Goal: Task Accomplishment & Management: Use online tool/utility

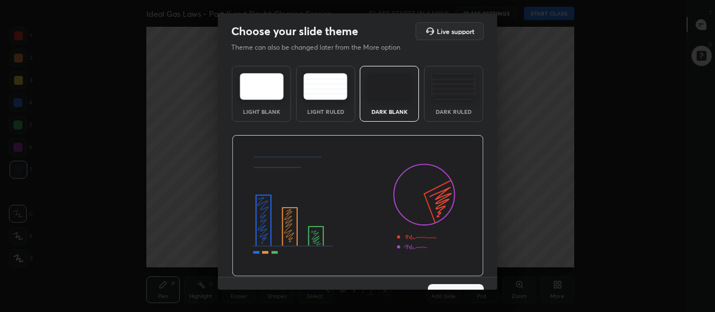
scroll to position [23, 0]
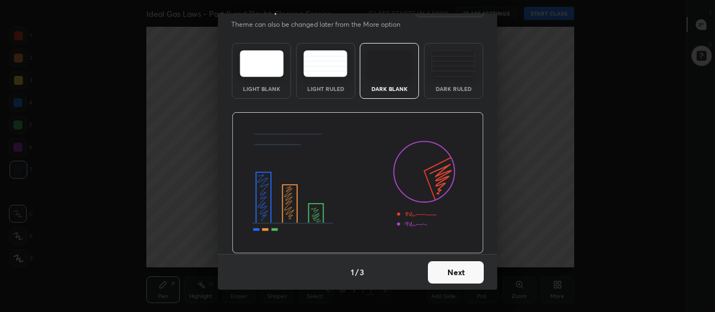
click at [447, 274] on button "Next" at bounding box center [456, 272] width 56 height 22
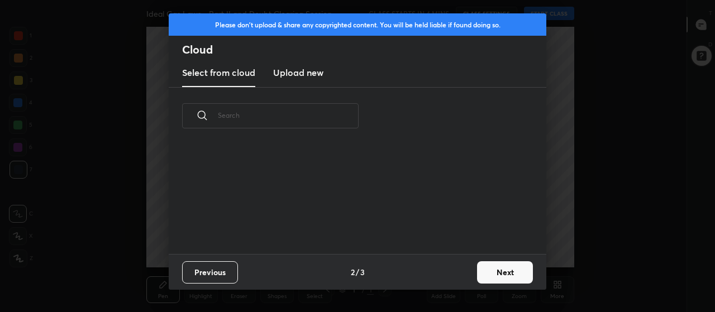
scroll to position [109, 359]
click at [308, 77] on h3 "Upload new" at bounding box center [298, 72] width 50 height 13
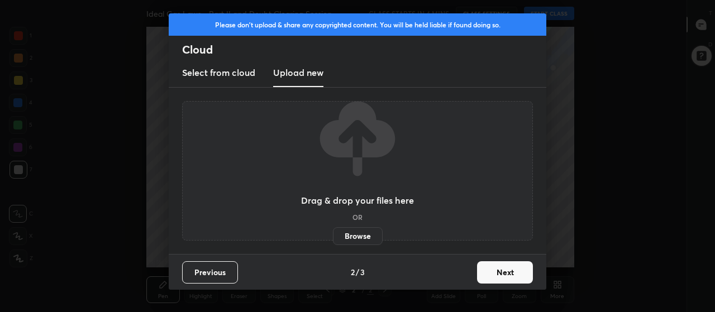
click at [356, 237] on label "Browse" at bounding box center [358, 236] width 50 height 18
click at [333, 237] on input "Browse" at bounding box center [333, 236] width 0 height 18
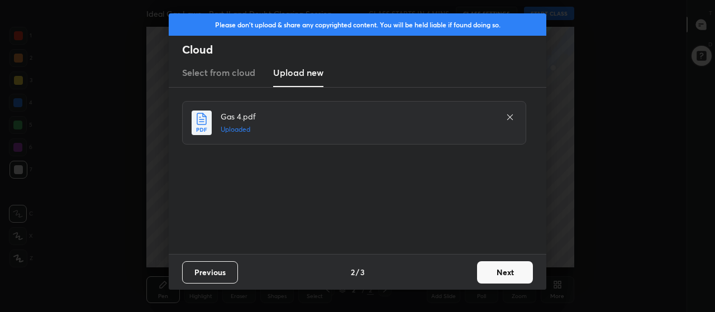
click at [504, 272] on button "Next" at bounding box center [505, 272] width 56 height 22
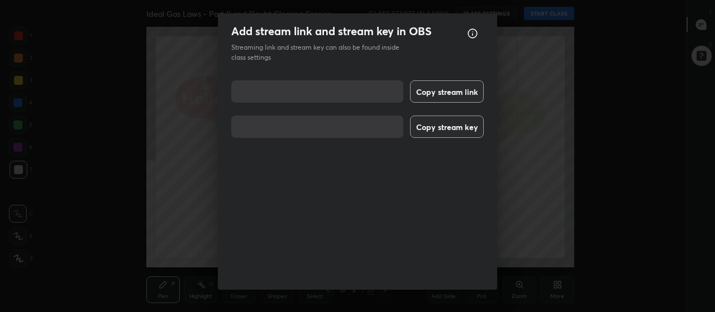
scroll to position [14, 0]
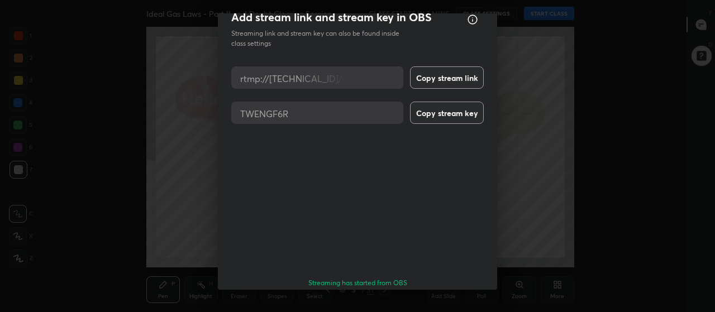
click at [450, 304] on button "Done" at bounding box center [456, 315] width 56 height 22
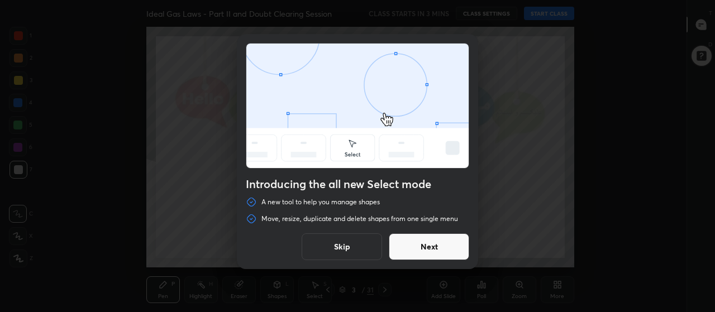
click at [366, 242] on button "Skip" at bounding box center [342, 247] width 80 height 27
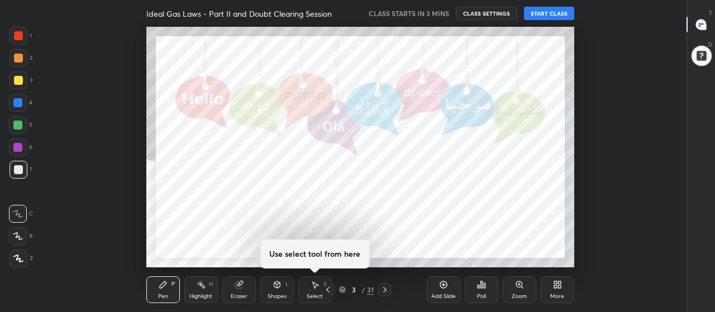
click at [555, 287] on icon at bounding box center [555, 286] width 3 height 3
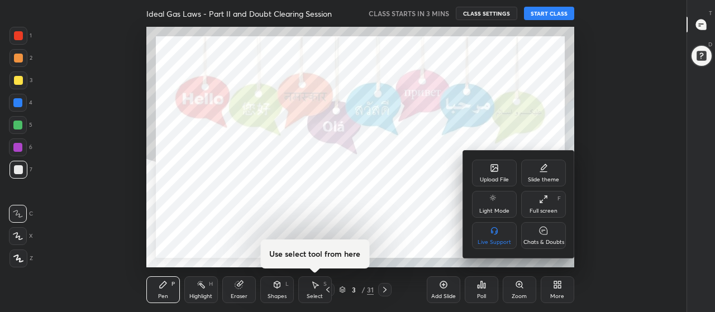
click at [537, 240] on div "Chats & Doubts" at bounding box center [543, 243] width 41 height 6
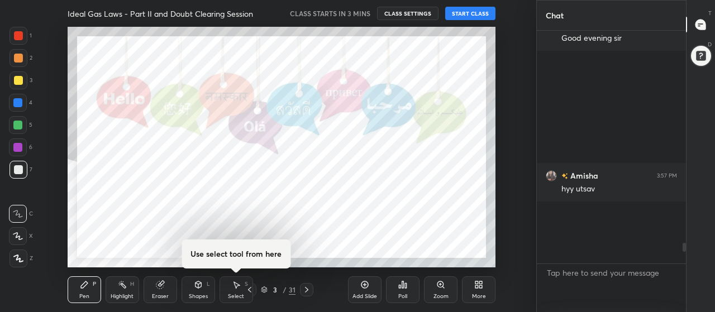
scroll to position [0, 0]
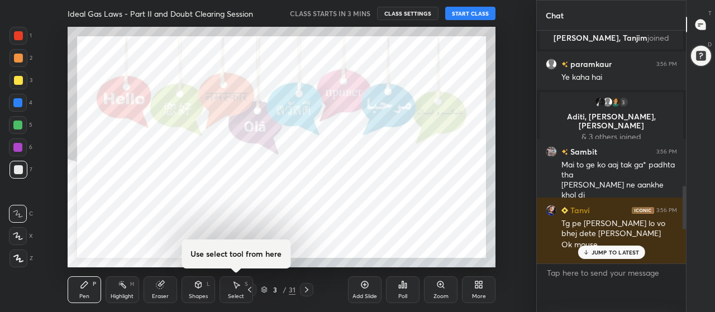
click at [477, 296] on div "More" at bounding box center [479, 297] width 14 height 6
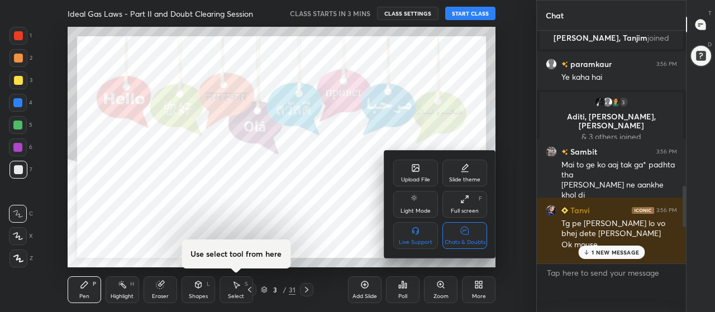
click at [466, 204] on div "Full screen F" at bounding box center [464, 204] width 45 height 27
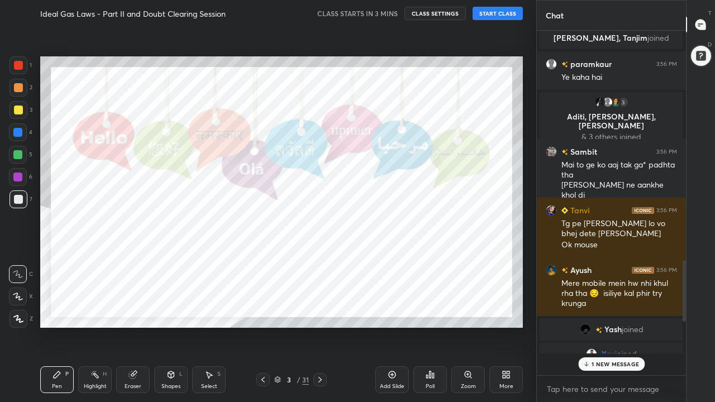
scroll to position [368, 146]
click at [594, 312] on p "95 NEW MESSAGES" at bounding box center [615, 364] width 55 height 7
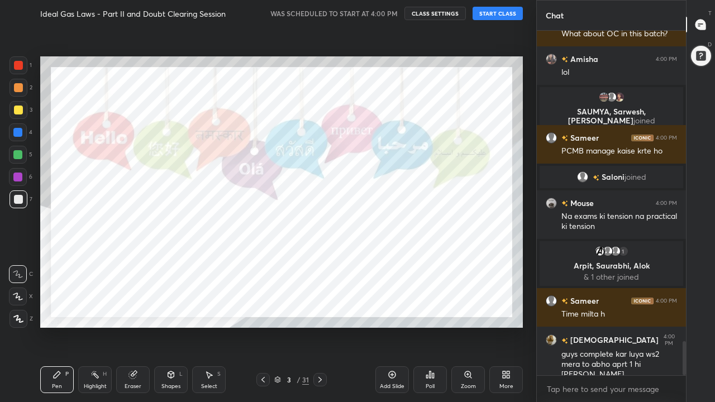
scroll to position [3166, 0]
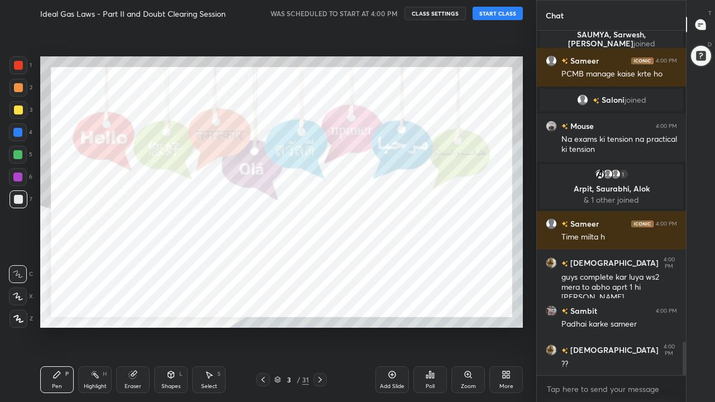
click at [499, 13] on button "START CLASS" at bounding box center [498, 13] width 50 height 13
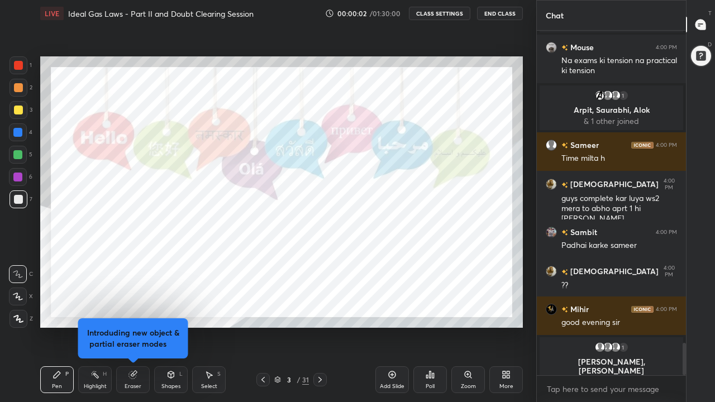
scroll to position [3293, 0]
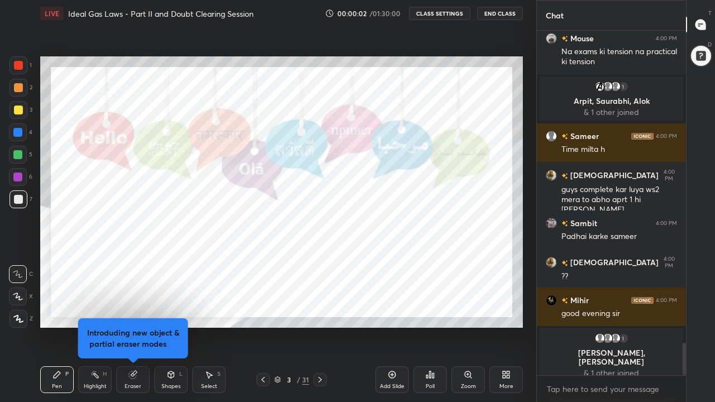
click at [450, 12] on button "CLASS SETTINGS" at bounding box center [439, 13] width 61 height 13
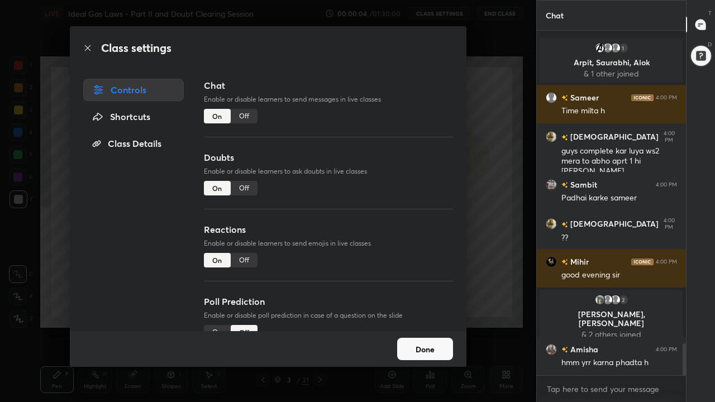
scroll to position [3377, 0]
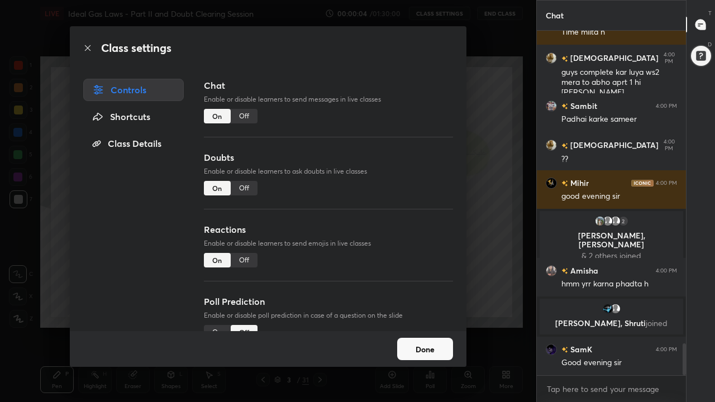
click at [246, 191] on div "Off" at bounding box center [244, 188] width 27 height 15
click at [248, 260] on div "Off" at bounding box center [244, 260] width 27 height 15
click at [416, 312] on button "Done" at bounding box center [425, 349] width 56 height 22
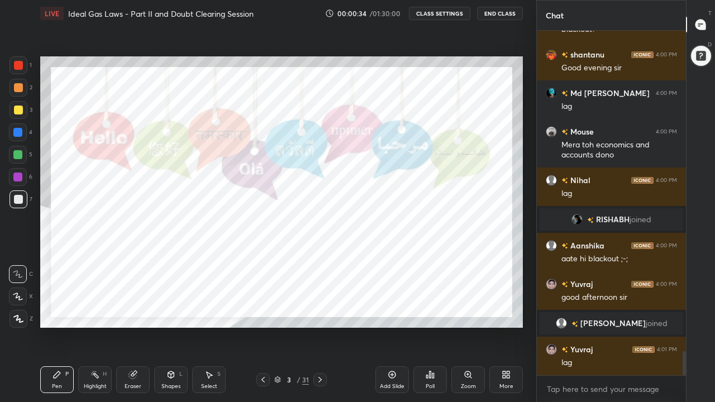
scroll to position [4757, 0]
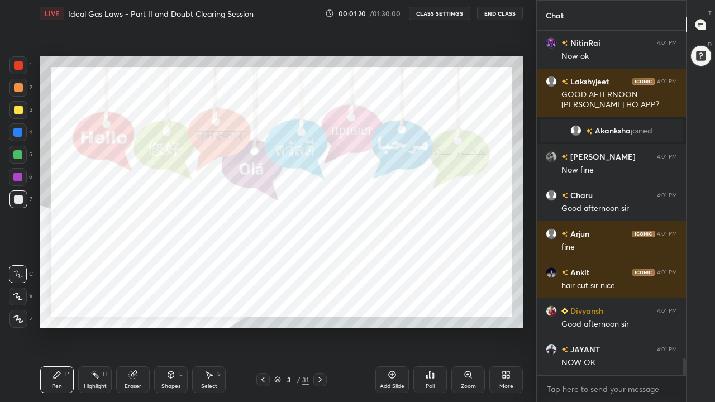
click at [319, 312] on icon at bounding box center [320, 379] width 9 height 9
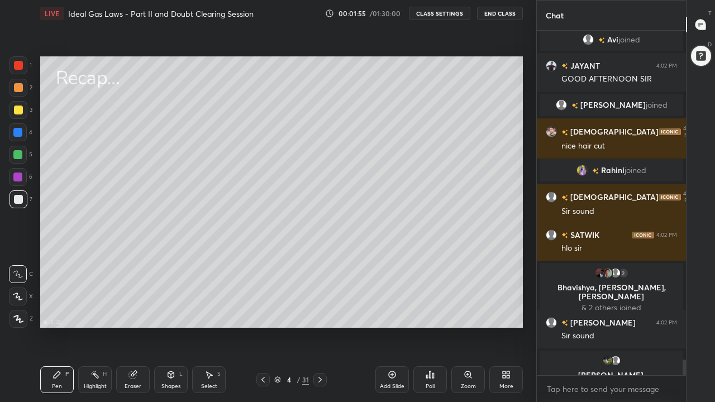
scroll to position [7197, 0]
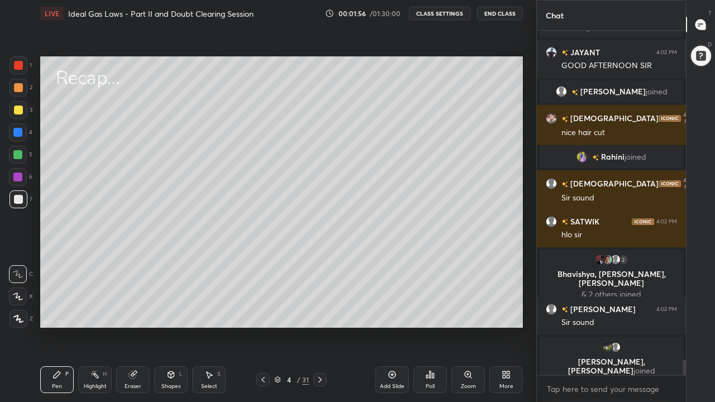
click at [18, 135] on div at bounding box center [17, 132] width 9 height 9
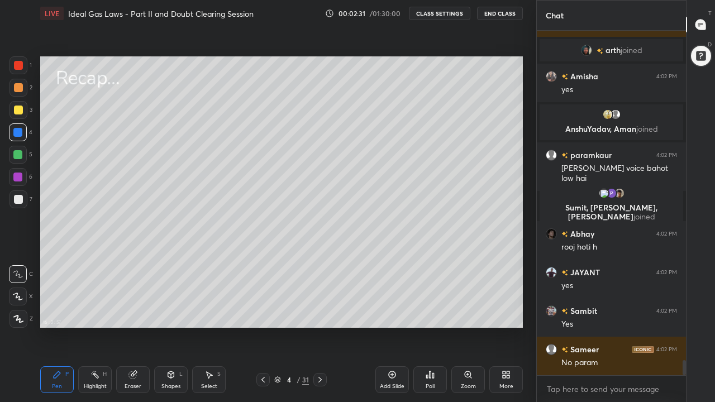
scroll to position [7505, 0]
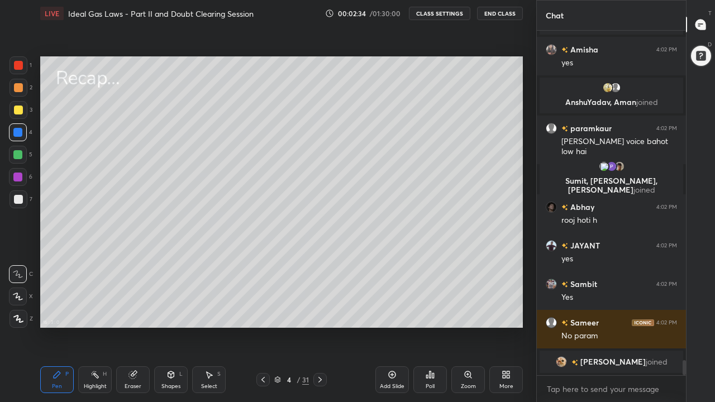
click at [18, 156] on div at bounding box center [17, 154] width 9 height 9
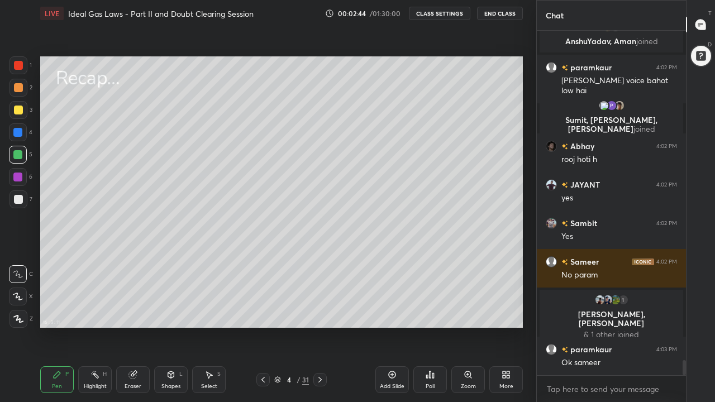
scroll to position [7548, 0]
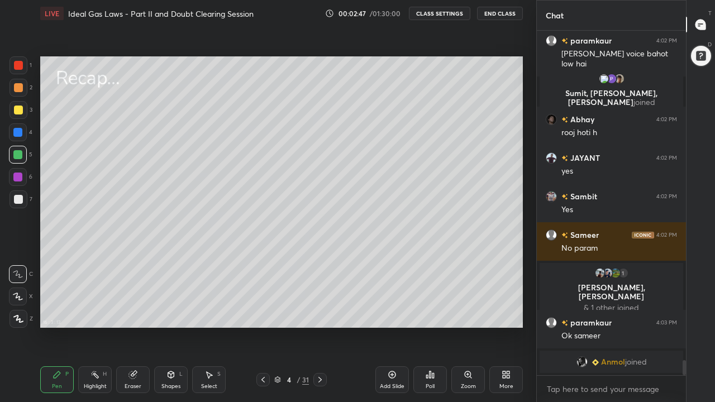
click at [21, 113] on div at bounding box center [18, 110] width 9 height 9
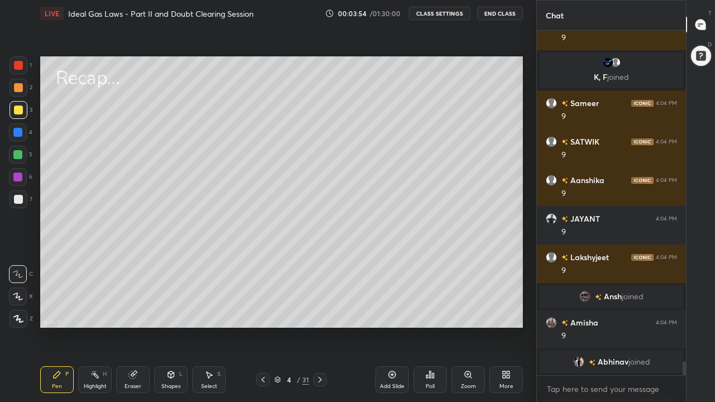
scroll to position [8284, 0]
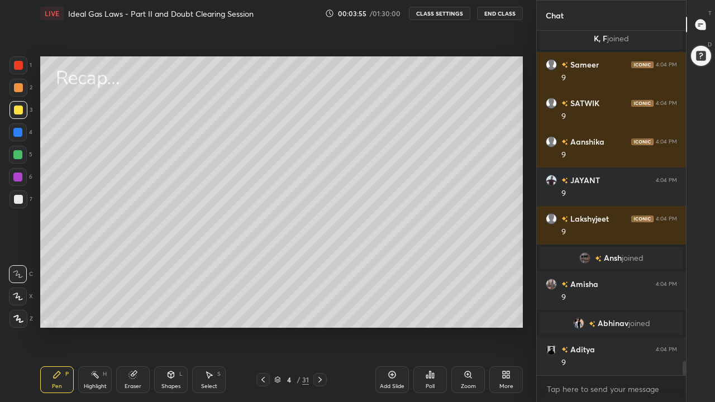
click at [319, 312] on icon at bounding box center [320, 379] width 9 height 9
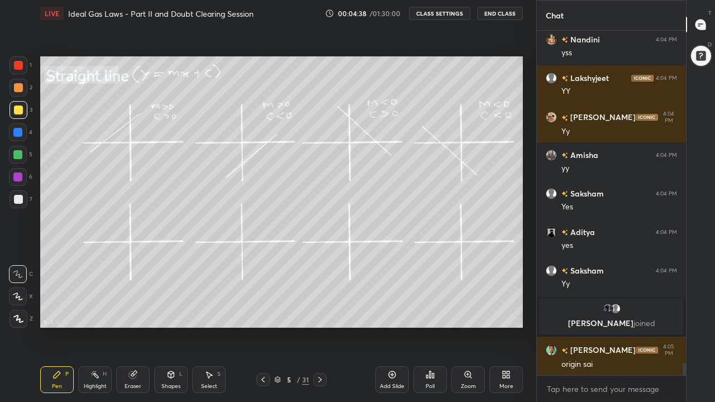
scroll to position [9145, 0]
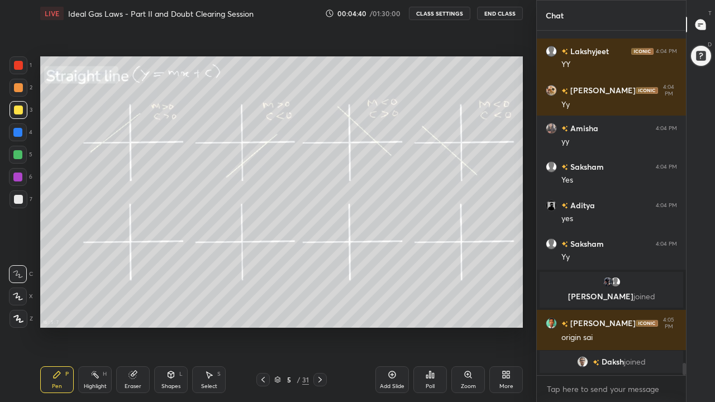
click at [171, 312] on icon at bounding box center [171, 376] width 0 height 4
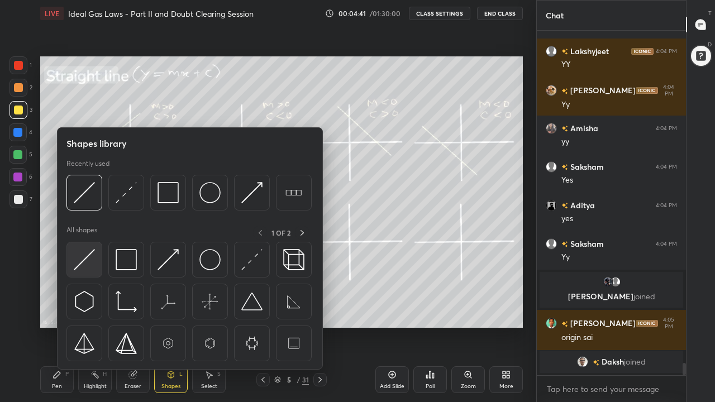
click at [89, 266] on img at bounding box center [84, 259] width 21 height 21
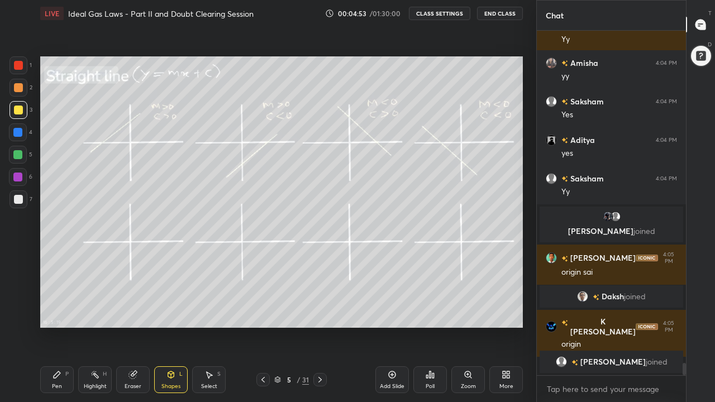
scroll to position [9240, 0]
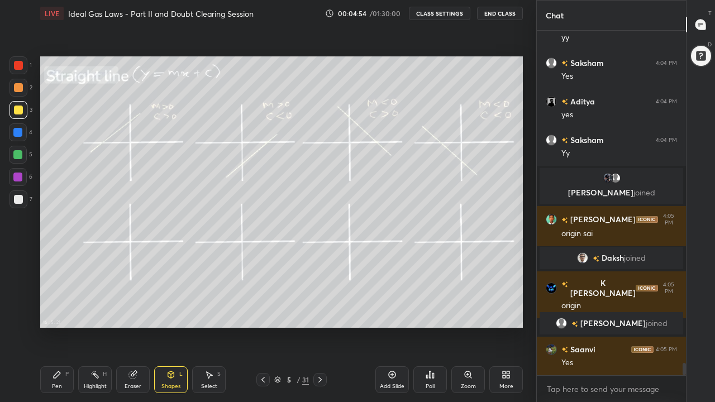
click at [55, 312] on div "Pen P" at bounding box center [57, 379] width 34 height 27
click at [170, 312] on icon at bounding box center [171, 374] width 6 height 7
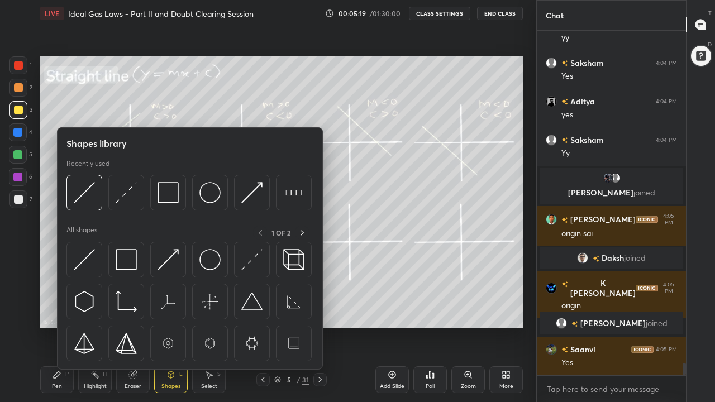
click at [90, 260] on img at bounding box center [84, 259] width 21 height 21
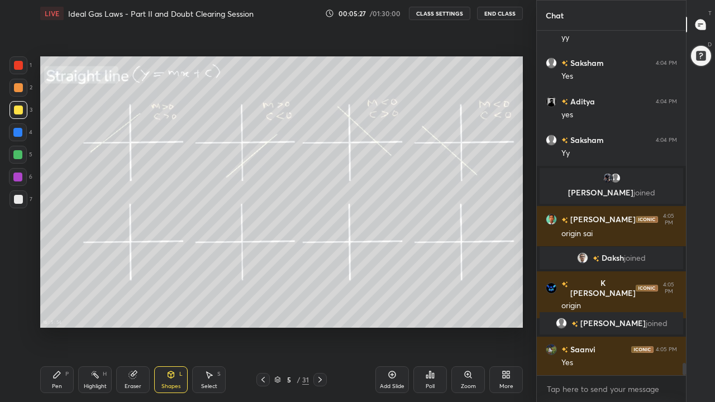
scroll to position [9267, 0]
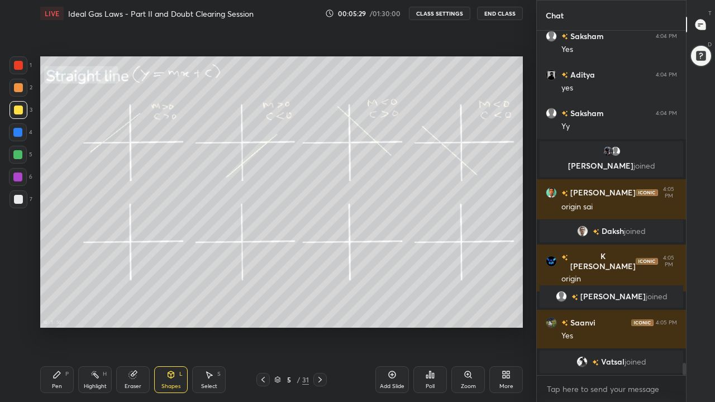
click at [59, 312] on div "Pen P" at bounding box center [57, 379] width 34 height 27
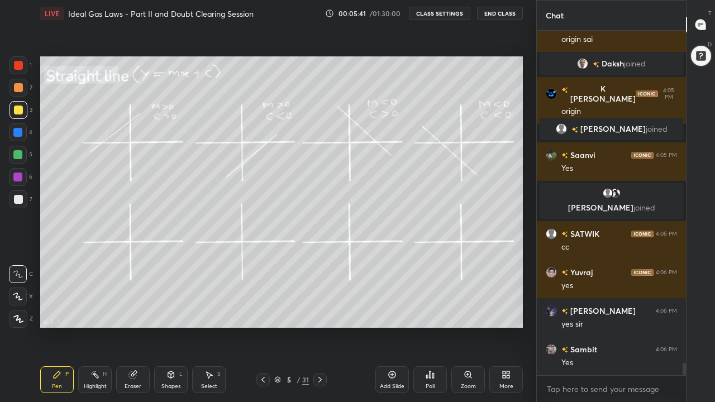
scroll to position [9529, 0]
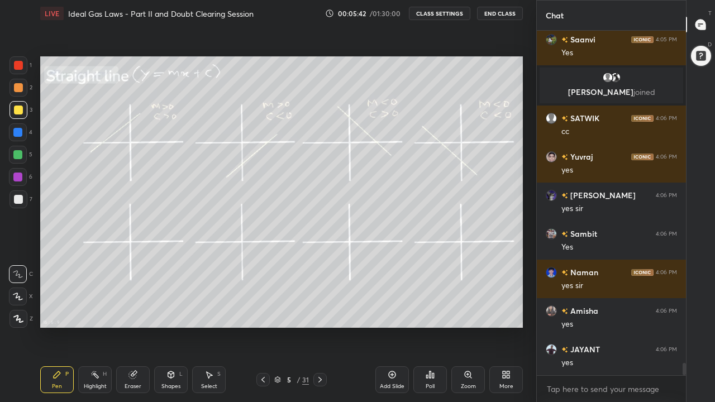
click at [265, 312] on div at bounding box center [262, 379] width 13 height 13
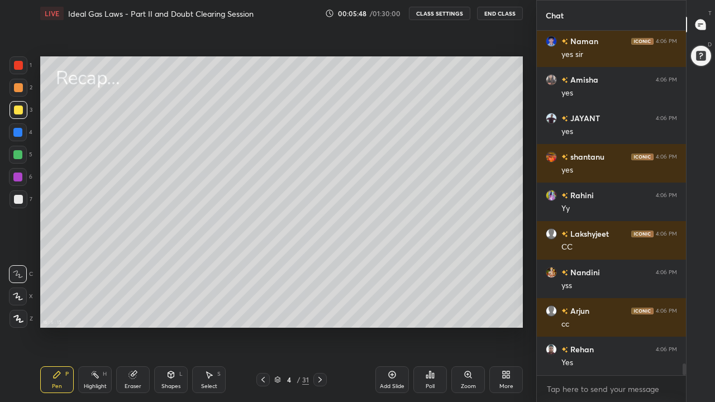
scroll to position [9799, 0]
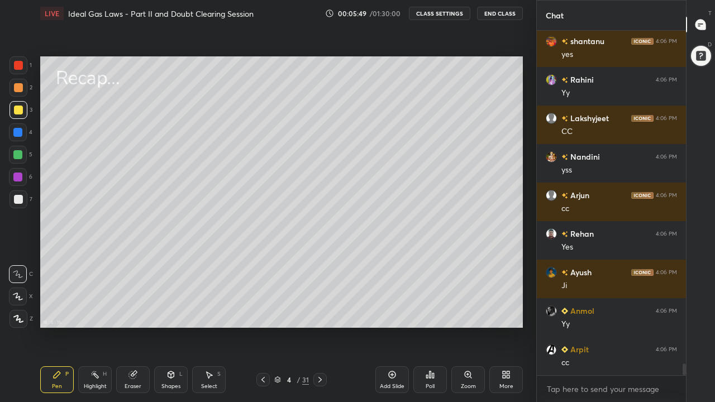
click at [320, 312] on icon at bounding box center [320, 379] width 9 height 9
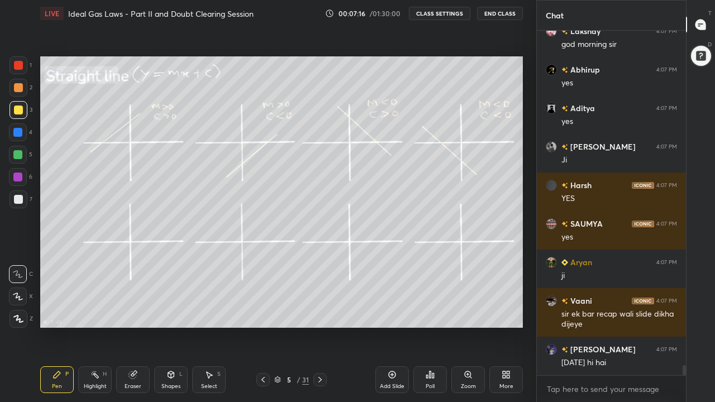
scroll to position [11724, 0]
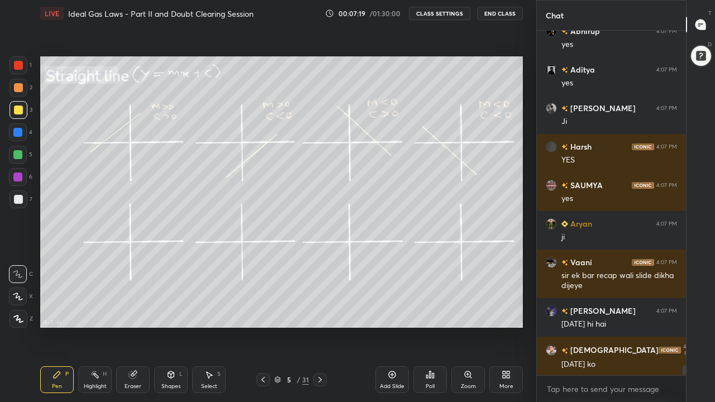
click at [263, 312] on icon at bounding box center [263, 379] width 9 height 9
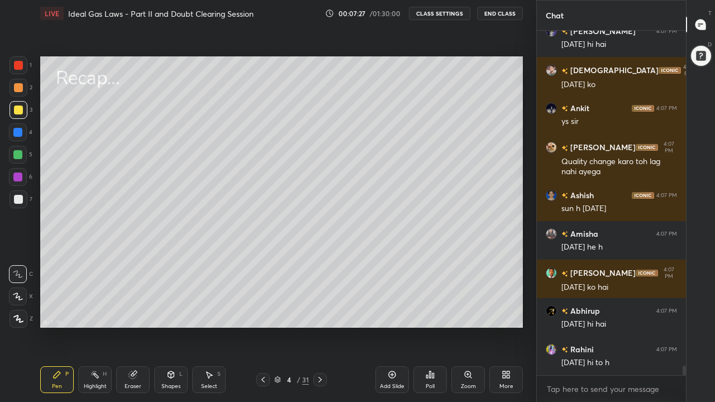
scroll to position [12042, 0]
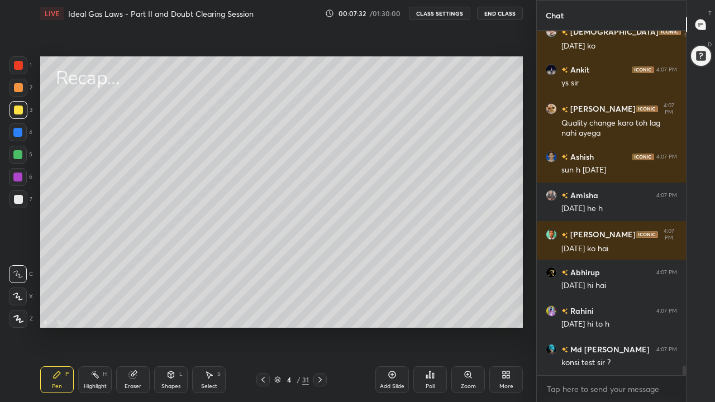
click at [321, 312] on icon at bounding box center [320, 379] width 9 height 9
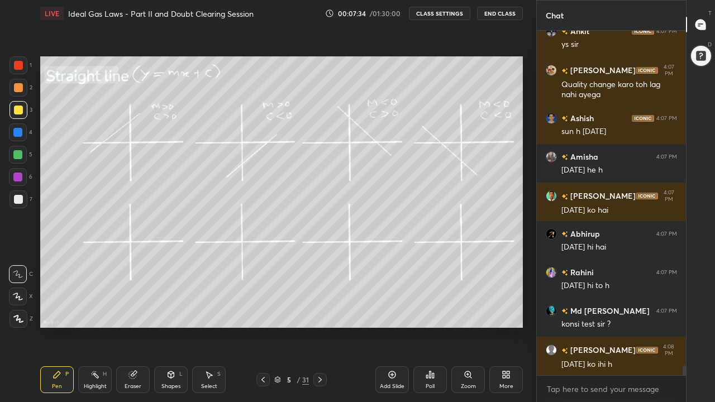
click at [320, 312] on icon at bounding box center [320, 379] width 9 height 9
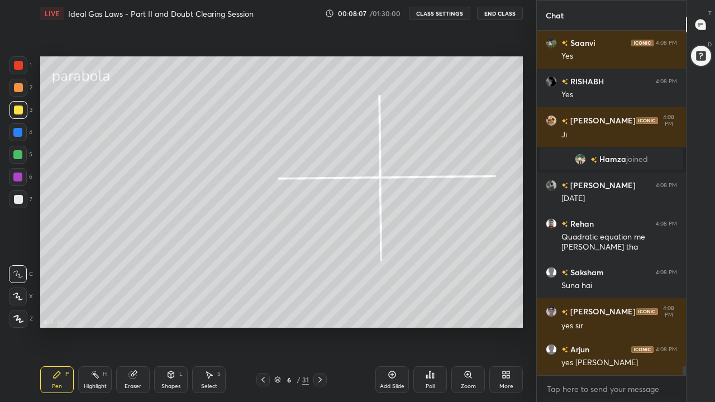
scroll to position [12565, 0]
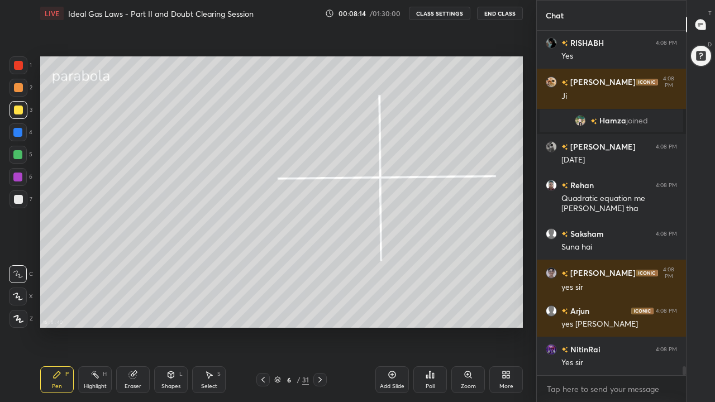
click at [18, 158] on div at bounding box center [17, 154] width 9 height 9
click at [19, 111] on div at bounding box center [18, 110] width 9 height 9
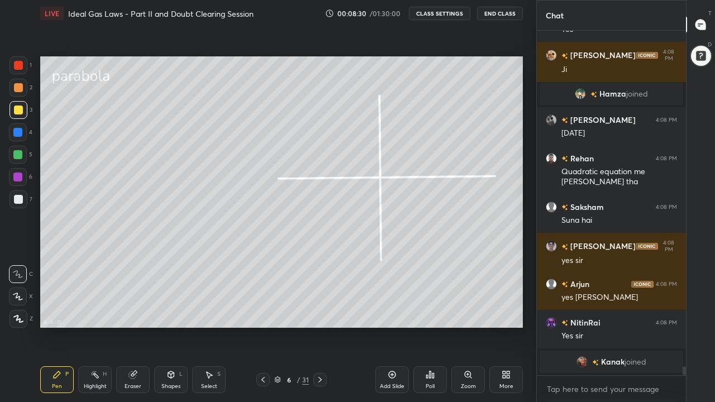
scroll to position [12605, 0]
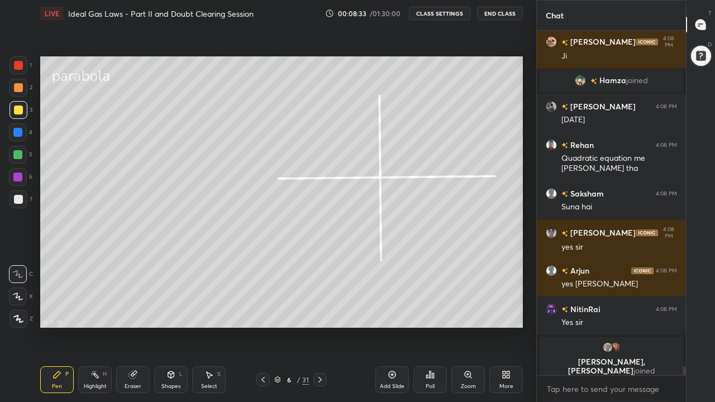
click at [21, 199] on div at bounding box center [18, 199] width 9 height 9
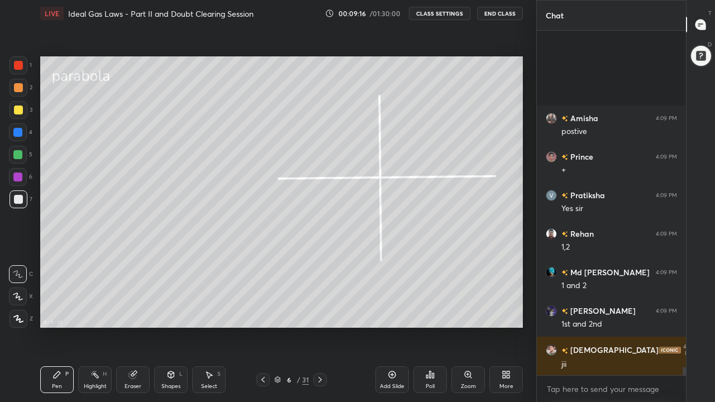
scroll to position [13699, 0]
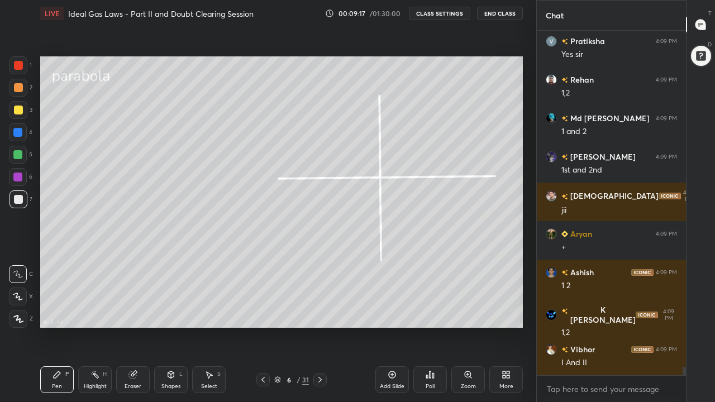
click at [16, 113] on div at bounding box center [18, 110] width 9 height 9
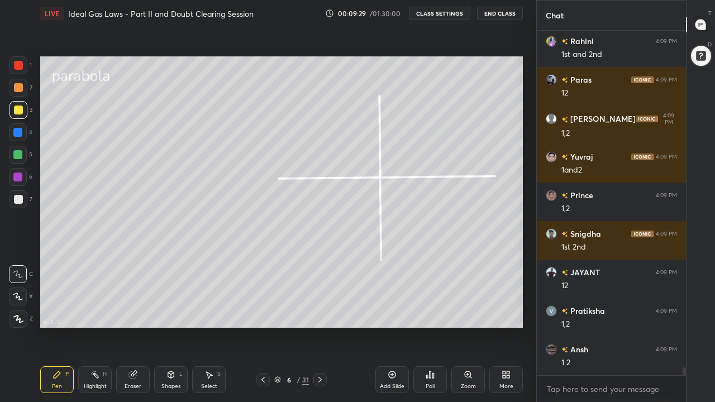
scroll to position [14392, 0]
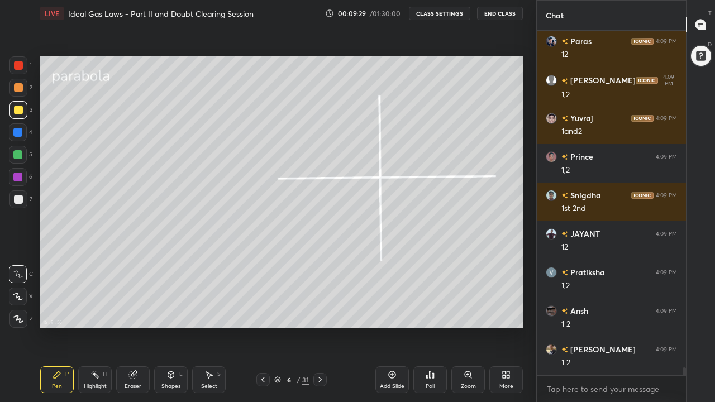
click at [139, 312] on div "Eraser" at bounding box center [133, 379] width 34 height 27
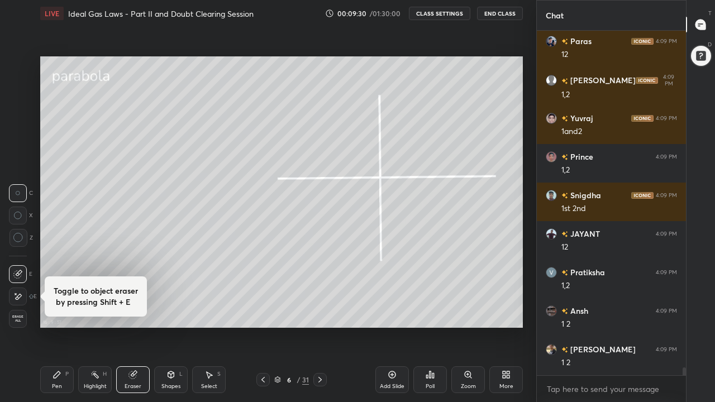
scroll to position [14431, 0]
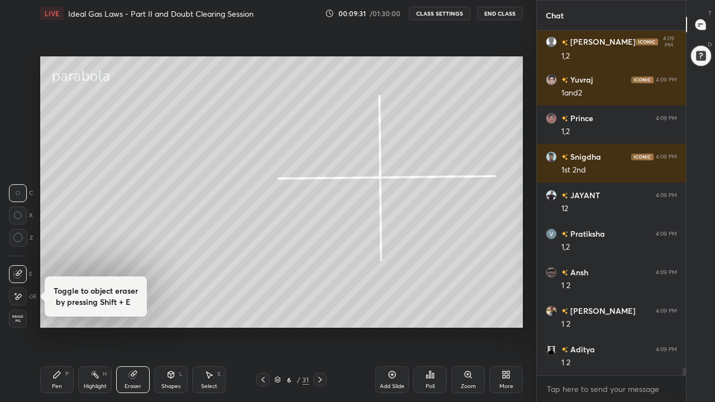
click at [26, 298] on div at bounding box center [18, 297] width 18 height 18
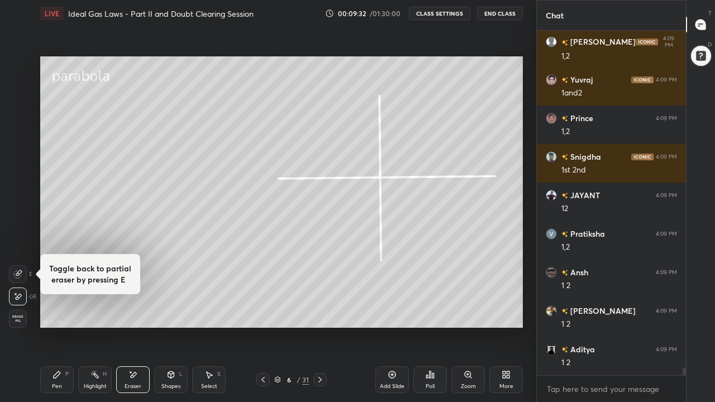
scroll to position [14469, 0]
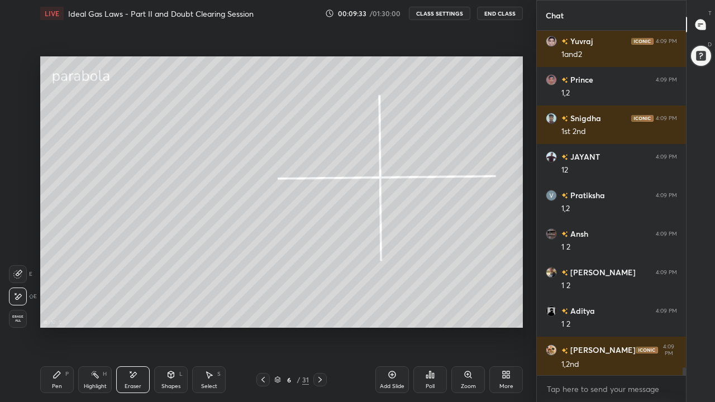
click at [52, 312] on div "Pen P" at bounding box center [57, 379] width 34 height 27
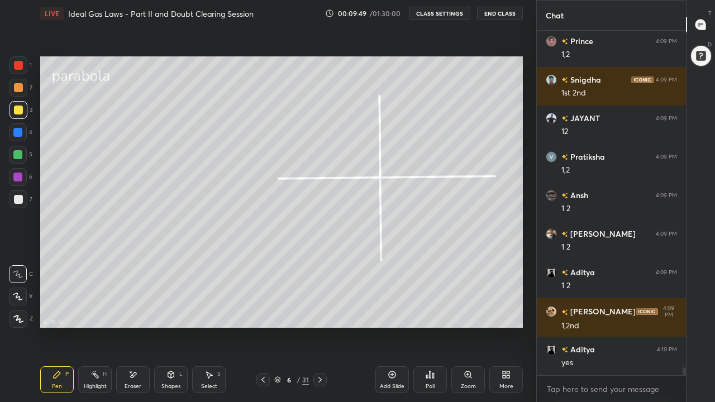
scroll to position [14535, 0]
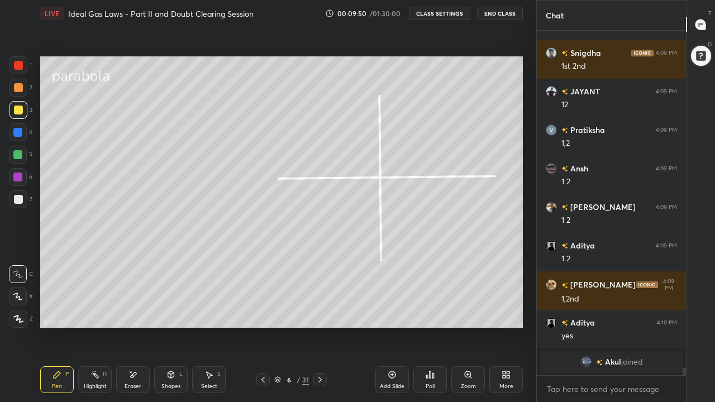
click at [134, 312] on icon at bounding box center [132, 374] width 9 height 9
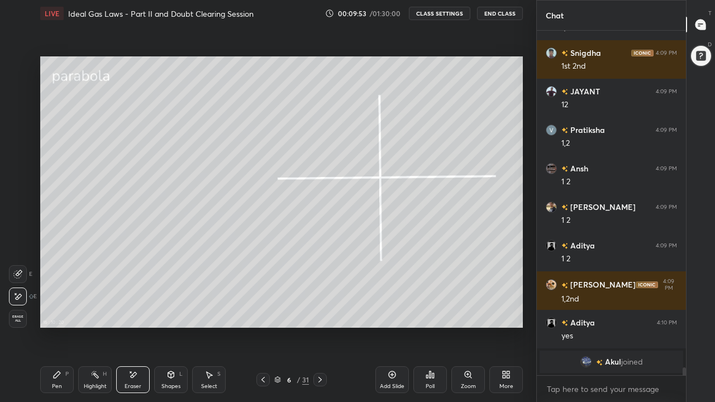
click at [58, 312] on icon at bounding box center [57, 374] width 7 height 7
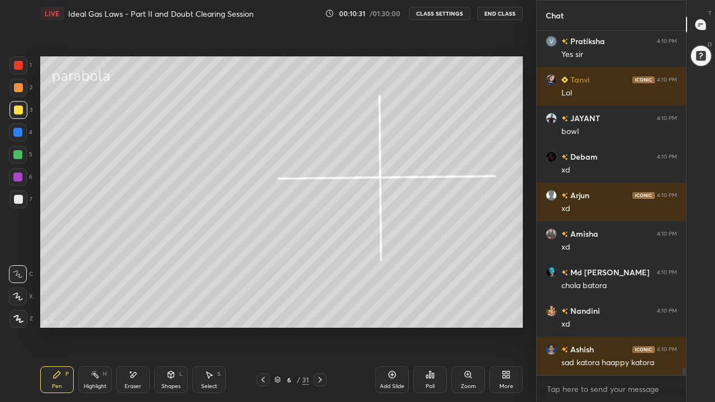
scroll to position [14654, 0]
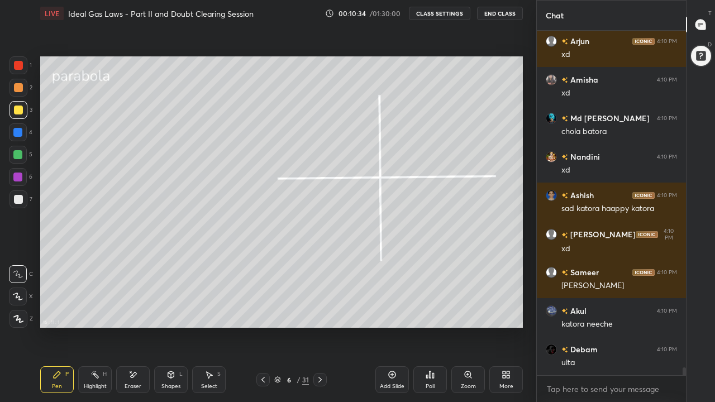
click at [18, 154] on div at bounding box center [17, 154] width 9 height 9
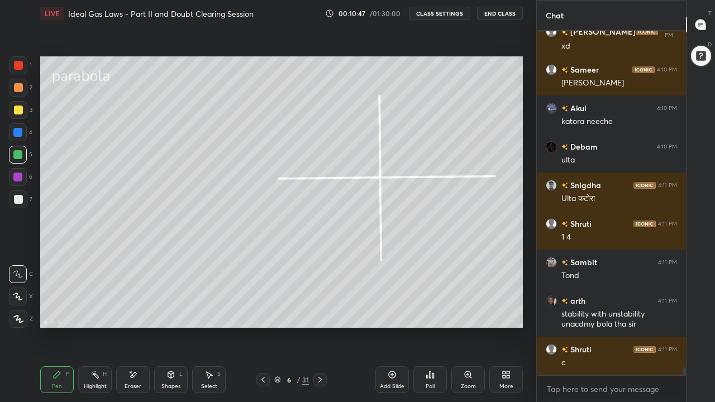
scroll to position [14896, 0]
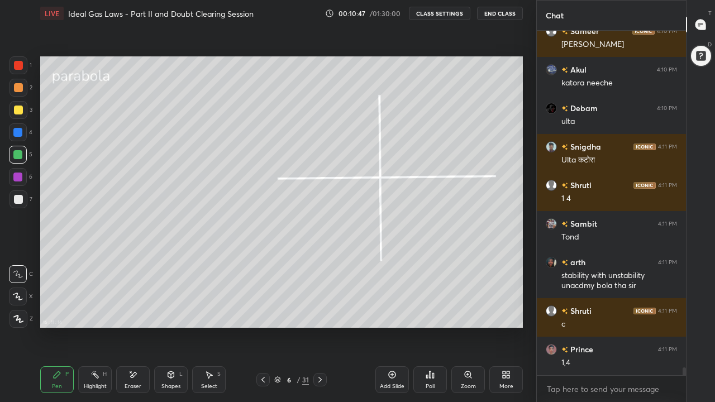
click at [58, 312] on div "Pen P" at bounding box center [57, 379] width 34 height 27
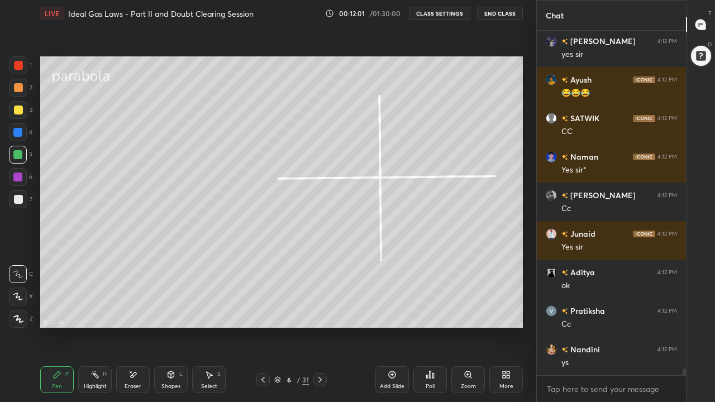
scroll to position [17123, 0]
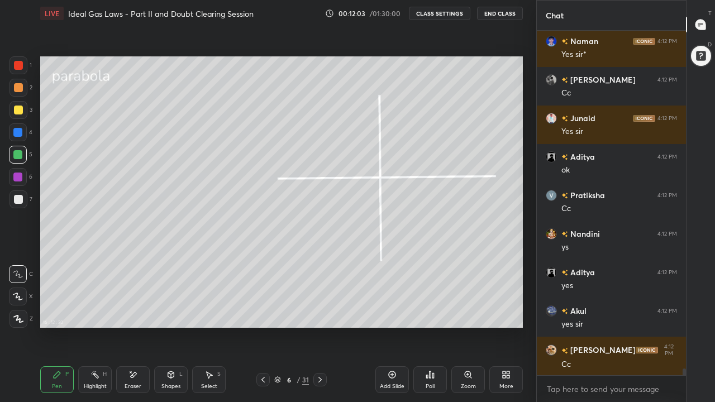
click at [318, 312] on icon at bounding box center [320, 379] width 9 height 9
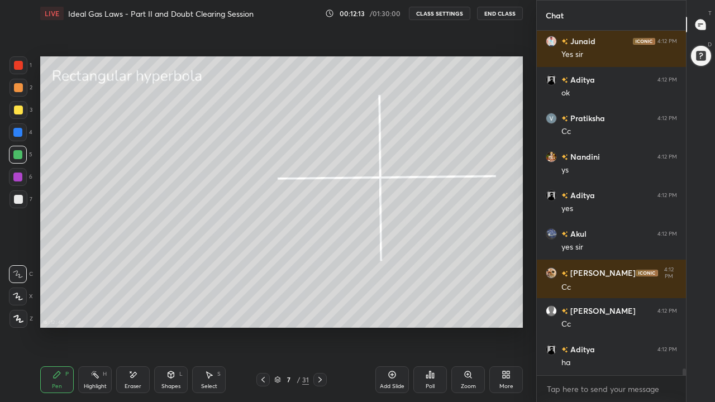
click at [18, 116] on div at bounding box center [18, 110] width 18 height 18
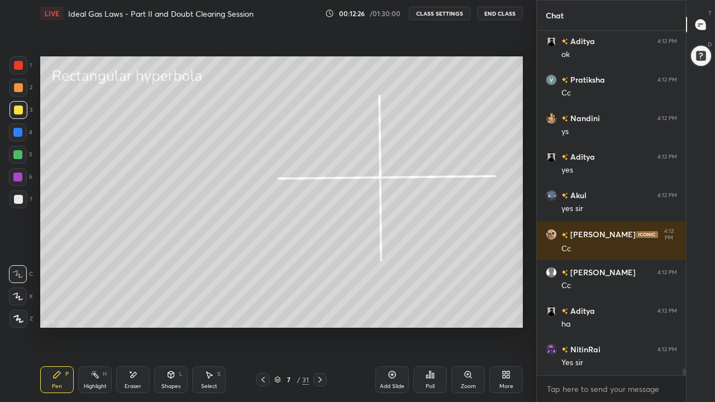
click at [170, 312] on div "Shapes L" at bounding box center [171, 379] width 34 height 27
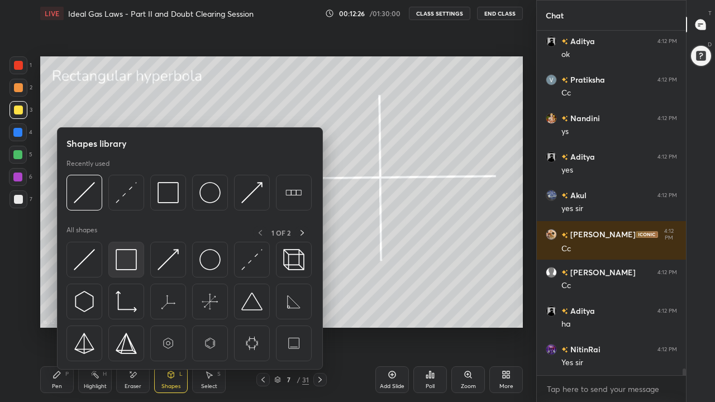
click at [127, 265] on img at bounding box center [126, 259] width 21 height 21
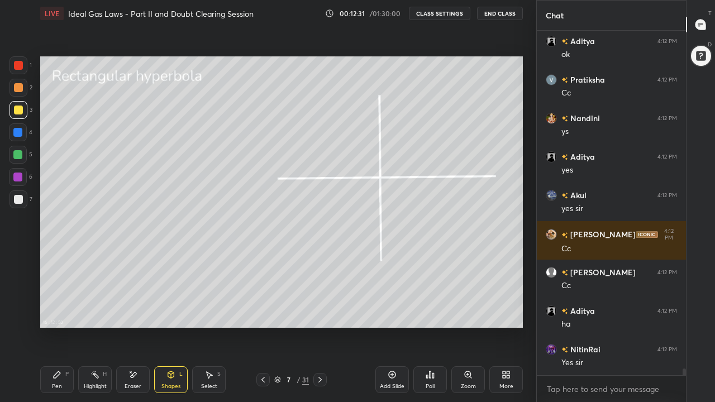
click at [52, 312] on div "Pen P" at bounding box center [57, 379] width 34 height 27
click at [18, 193] on div at bounding box center [18, 199] width 18 height 18
click at [58, 312] on icon at bounding box center [57, 374] width 9 height 9
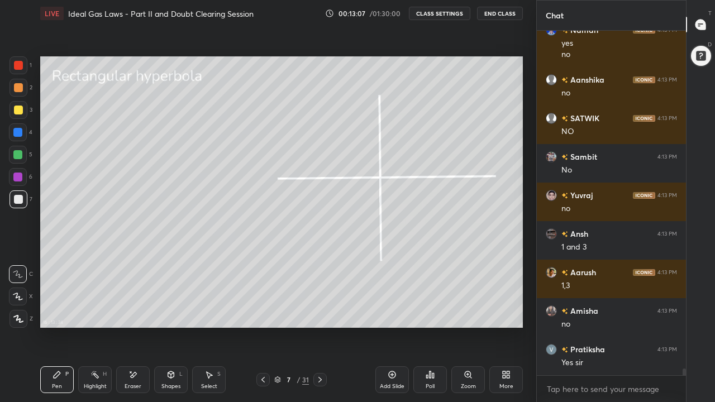
scroll to position [17982, 0]
click at [17, 116] on div at bounding box center [18, 110] width 18 height 18
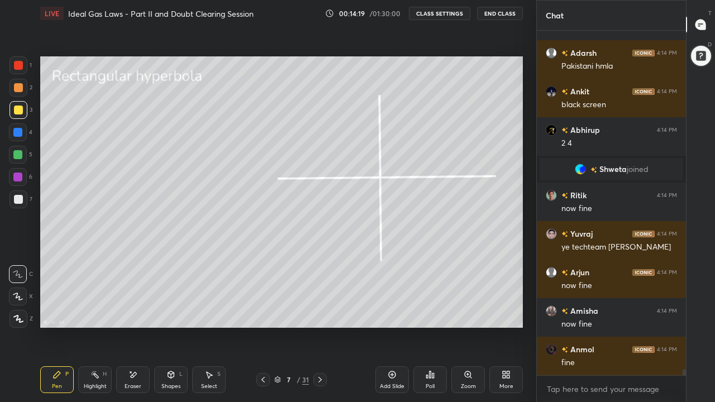
scroll to position [19035, 0]
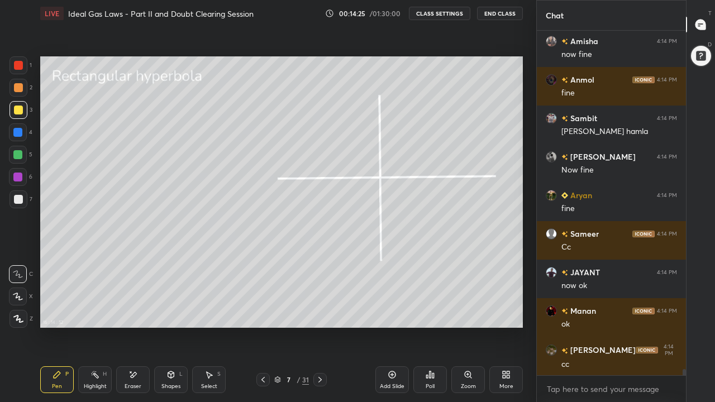
click at [320, 312] on icon at bounding box center [320, 379] width 9 height 9
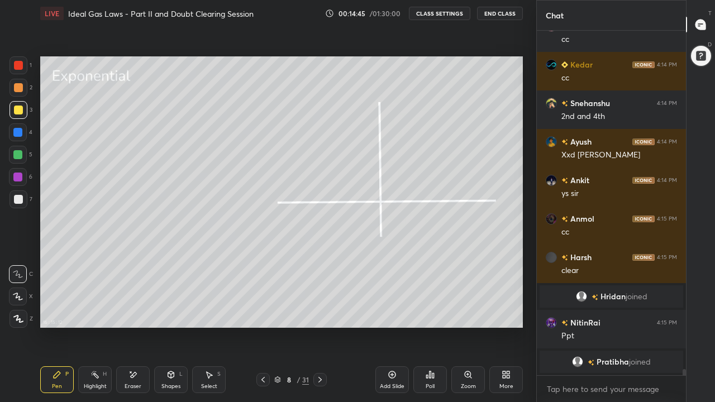
click at [20, 155] on div at bounding box center [17, 154] width 9 height 9
click at [20, 113] on div at bounding box center [18, 110] width 9 height 9
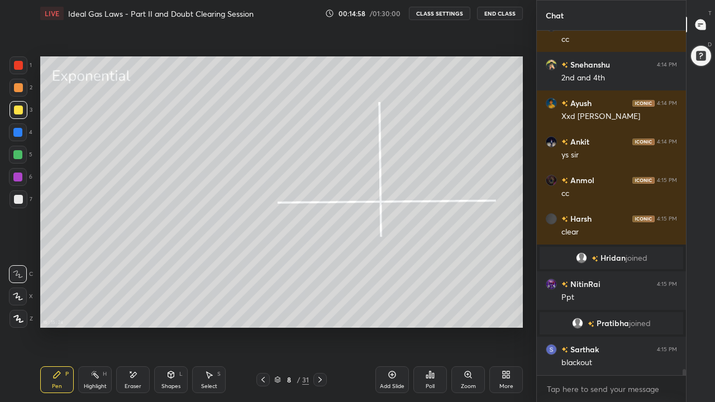
click at [169, 312] on div "Shapes" at bounding box center [170, 387] width 19 height 6
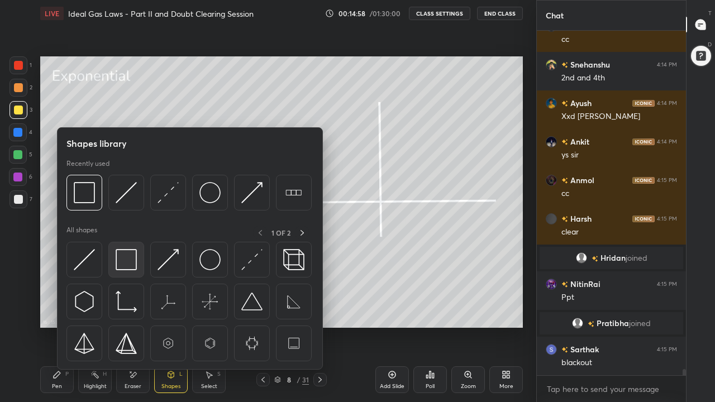
click at [130, 263] on img at bounding box center [126, 259] width 21 height 21
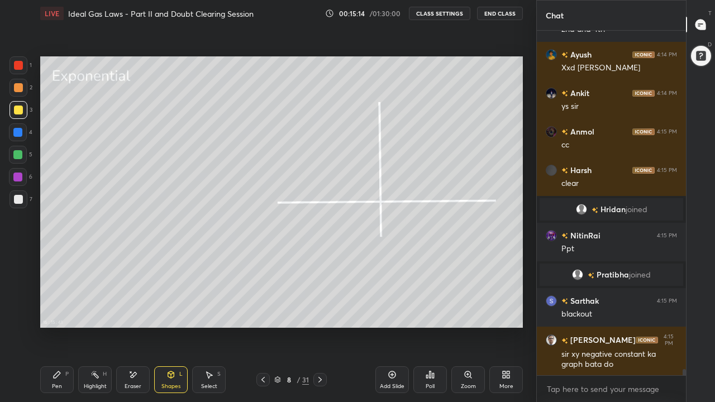
scroll to position [19581, 0]
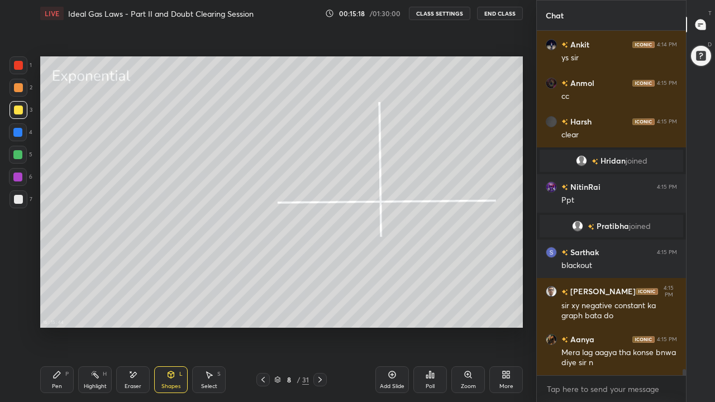
click at [59, 312] on icon at bounding box center [57, 374] width 9 height 9
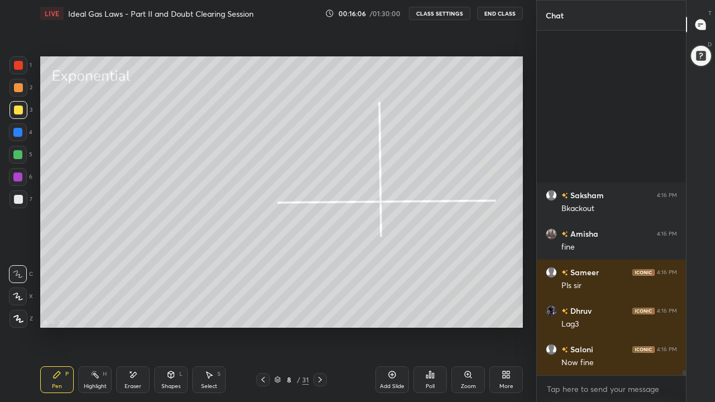
scroll to position [22318, 0]
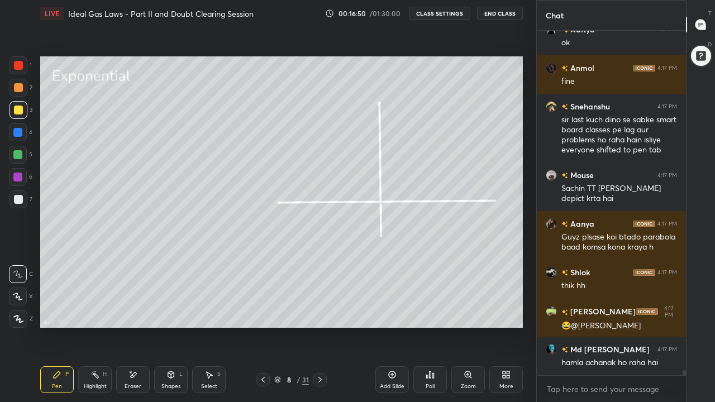
click at [263, 312] on icon at bounding box center [263, 379] width 9 height 9
click at [264, 312] on icon at bounding box center [262, 380] width 3 height 6
click at [320, 312] on icon at bounding box center [320, 379] width 9 height 9
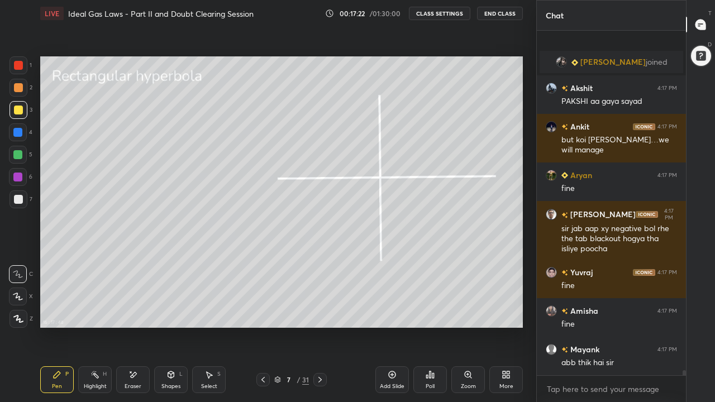
scroll to position [23530, 0]
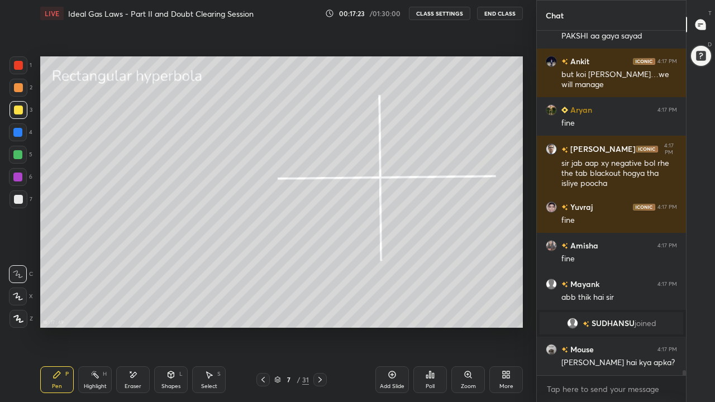
click at [320, 312] on icon at bounding box center [319, 380] width 3 height 6
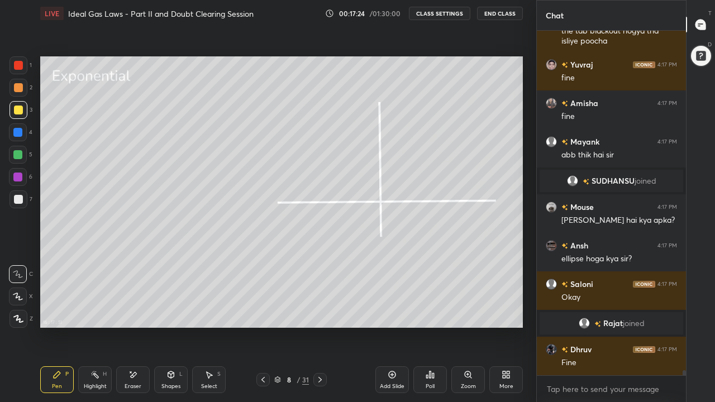
scroll to position [23577, 0]
click at [21, 89] on div at bounding box center [18, 87] width 9 height 9
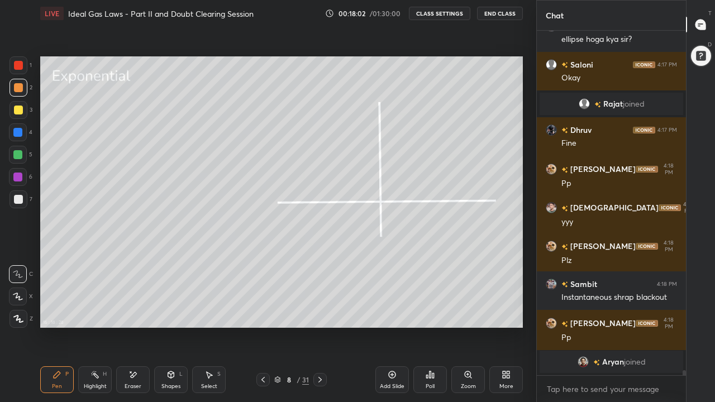
scroll to position [23711, 0]
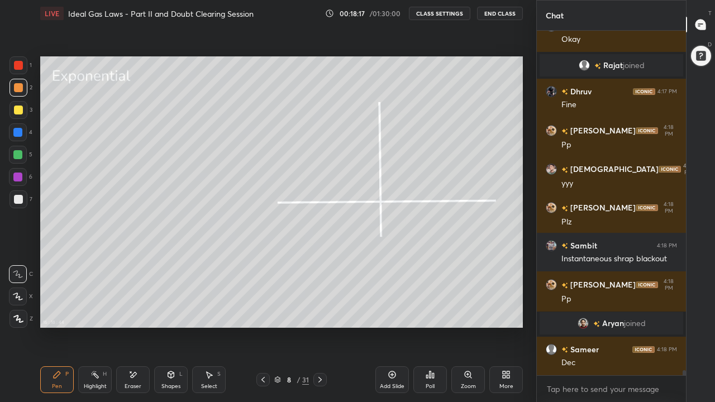
click at [21, 201] on div at bounding box center [18, 199] width 9 height 9
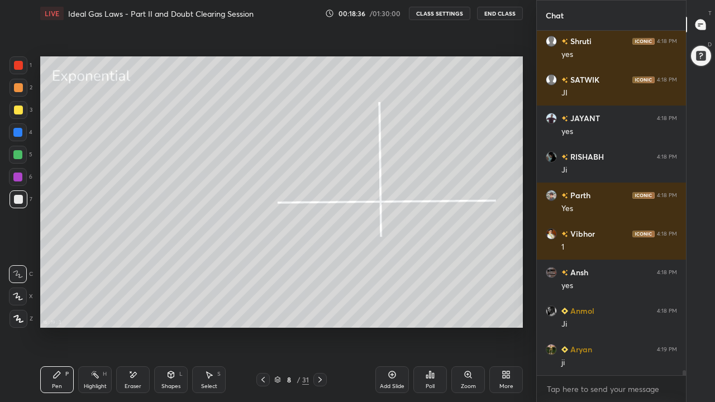
scroll to position [24135, 0]
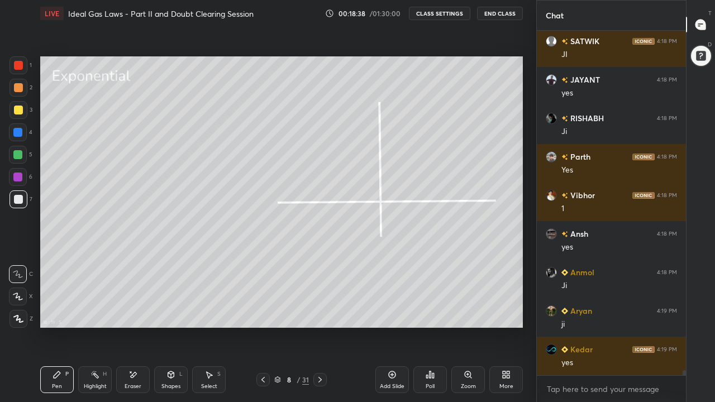
click at [18, 111] on div at bounding box center [18, 110] width 9 height 9
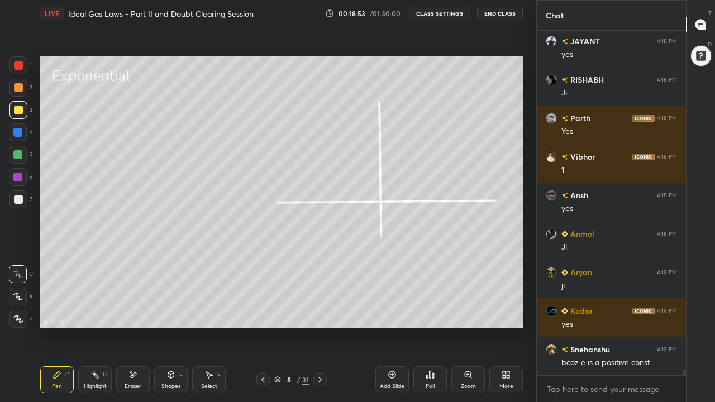
click at [58, 312] on div "Pen P" at bounding box center [57, 379] width 34 height 27
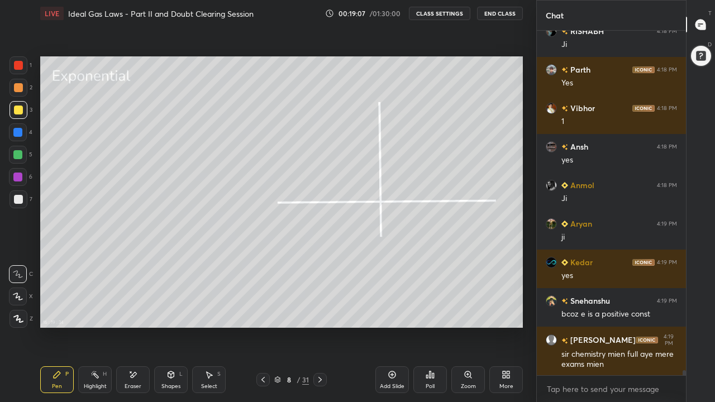
click at [18, 130] on div at bounding box center [17, 132] width 9 height 9
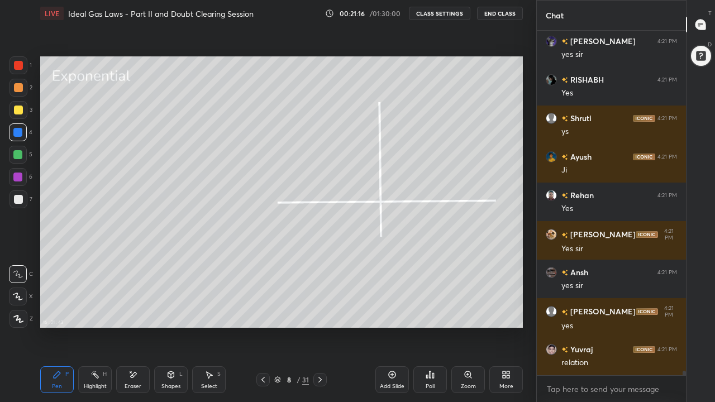
scroll to position [25726, 0]
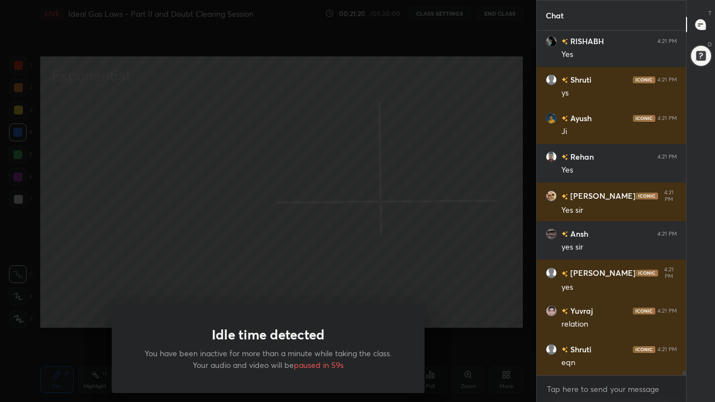
click at [222, 289] on div "Idle time detected You have been inactive for more than a minute while taking t…" at bounding box center [268, 201] width 536 height 402
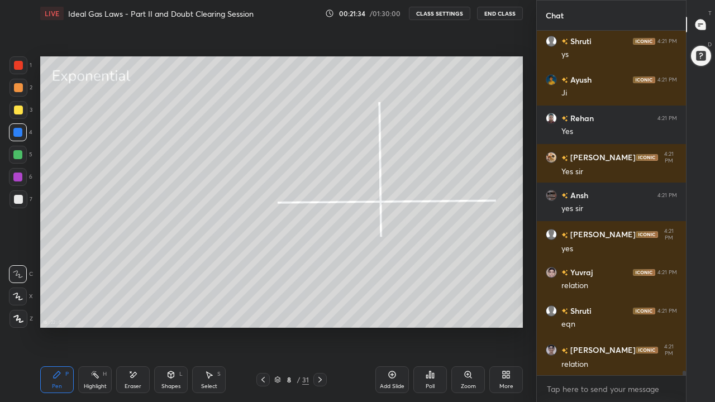
scroll to position [25803, 0]
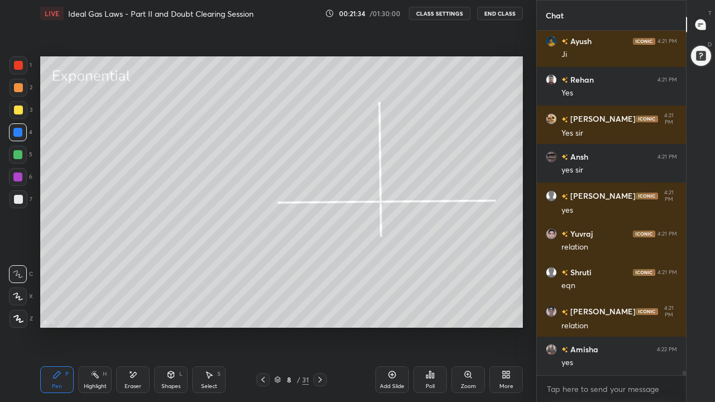
click at [321, 312] on icon at bounding box center [320, 379] width 9 height 9
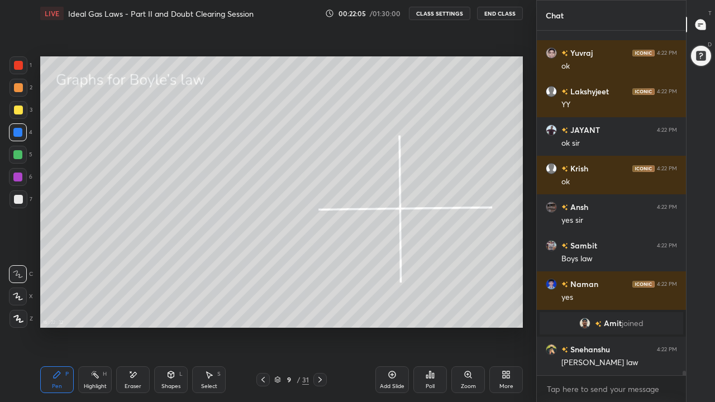
scroll to position [25825, 0]
click at [18, 196] on div at bounding box center [18, 199] width 9 height 9
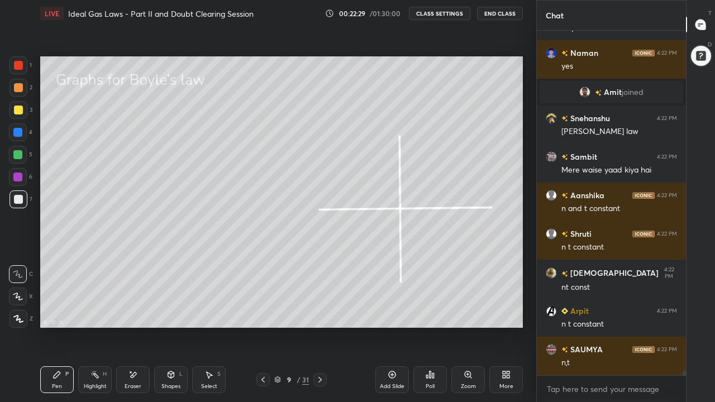
scroll to position [26133, 0]
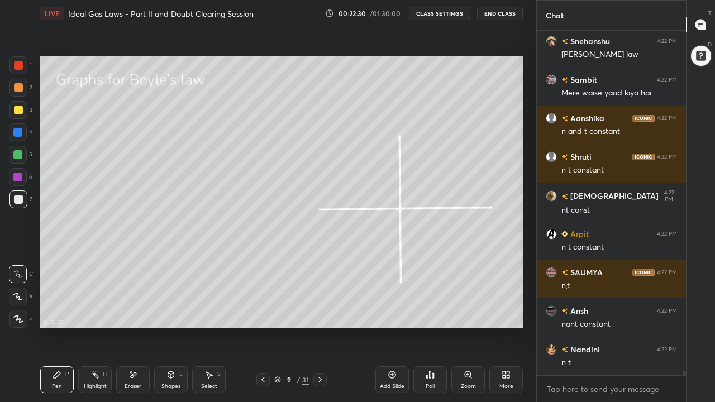
click at [20, 111] on div at bounding box center [18, 110] width 9 height 9
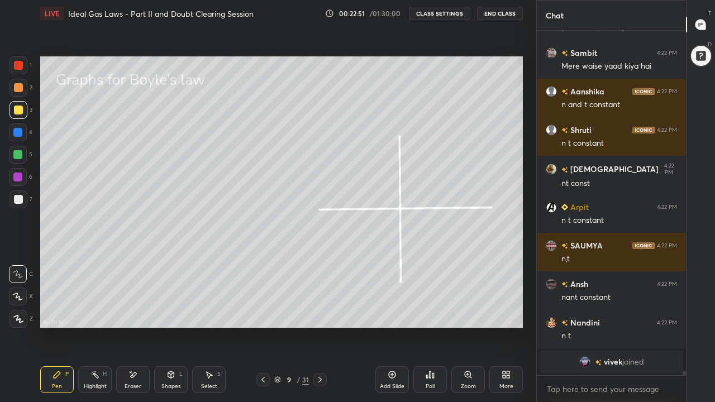
scroll to position [26103, 0]
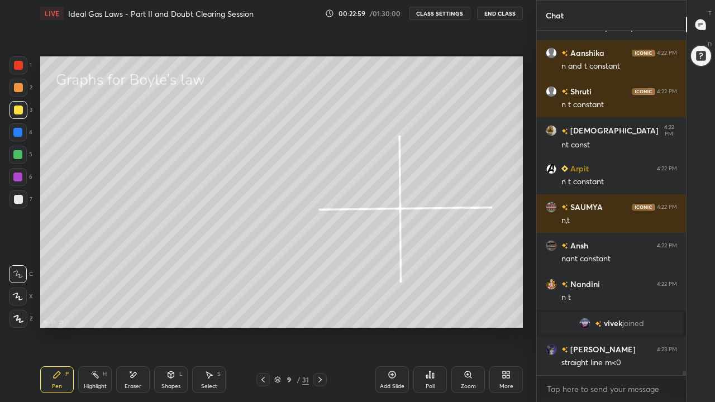
click at [17, 201] on div at bounding box center [18, 199] width 9 height 9
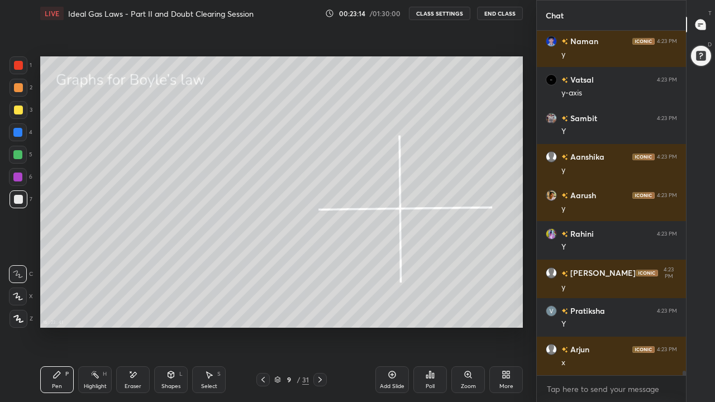
scroll to position [26604, 0]
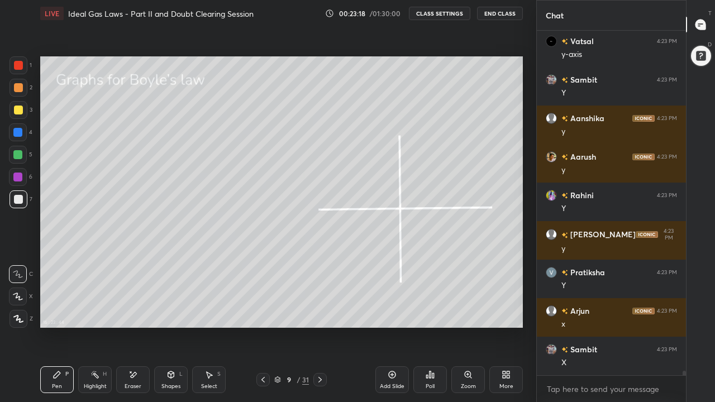
click at [17, 92] on div at bounding box center [18, 87] width 9 height 9
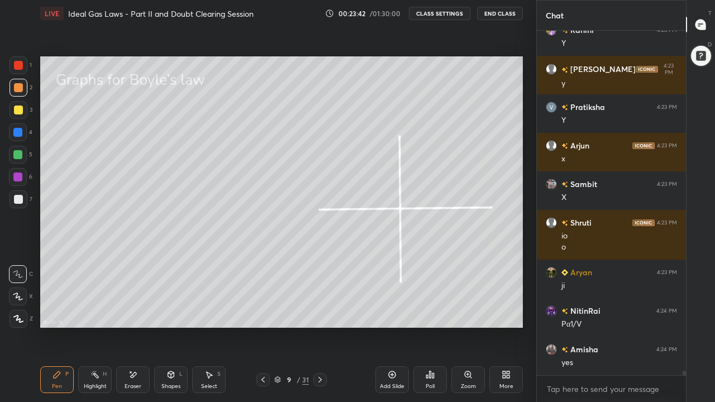
scroll to position [26808, 0]
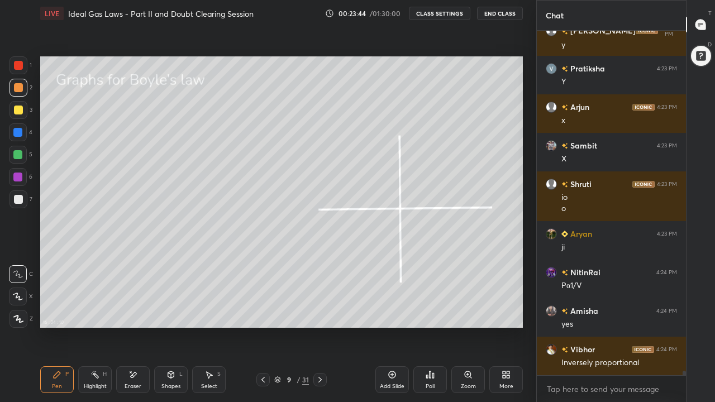
click at [18, 158] on div at bounding box center [17, 154] width 9 height 9
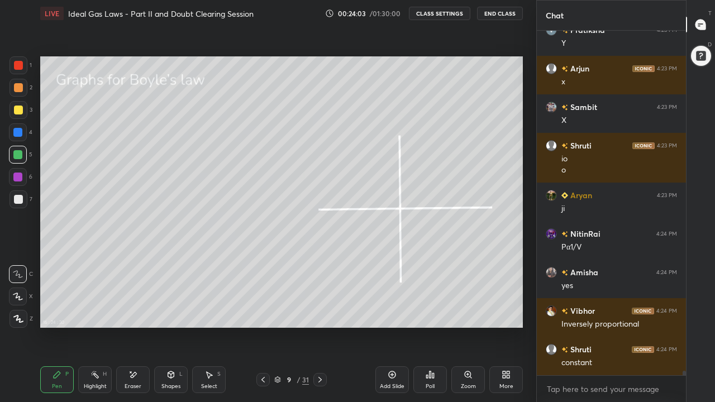
scroll to position [26885, 0]
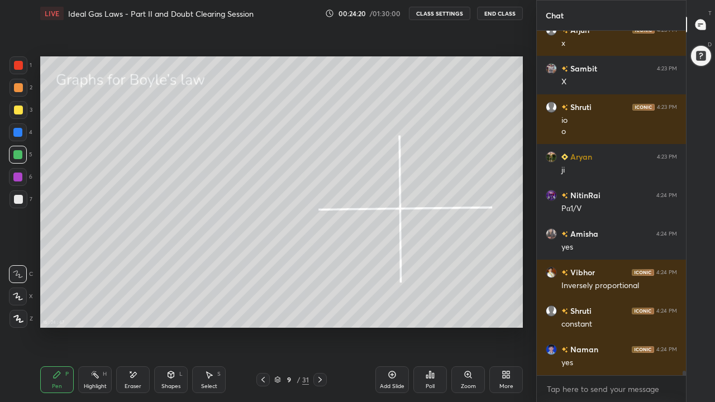
click at [18, 89] on div at bounding box center [18, 87] width 9 height 9
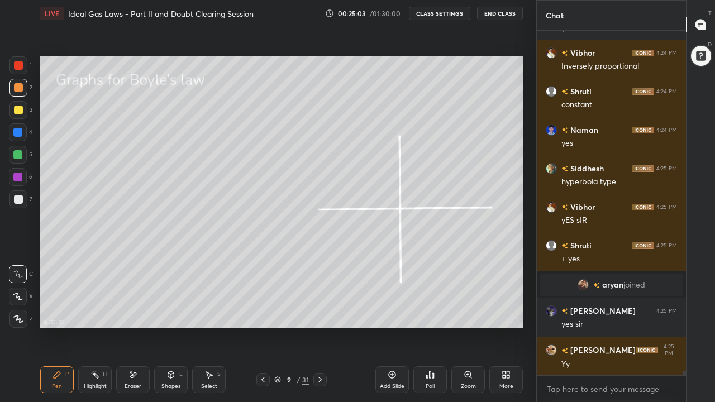
scroll to position [26891, 0]
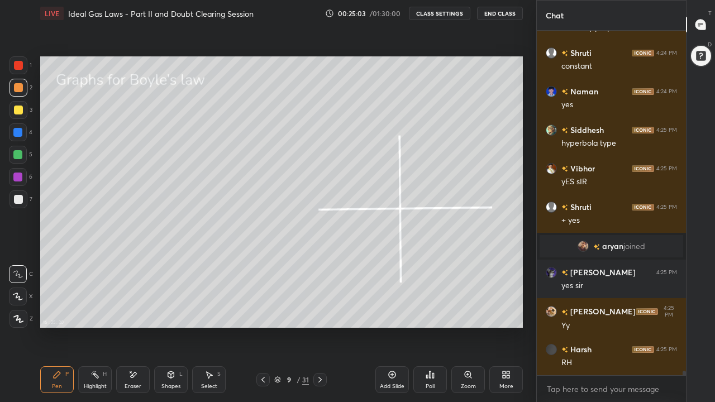
click at [17, 116] on div at bounding box center [18, 110] width 18 height 18
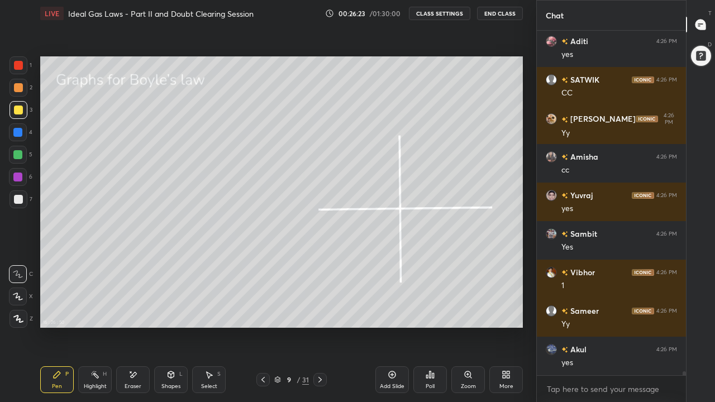
scroll to position [28529, 0]
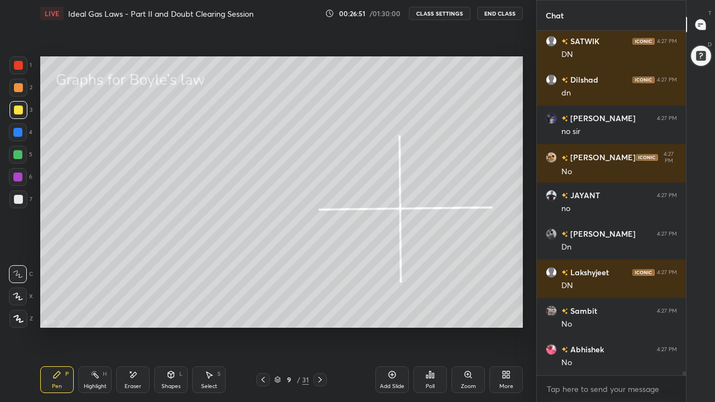
click at [319, 312] on icon at bounding box center [320, 379] width 9 height 9
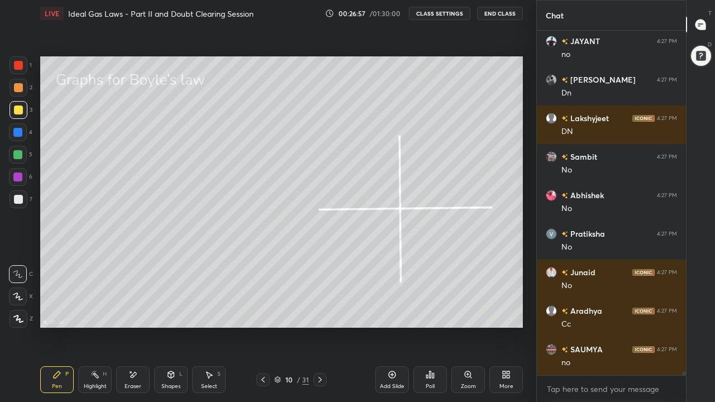
scroll to position [30004, 0]
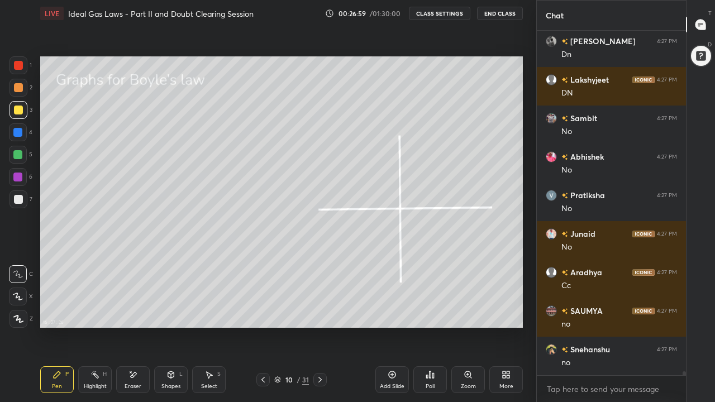
click at [136, 312] on div "Eraser" at bounding box center [133, 379] width 34 height 27
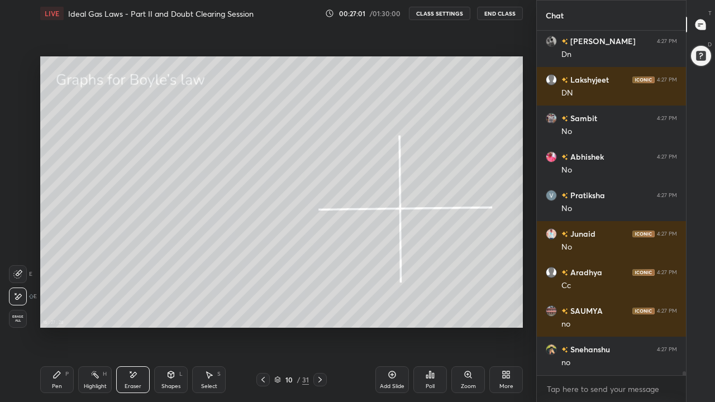
click at [60, 312] on div "Pen" at bounding box center [57, 387] width 10 height 6
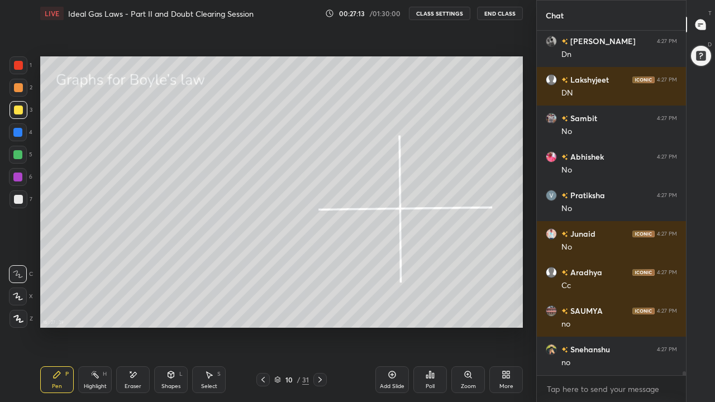
click at [170, 312] on div "Shapes L" at bounding box center [171, 379] width 34 height 27
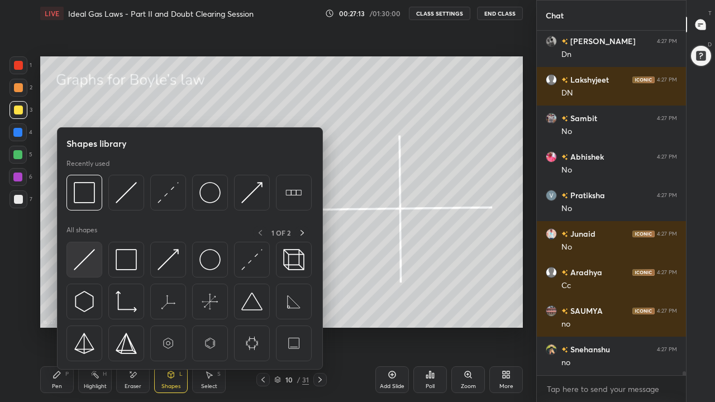
click at [87, 260] on img at bounding box center [84, 259] width 21 height 21
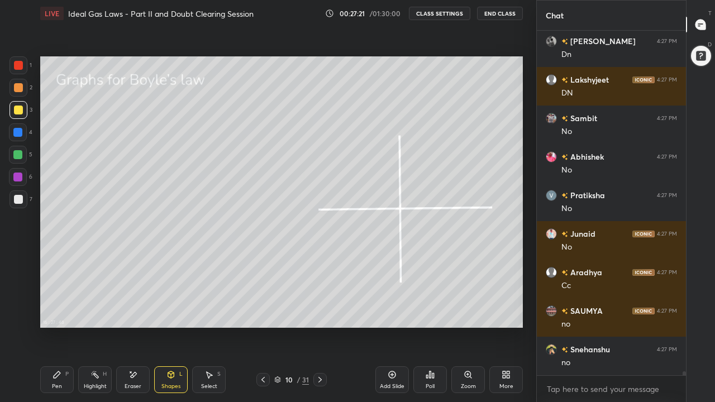
click at [58, 312] on div "Pen" at bounding box center [57, 387] width 10 height 6
click at [18, 197] on div at bounding box center [18, 199] width 9 height 9
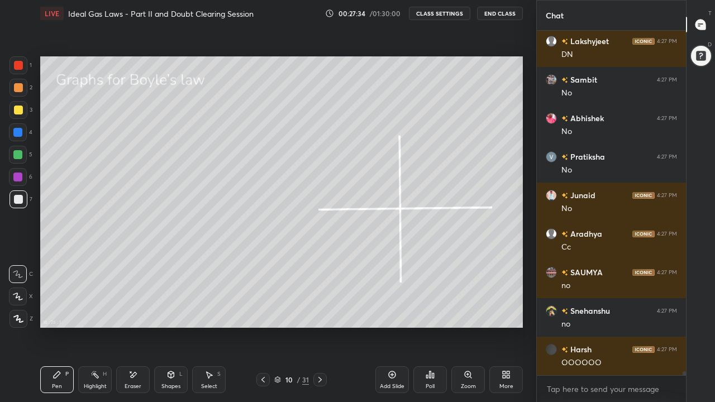
scroll to position [30081, 0]
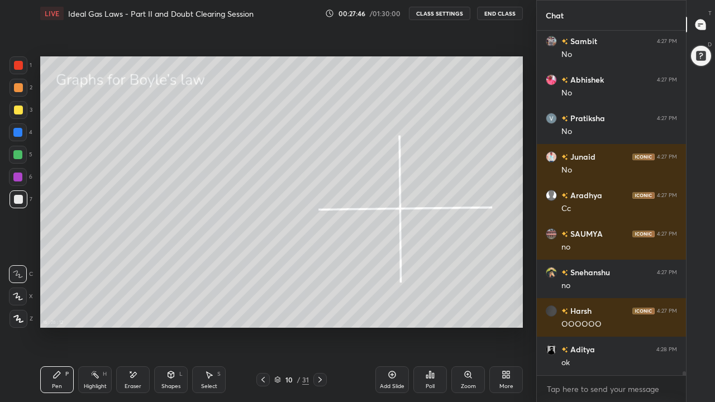
click at [17, 113] on div at bounding box center [18, 110] width 9 height 9
click at [16, 90] on div at bounding box center [18, 87] width 9 height 9
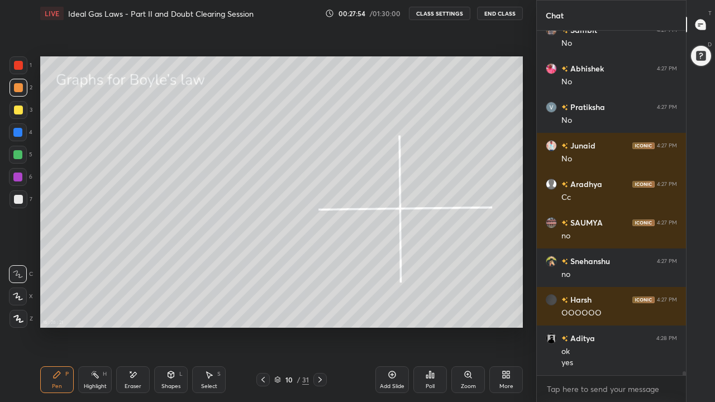
click at [263, 312] on icon at bounding box center [263, 379] width 9 height 9
click at [320, 312] on icon at bounding box center [320, 379] width 9 height 9
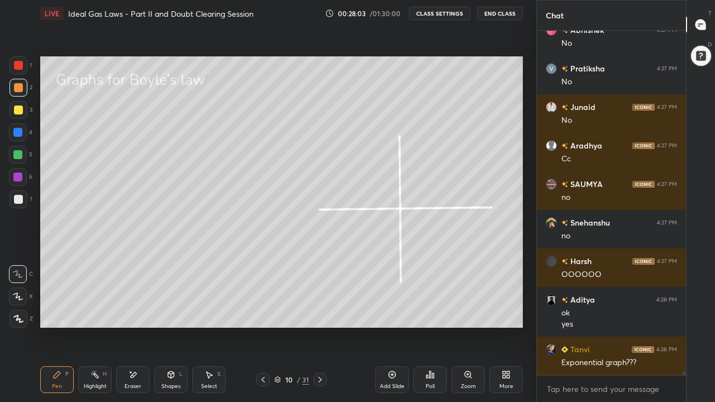
scroll to position [30157, 0]
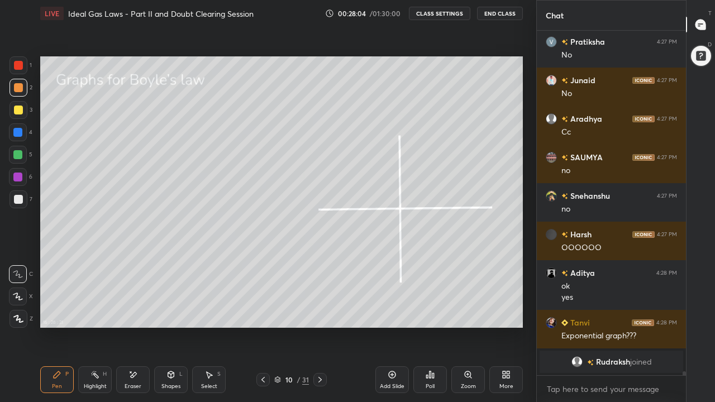
click at [21, 154] on div at bounding box center [17, 154] width 9 height 9
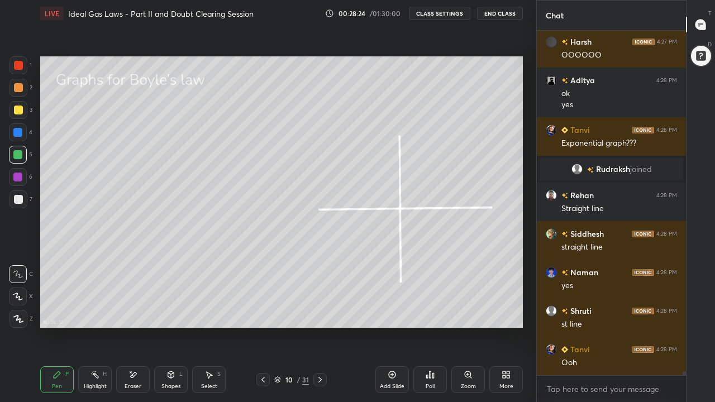
scroll to position [29828, 0]
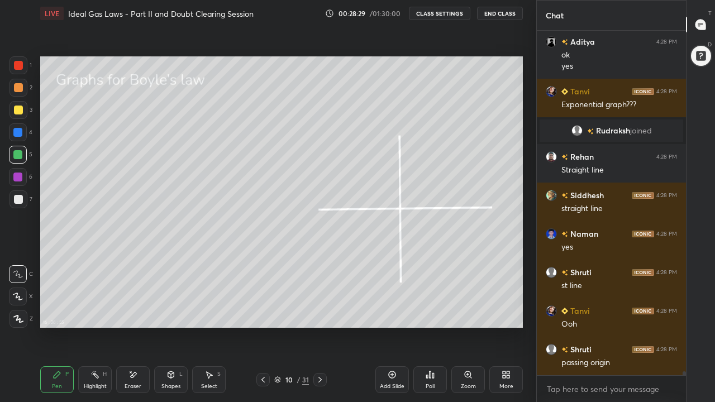
click at [20, 90] on div at bounding box center [18, 87] width 9 height 9
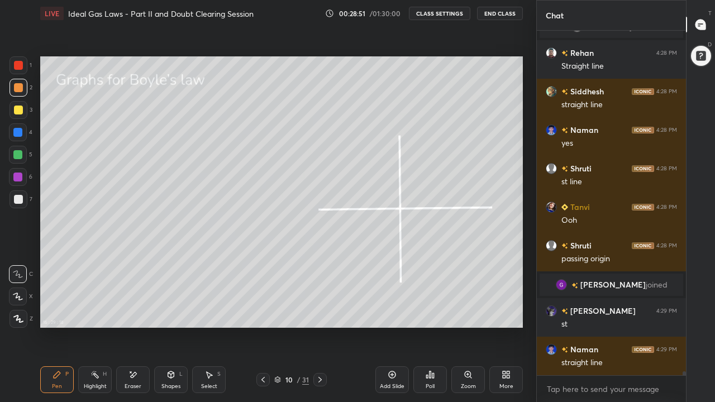
scroll to position [29906, 0]
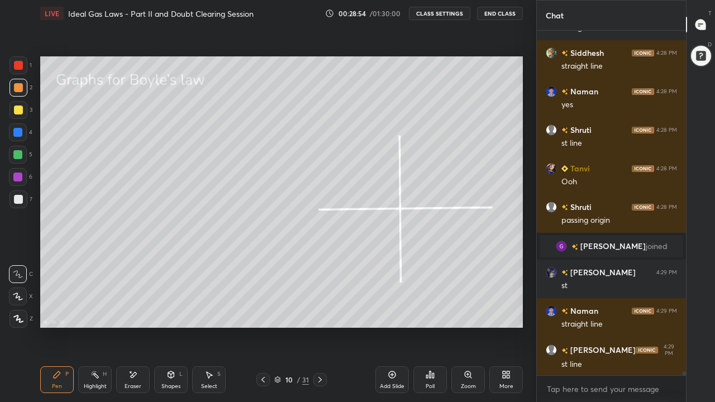
click at [18, 158] on div at bounding box center [17, 154] width 9 height 9
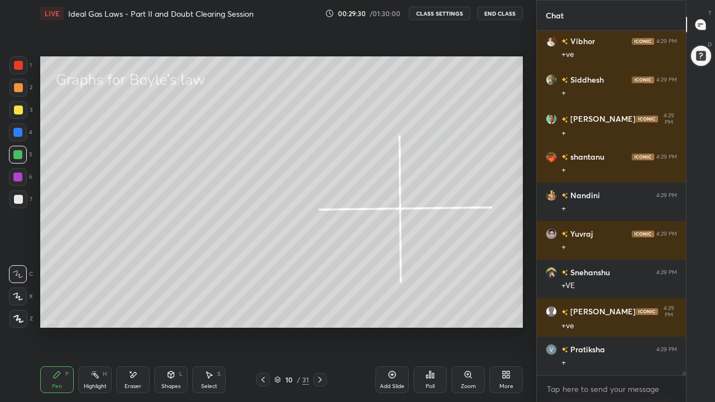
scroll to position [31256, 0]
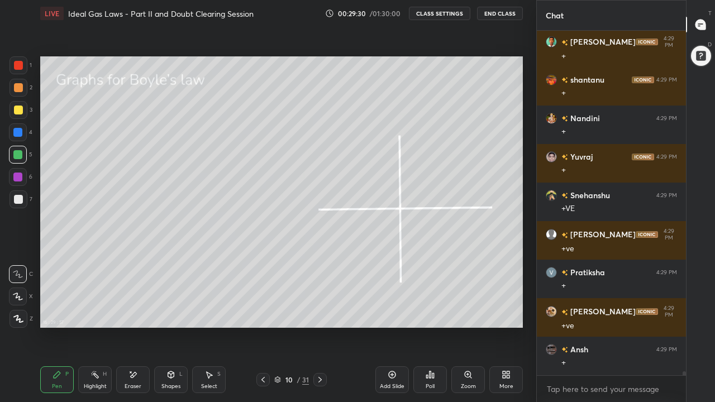
click at [17, 108] on div at bounding box center [18, 110] width 9 height 9
click at [168, 312] on icon at bounding box center [170, 374] width 9 height 9
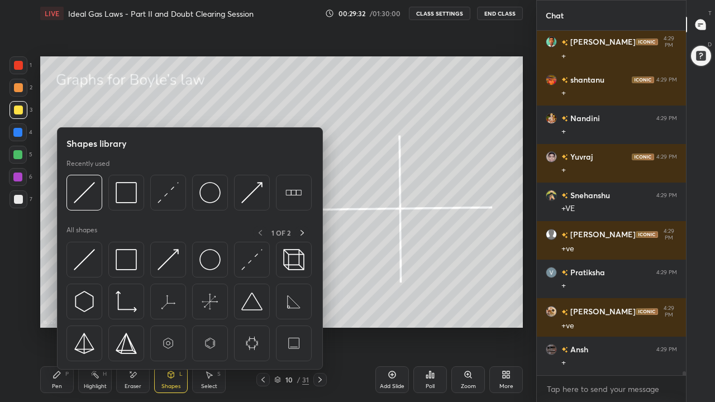
scroll to position [31294, 0]
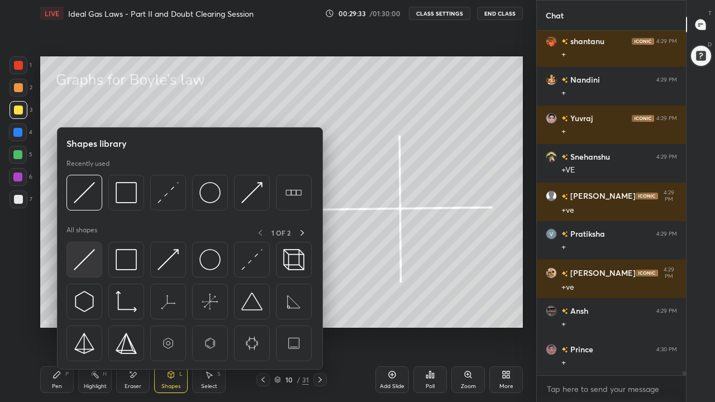
click at [91, 258] on img at bounding box center [84, 259] width 21 height 21
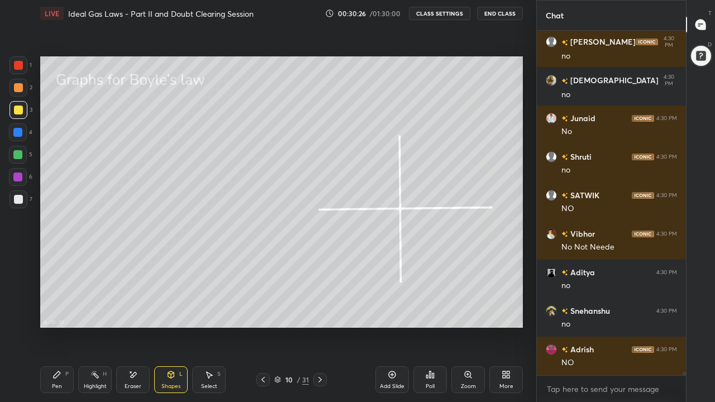
scroll to position [32913, 0]
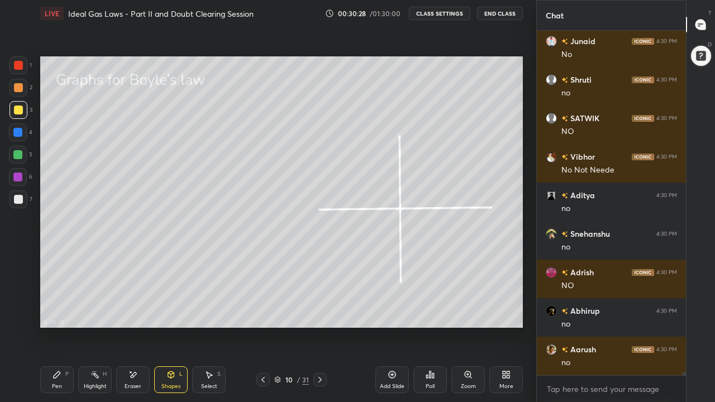
click at [53, 312] on div "Pen P" at bounding box center [57, 379] width 34 height 27
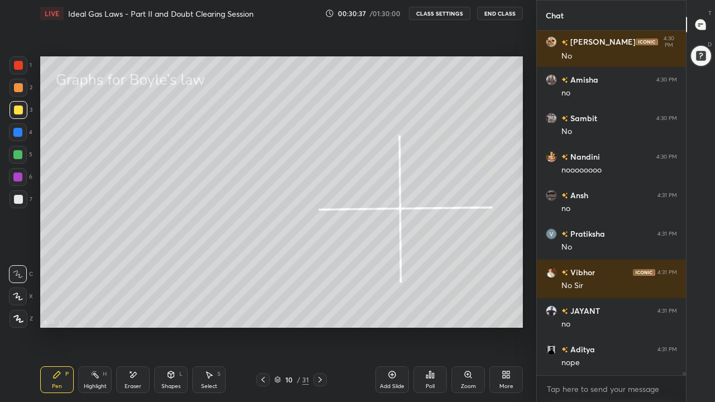
scroll to position [33375, 0]
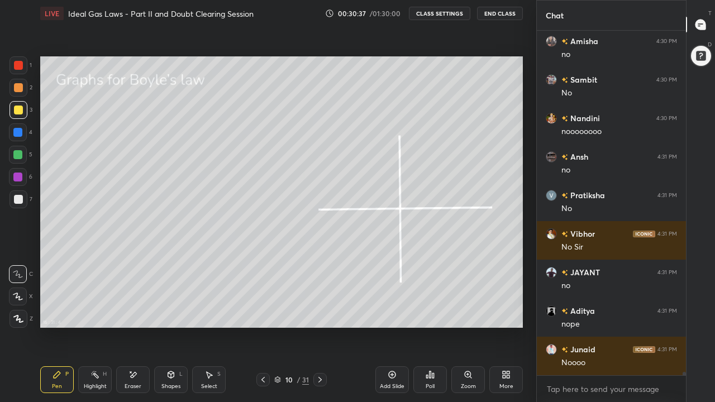
click at [136, 312] on div "Eraser" at bounding box center [133, 387] width 17 height 6
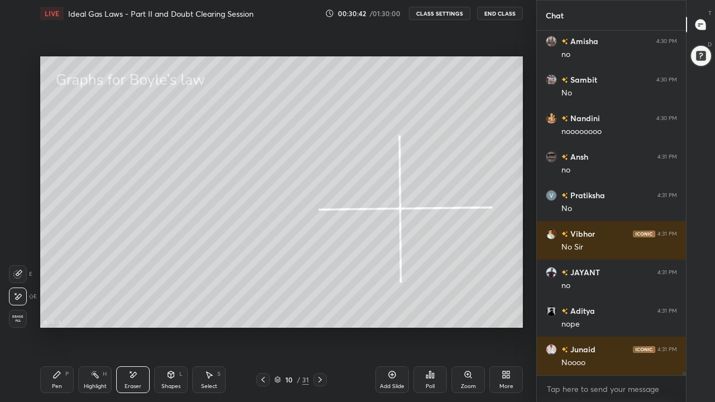
click at [59, 312] on icon at bounding box center [57, 374] width 9 height 9
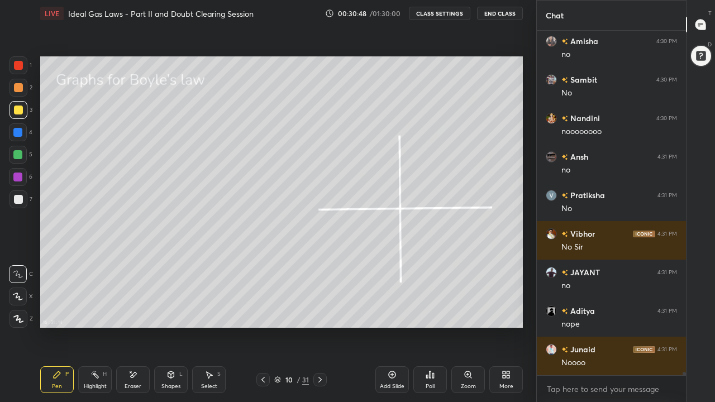
click at [134, 312] on icon at bounding box center [134, 375] width 6 height 6
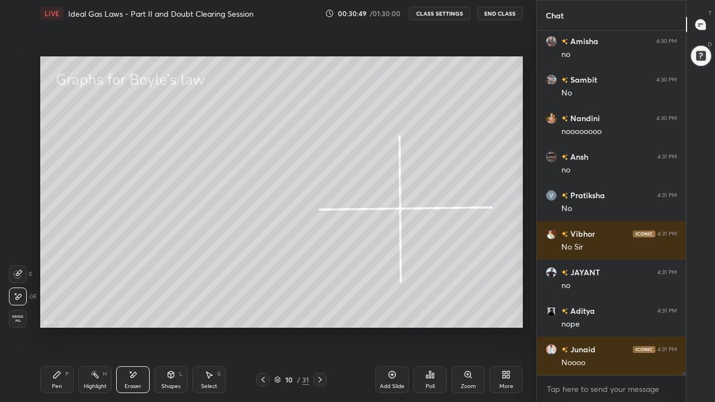
scroll to position [33414, 0]
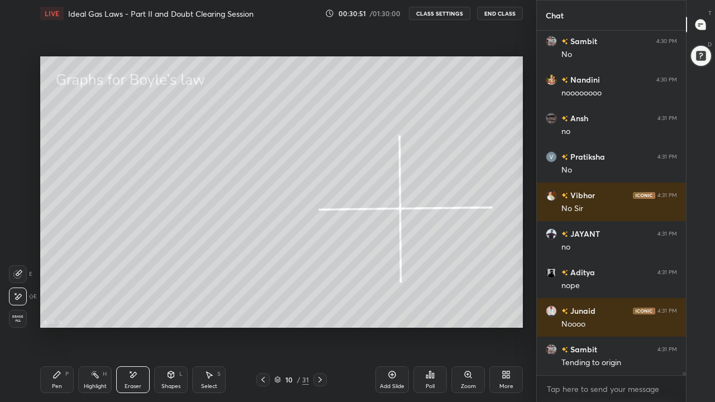
click at [175, 312] on icon at bounding box center [170, 374] width 9 height 9
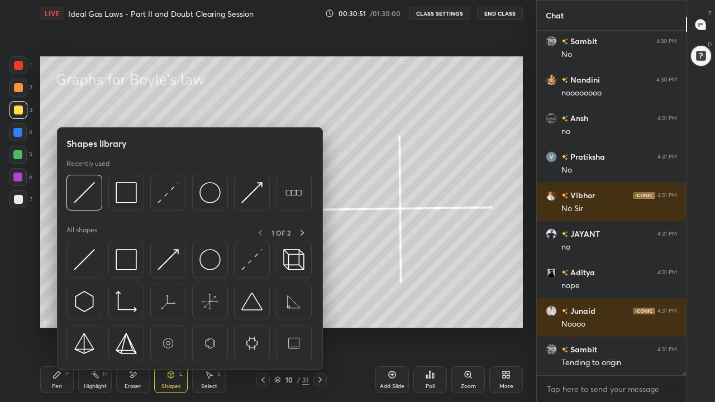
scroll to position [33453, 0]
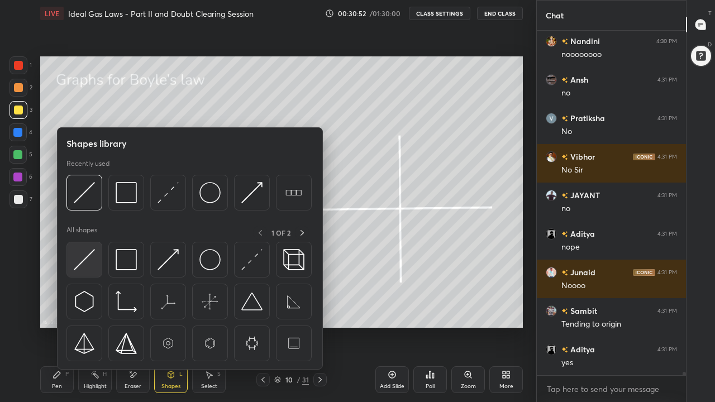
click at [98, 260] on div at bounding box center [84, 260] width 36 height 36
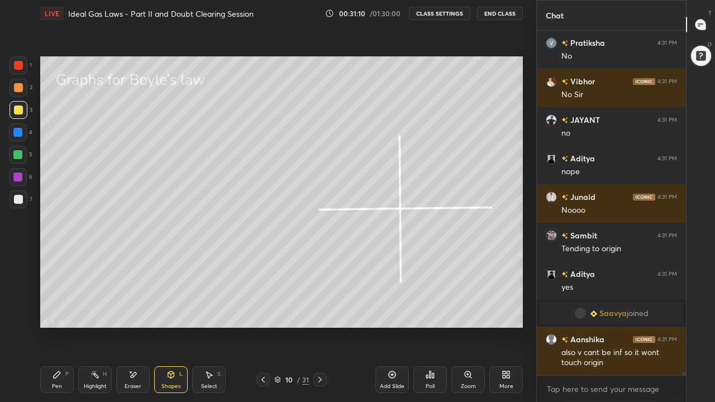
scroll to position [32511, 0]
click at [54, 312] on div "Pen" at bounding box center [57, 387] width 10 height 6
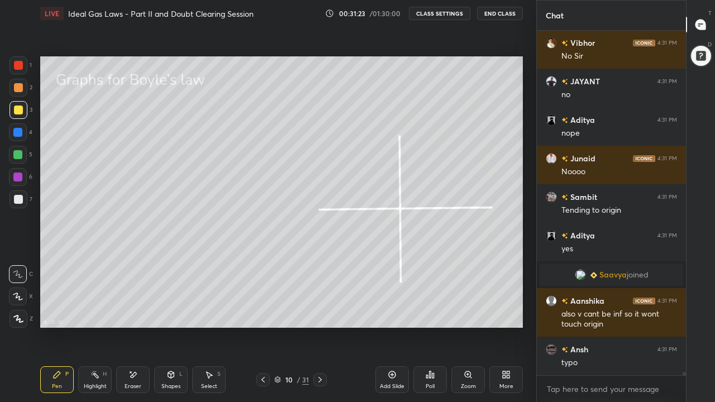
click at [21, 90] on div at bounding box center [18, 87] width 9 height 9
click at [134, 312] on icon at bounding box center [134, 375] width 6 height 6
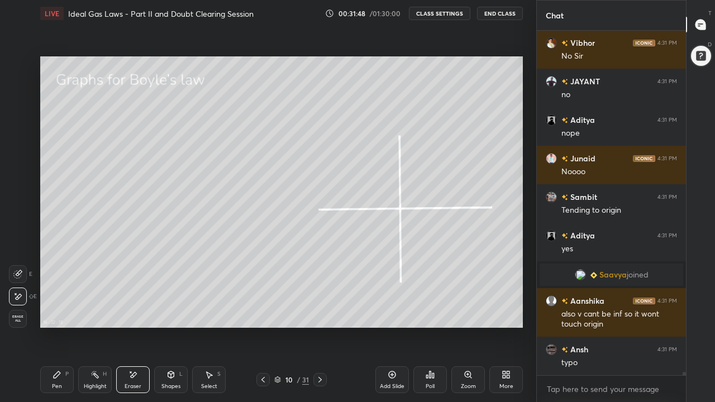
click at [58, 312] on div "Pen" at bounding box center [57, 387] width 10 height 6
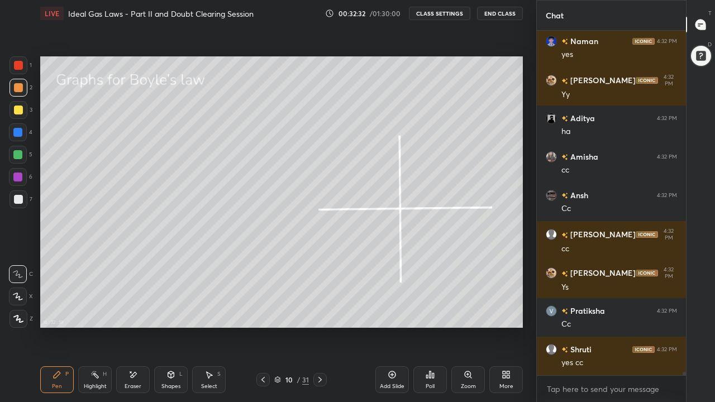
scroll to position [33436, 0]
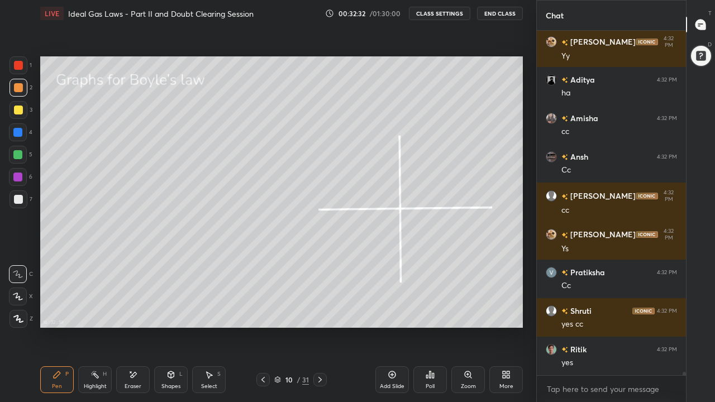
click at [260, 312] on div at bounding box center [262, 379] width 13 height 13
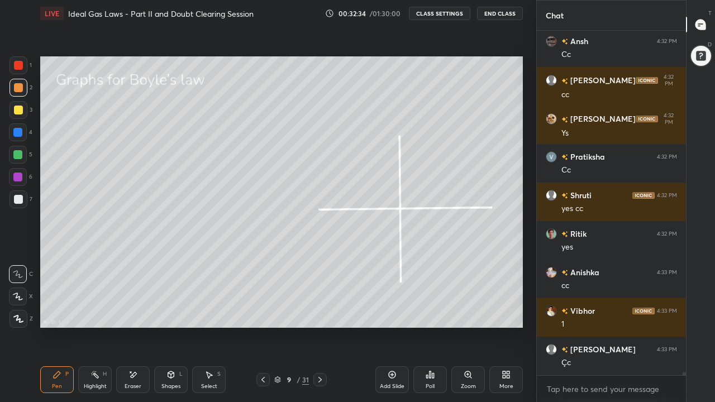
scroll to position [33590, 0]
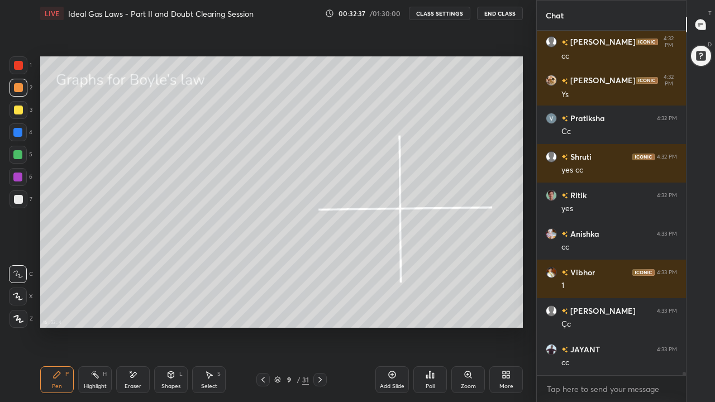
click at [320, 312] on icon at bounding box center [320, 379] width 9 height 9
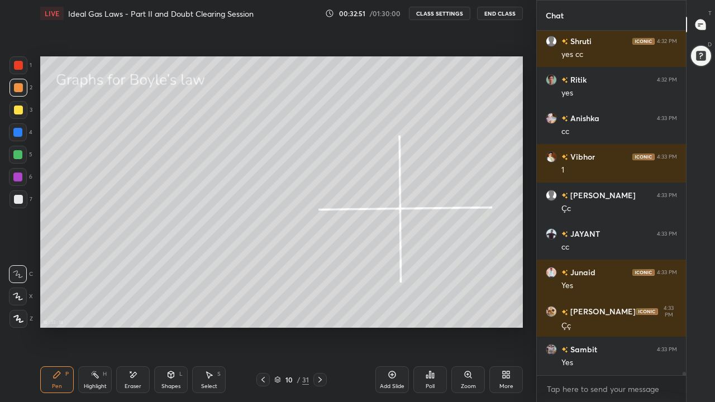
scroll to position [33744, 0]
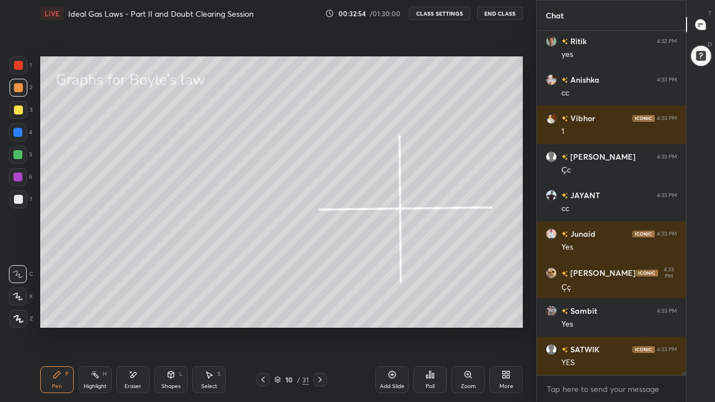
click at [320, 312] on icon at bounding box center [320, 379] width 9 height 9
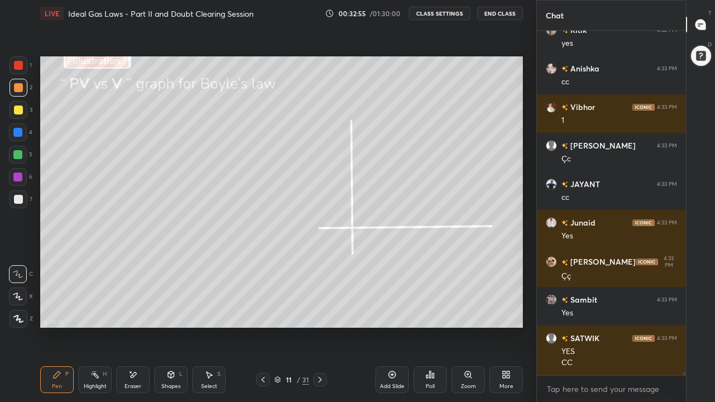
click at [20, 111] on div at bounding box center [18, 110] width 9 height 9
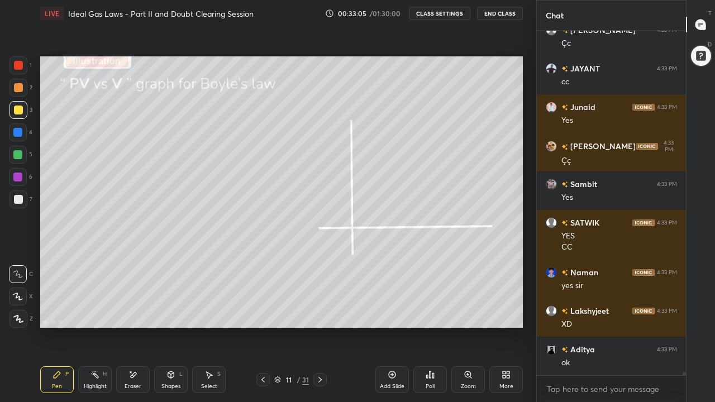
scroll to position [33910, 0]
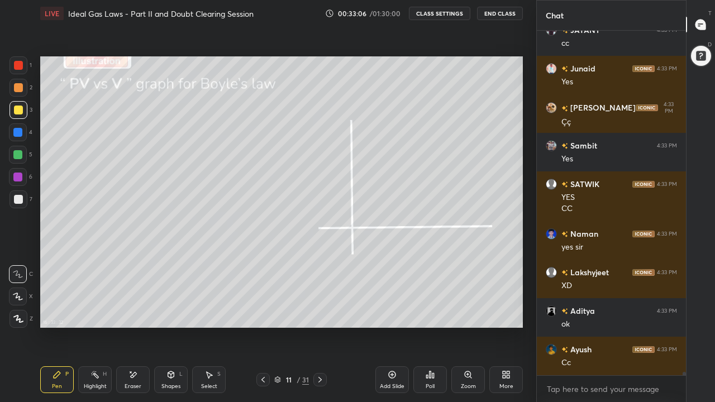
click at [169, 312] on div "Shapes" at bounding box center [170, 387] width 19 height 6
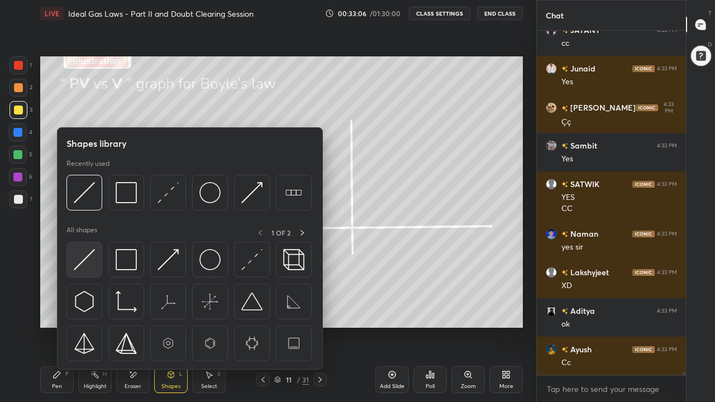
click at [90, 262] on img at bounding box center [84, 259] width 21 height 21
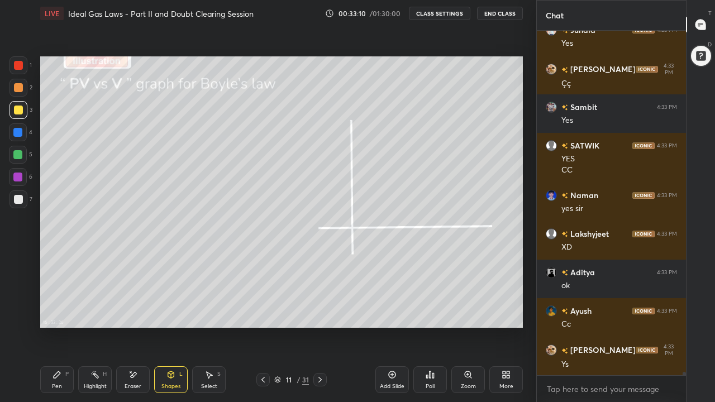
scroll to position [33987, 0]
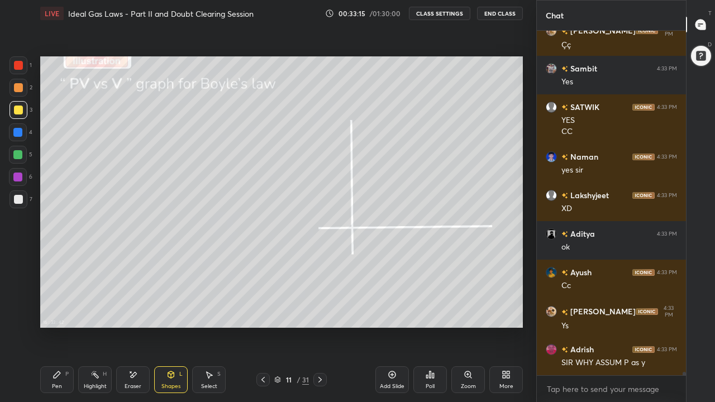
click at [57, 312] on icon at bounding box center [57, 374] width 9 height 9
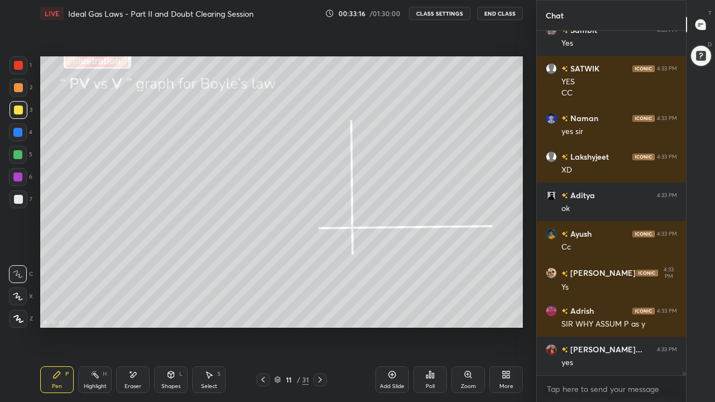
click at [21, 202] on div at bounding box center [18, 199] width 9 height 9
click at [263, 312] on icon at bounding box center [263, 379] width 9 height 9
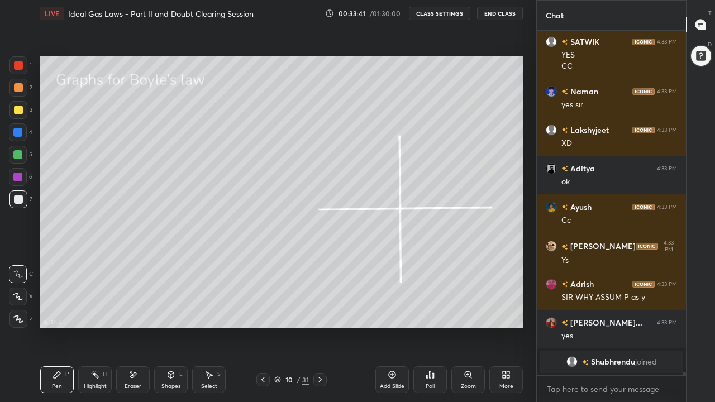
scroll to position [33657, 0]
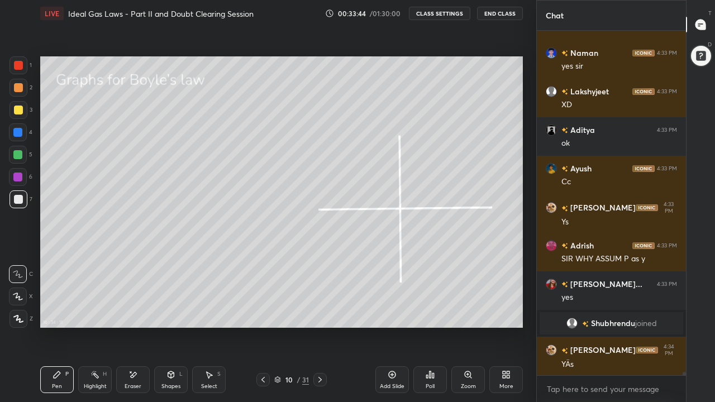
click at [320, 312] on icon at bounding box center [320, 379] width 9 height 9
click at [18, 89] on div at bounding box center [18, 87] width 9 height 9
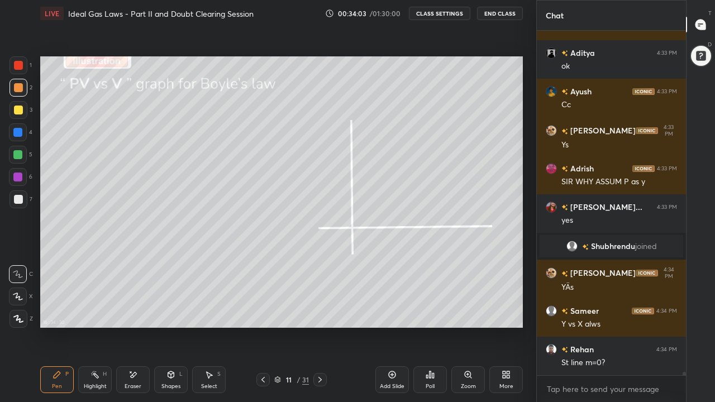
scroll to position [33773, 0]
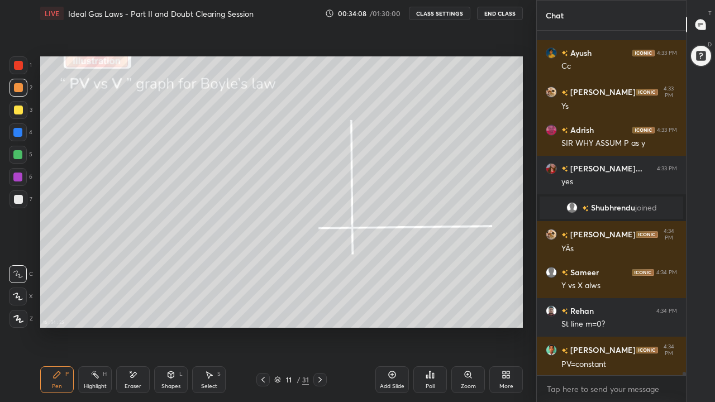
click at [20, 155] on div at bounding box center [17, 154] width 9 height 9
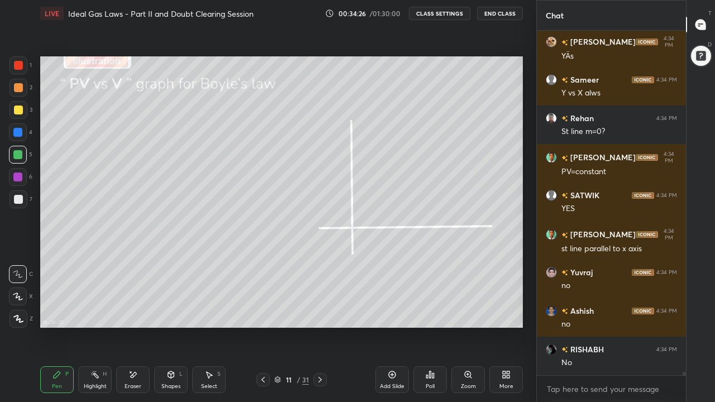
scroll to position [34004, 0]
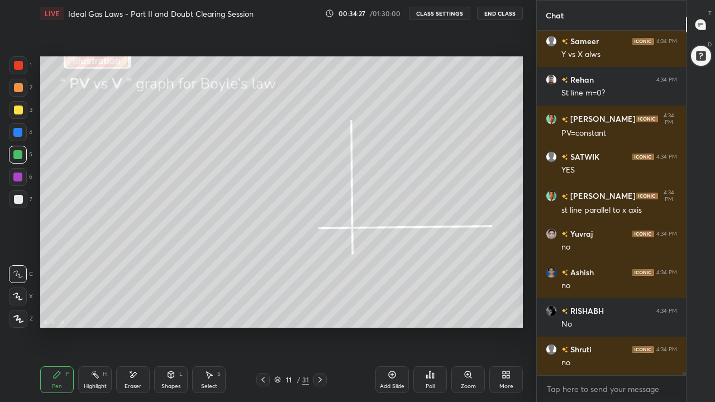
click at [18, 87] on div at bounding box center [18, 87] width 9 height 9
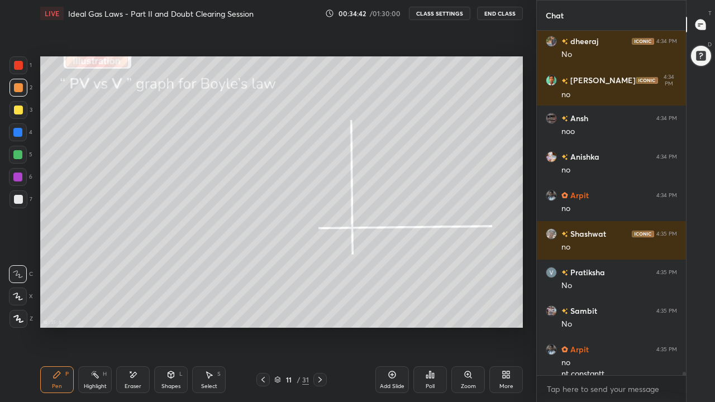
scroll to position [34439, 0]
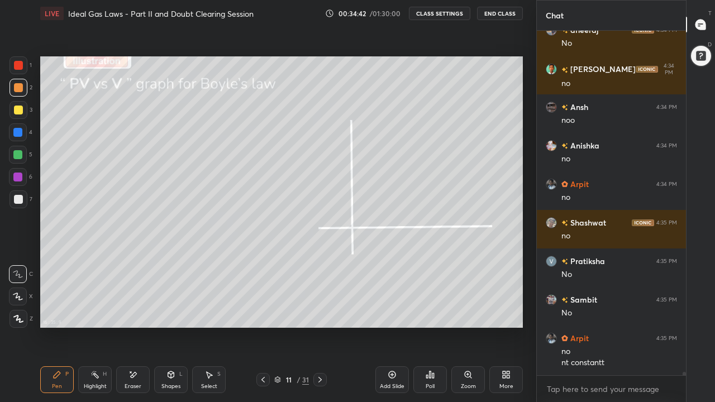
click at [18, 112] on div at bounding box center [18, 110] width 9 height 9
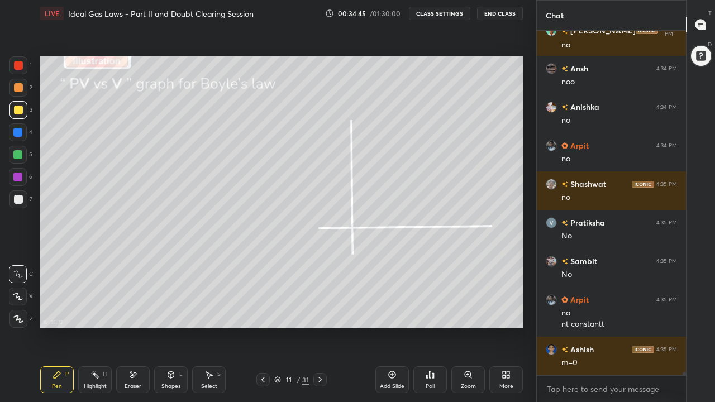
click at [169, 312] on icon at bounding box center [170, 374] width 9 height 9
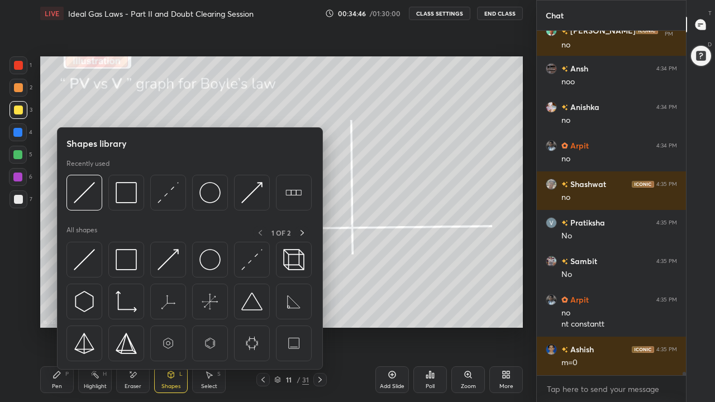
scroll to position [34516, 0]
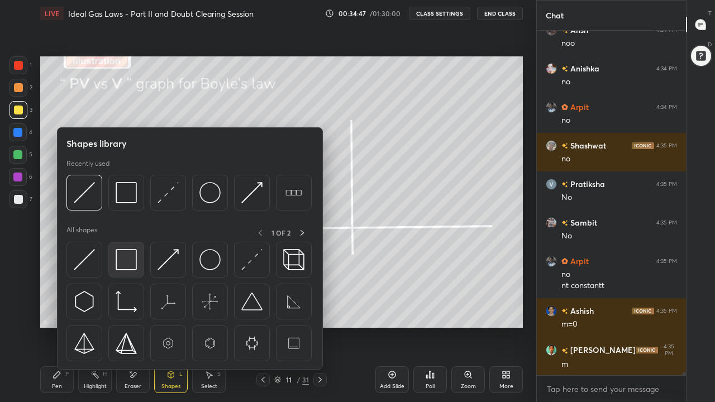
click at [124, 263] on img at bounding box center [126, 259] width 21 height 21
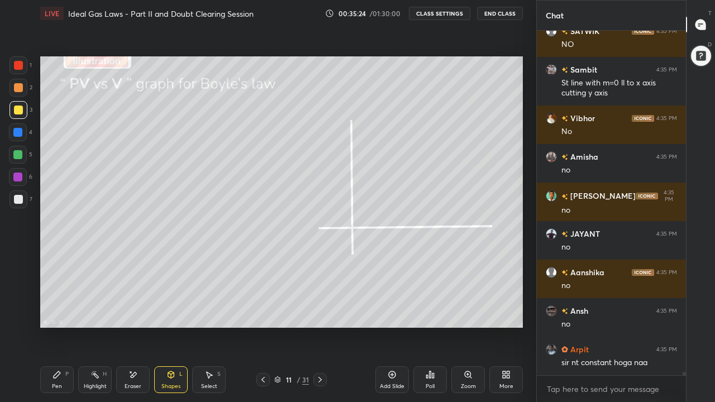
scroll to position [35182, 0]
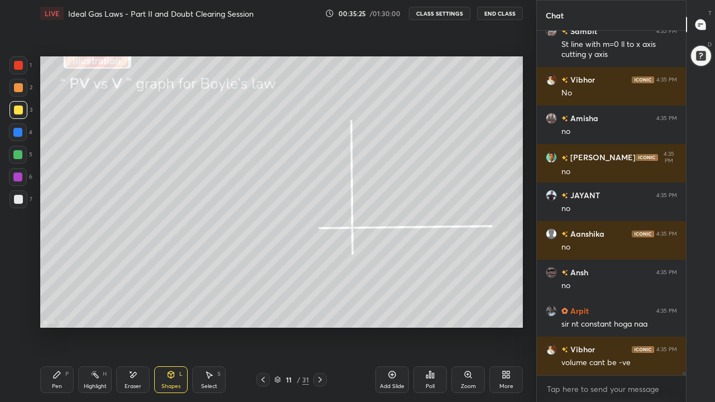
click at [61, 312] on div "Pen P" at bounding box center [57, 379] width 34 height 27
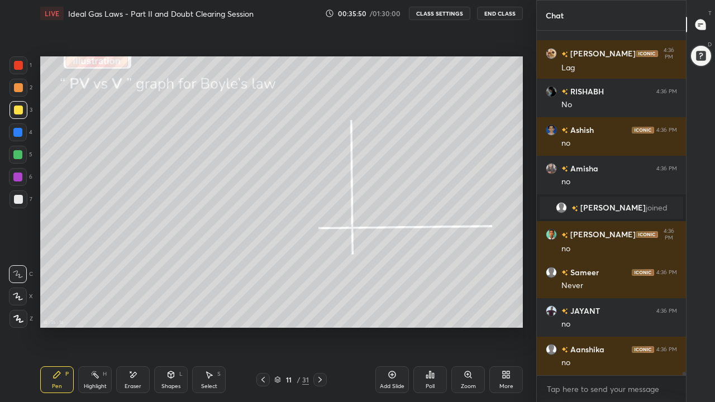
scroll to position [35084, 0]
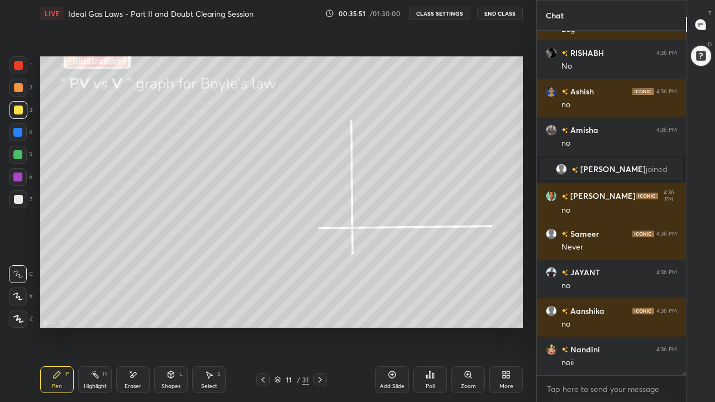
click at [18, 177] on div at bounding box center [17, 177] width 9 height 9
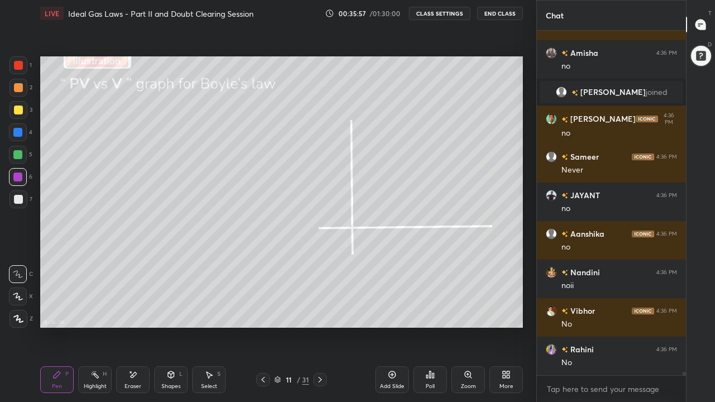
scroll to position [35200, 0]
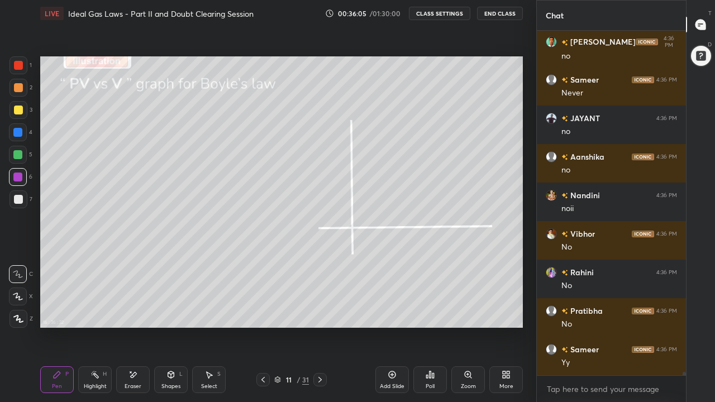
click at [18, 92] on div at bounding box center [18, 87] width 9 height 9
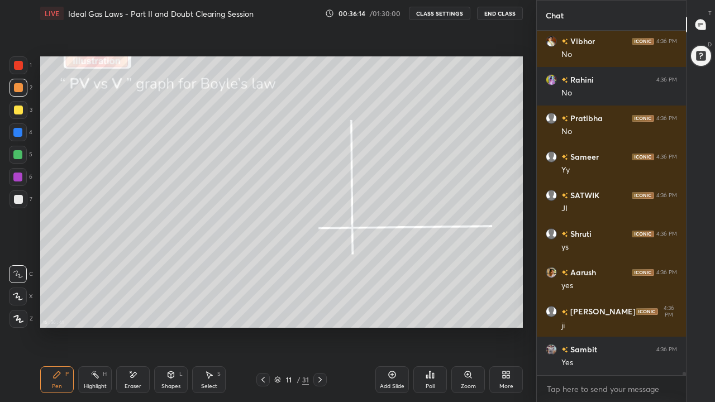
scroll to position [35547, 0]
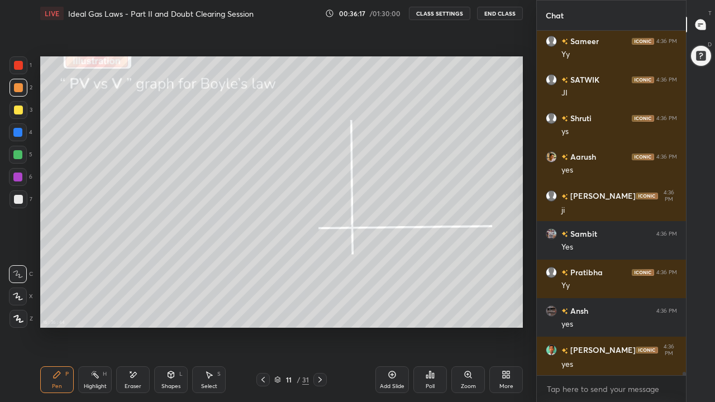
click at [135, 312] on div "Eraser" at bounding box center [133, 387] width 17 height 6
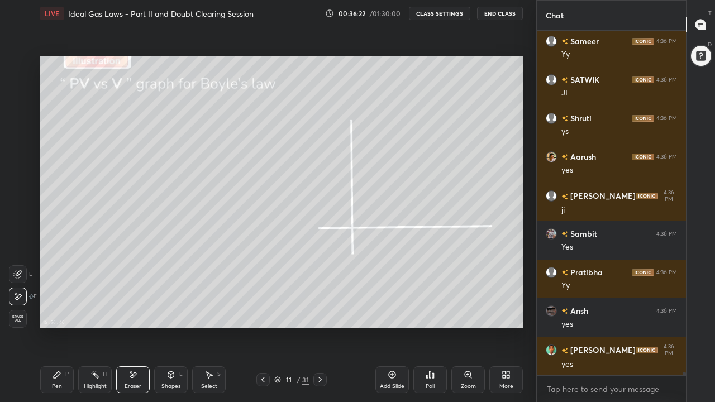
click at [47, 312] on div "Pen P" at bounding box center [57, 379] width 34 height 27
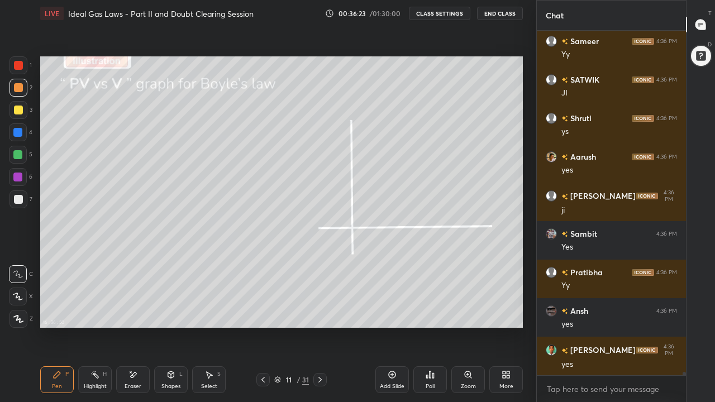
click at [21, 178] on div at bounding box center [17, 177] width 9 height 9
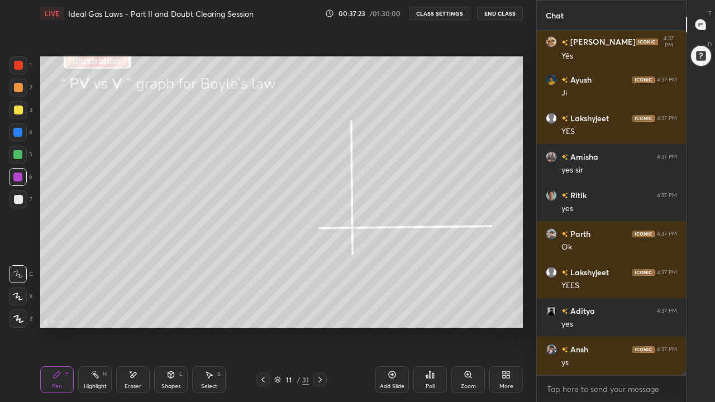
scroll to position [37012, 0]
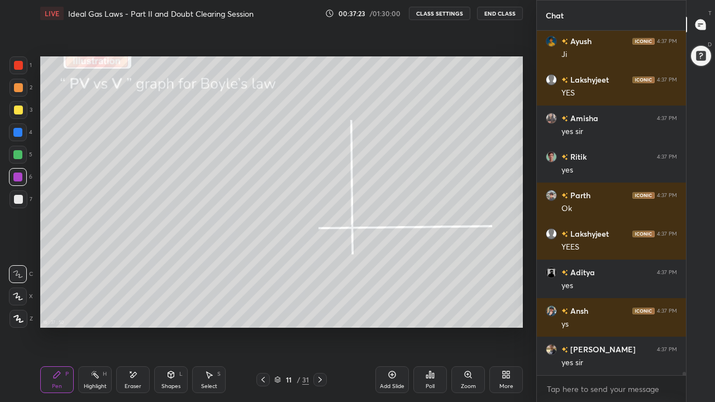
click at [320, 312] on icon at bounding box center [320, 379] width 9 height 9
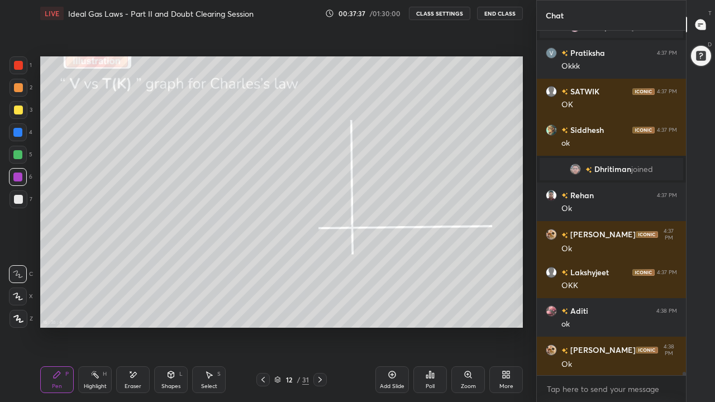
scroll to position [37913, 0]
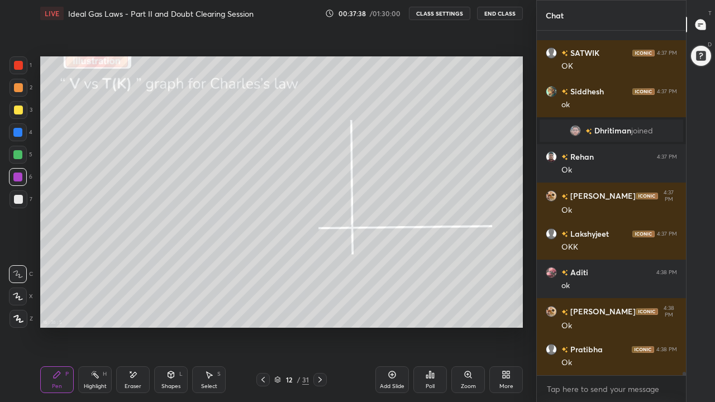
click at [21, 201] on div at bounding box center [18, 199] width 9 height 9
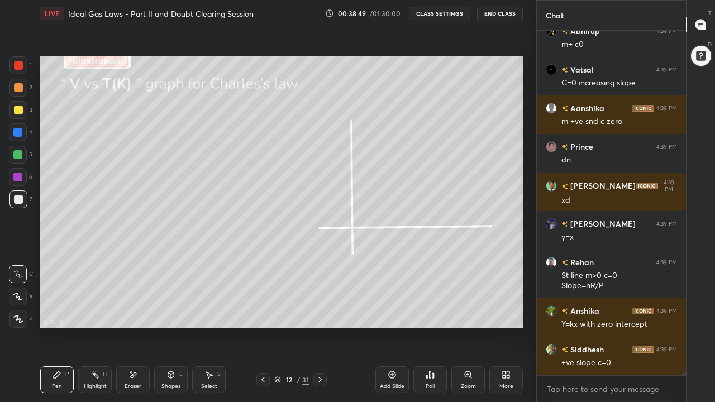
scroll to position [37982, 0]
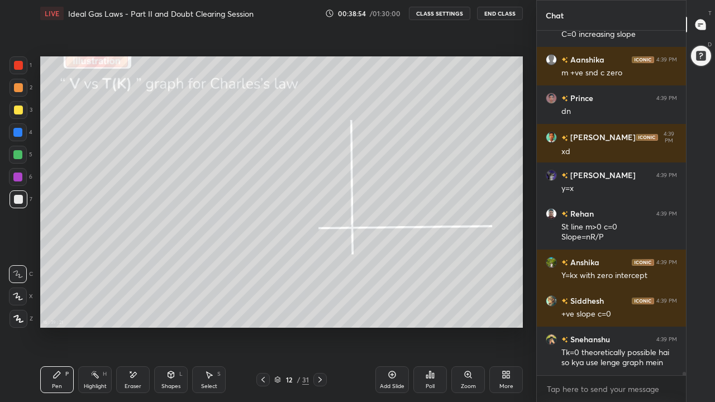
click at [17, 88] on div at bounding box center [18, 87] width 9 height 9
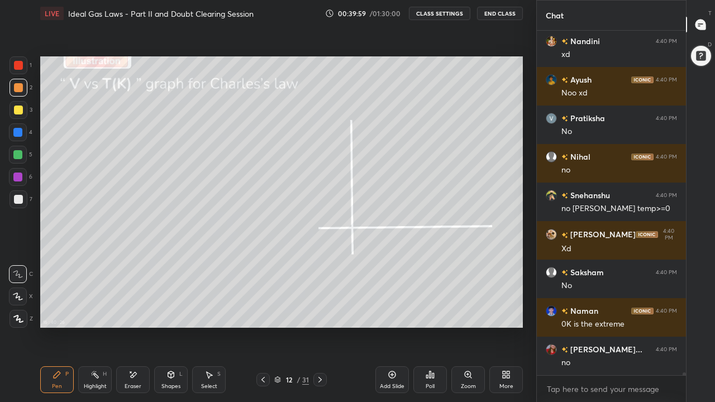
scroll to position [39339, 0]
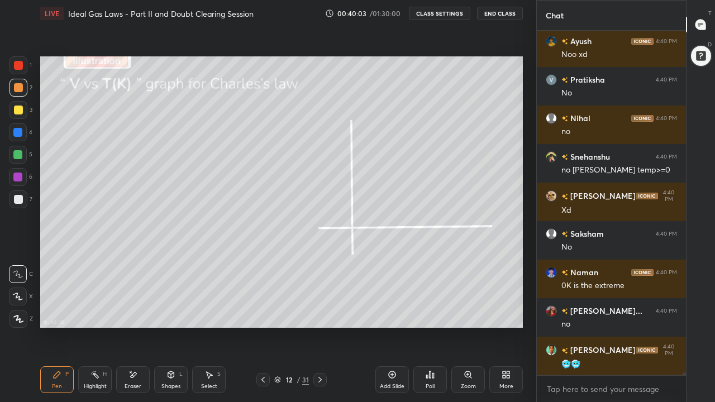
click at [18, 158] on div at bounding box center [17, 154] width 9 height 9
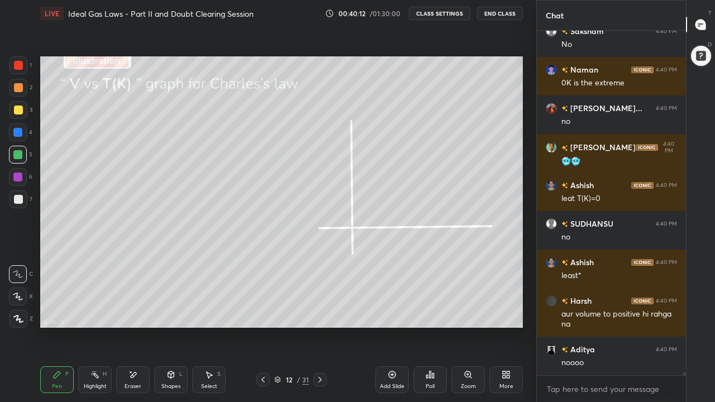
scroll to position [39580, 0]
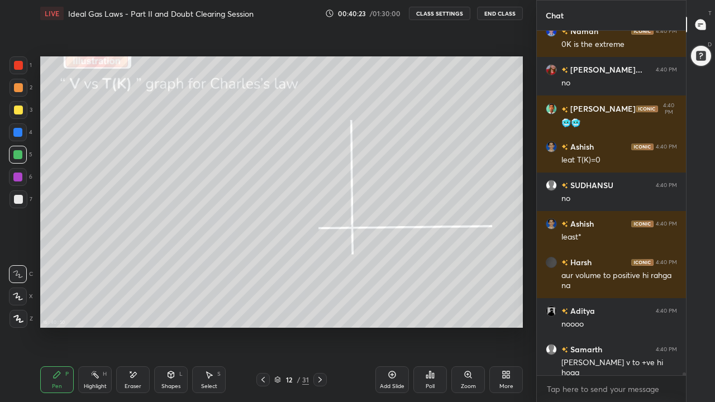
click at [22, 89] on div at bounding box center [18, 88] width 18 height 18
click at [21, 155] on div at bounding box center [17, 154] width 9 height 9
click at [18, 111] on div at bounding box center [18, 110] width 9 height 9
click at [169, 312] on div "Shapes L" at bounding box center [171, 379] width 34 height 27
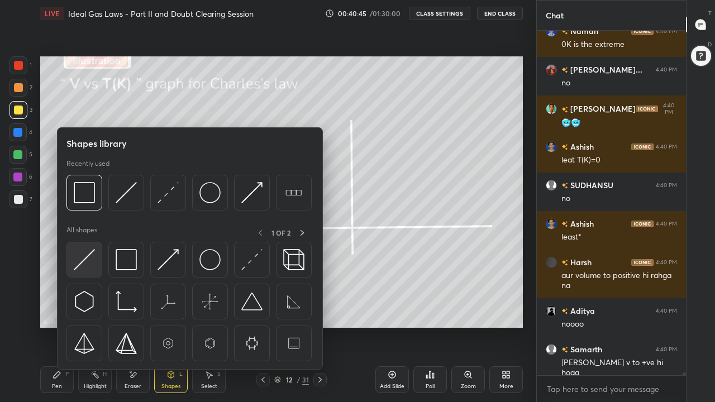
click at [94, 268] on img at bounding box center [84, 259] width 21 height 21
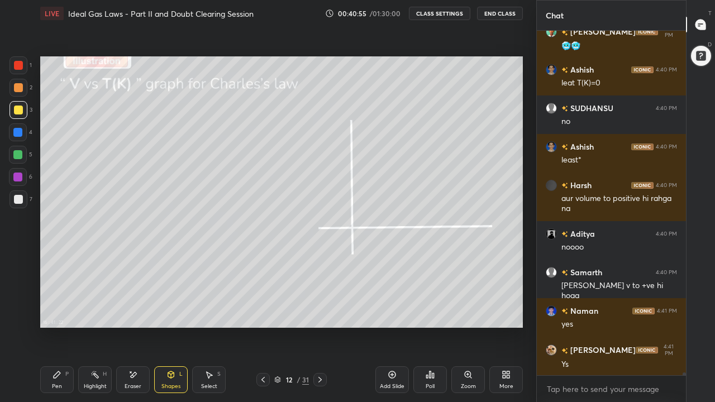
scroll to position [39696, 0]
click at [55, 312] on div "Pen P" at bounding box center [57, 379] width 34 height 27
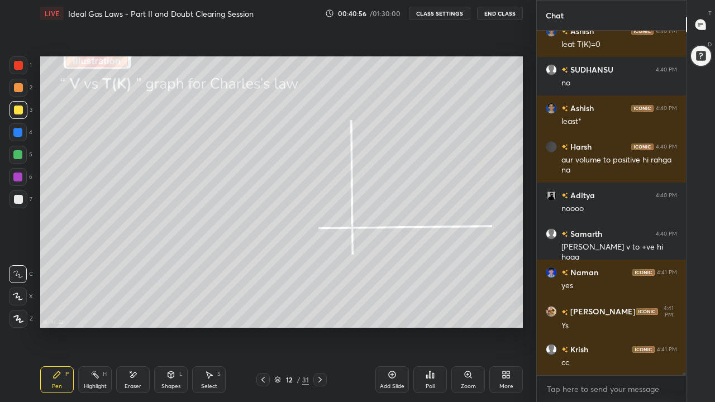
click at [14, 87] on div at bounding box center [18, 87] width 9 height 9
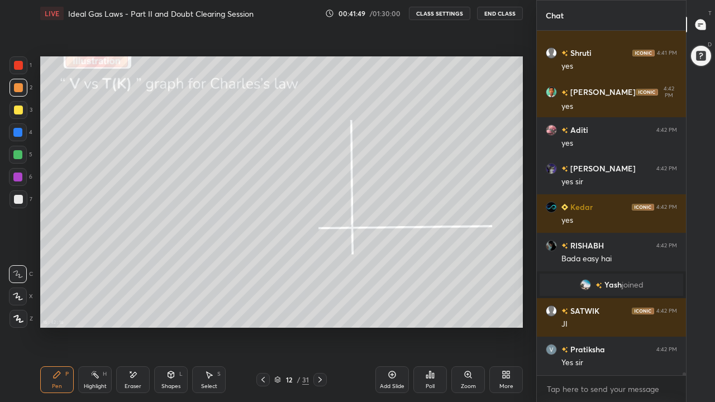
scroll to position [39906, 0]
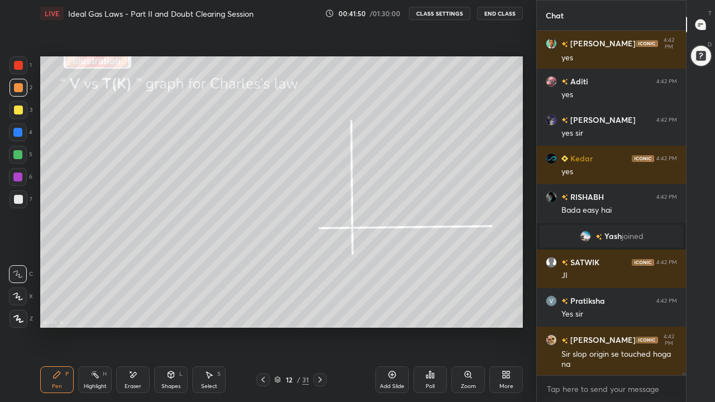
click at [321, 312] on icon at bounding box center [320, 379] width 9 height 9
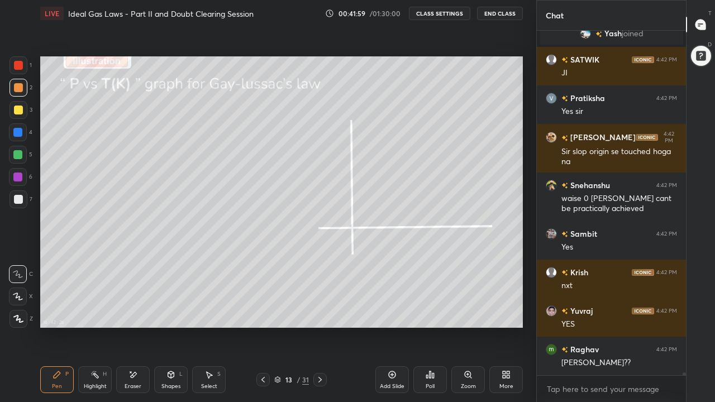
scroll to position [40147, 0]
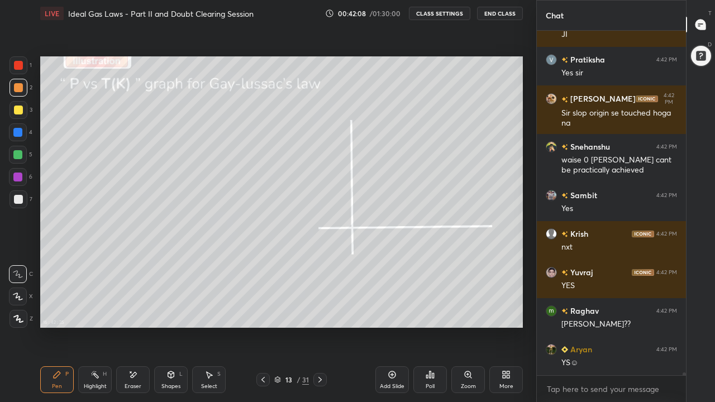
click at [263, 312] on icon at bounding box center [262, 380] width 3 height 6
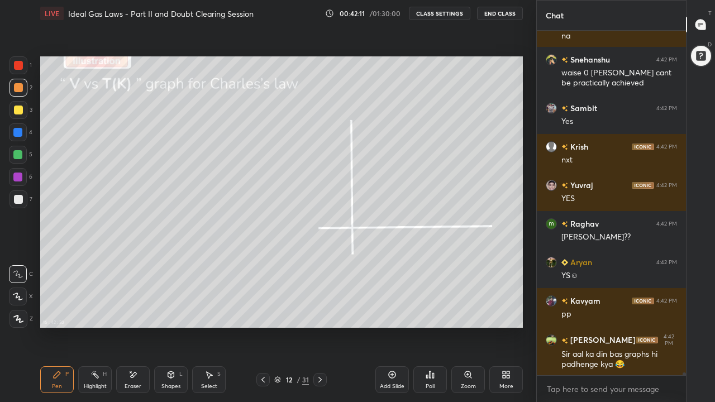
scroll to position [40273, 0]
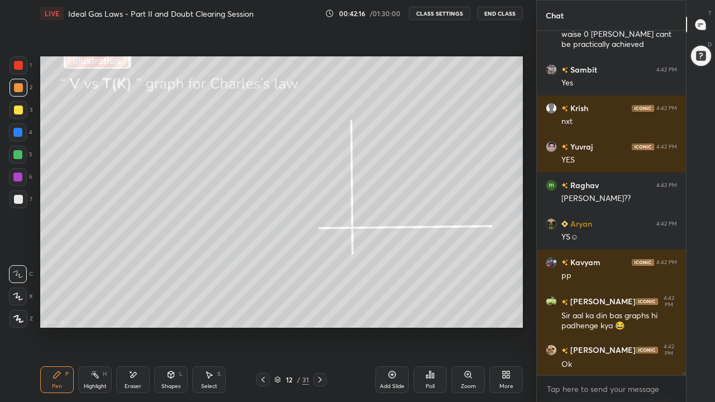
click at [320, 312] on icon at bounding box center [320, 379] width 9 height 9
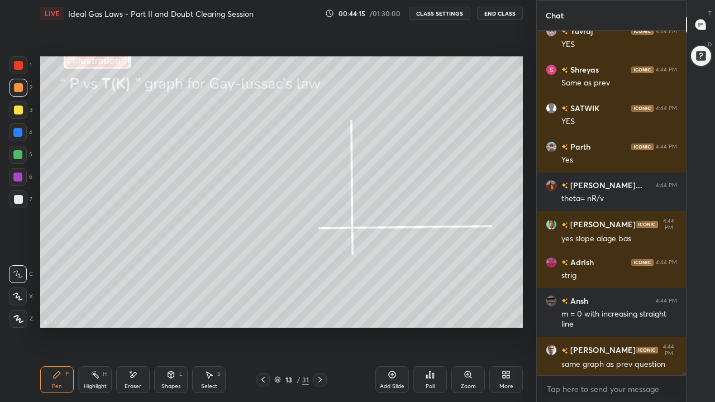
scroll to position [42175, 0]
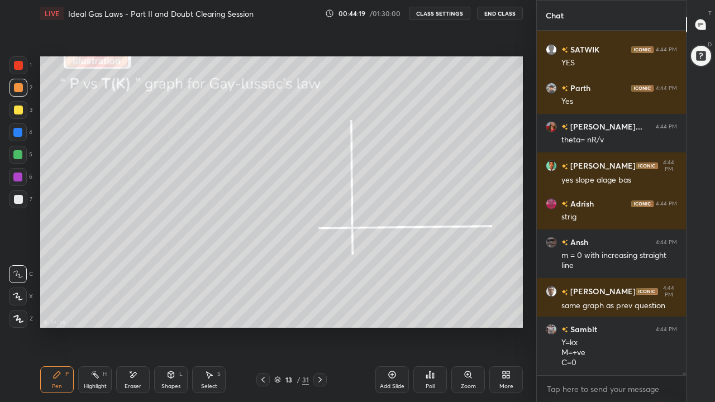
click at [18, 157] on div at bounding box center [17, 154] width 9 height 9
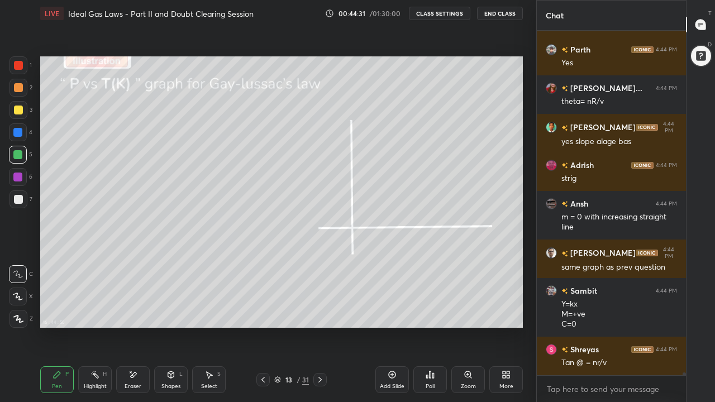
click at [18, 93] on div at bounding box center [18, 88] width 18 height 18
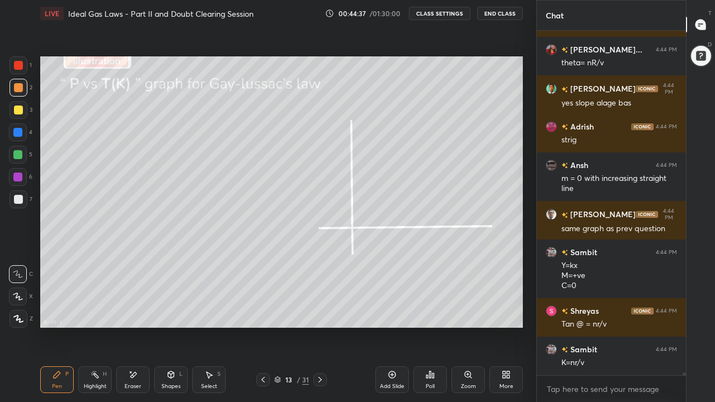
click at [20, 110] on div at bounding box center [18, 110] width 9 height 9
click at [173, 312] on div "Shapes" at bounding box center [170, 387] width 19 height 6
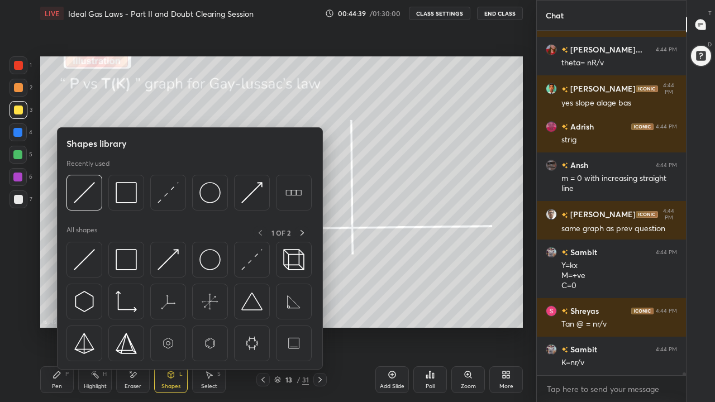
click at [92, 264] on img at bounding box center [84, 259] width 21 height 21
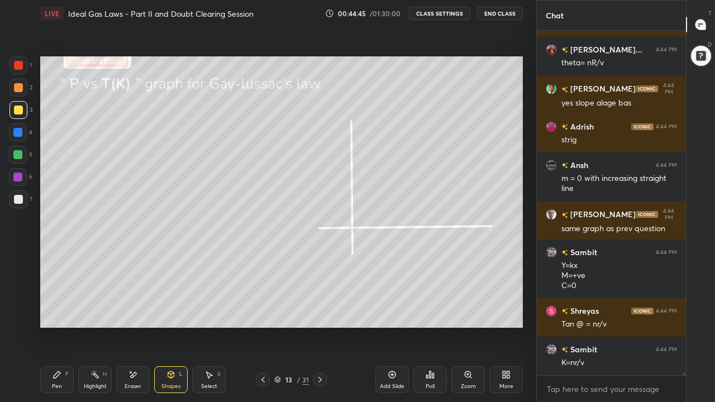
click at [58, 312] on div "Pen P" at bounding box center [57, 379] width 34 height 27
click at [25, 155] on div at bounding box center [18, 155] width 18 height 18
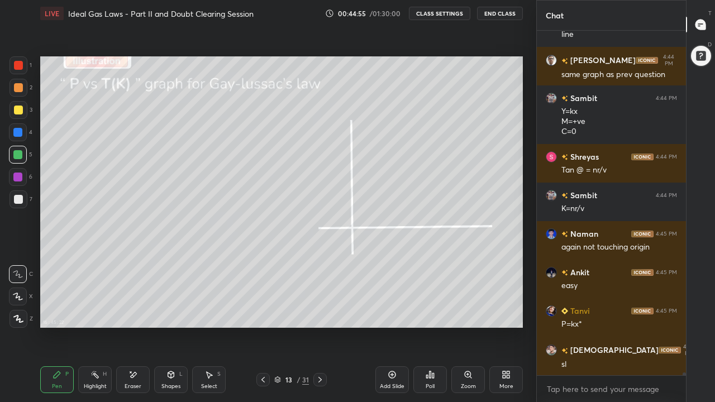
scroll to position [42445, 0]
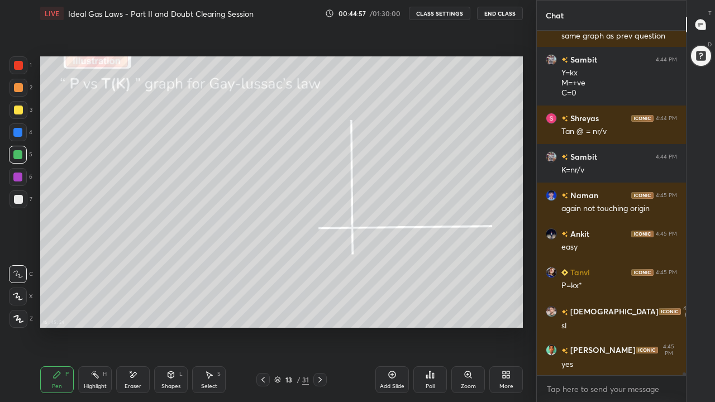
click at [18, 199] on div at bounding box center [18, 199] width 9 height 9
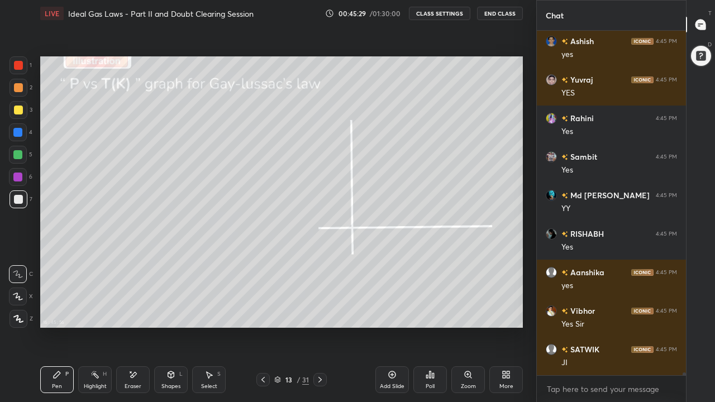
scroll to position [43159, 0]
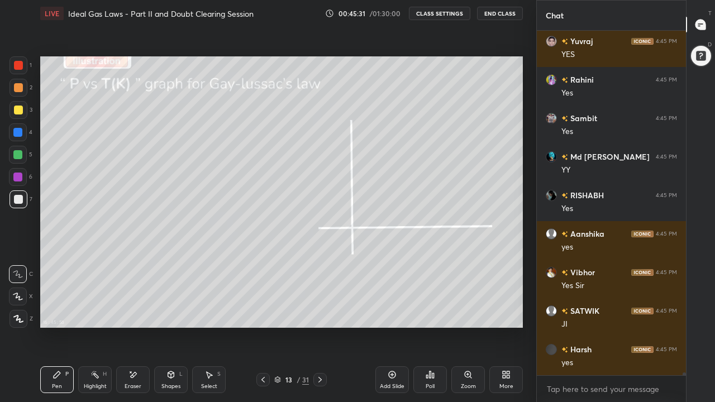
click at [320, 312] on icon at bounding box center [319, 380] width 3 height 6
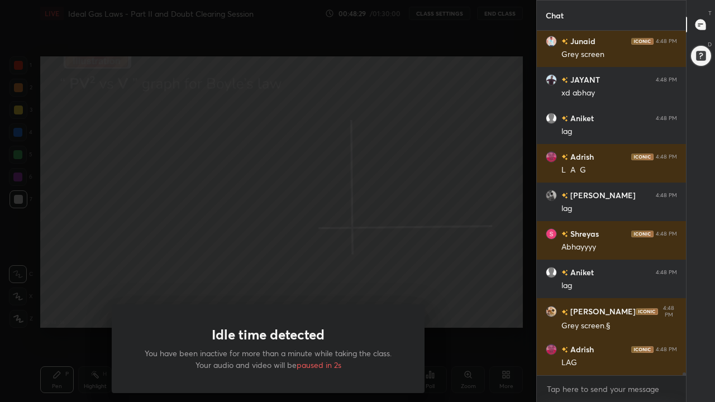
scroll to position [45929, 0]
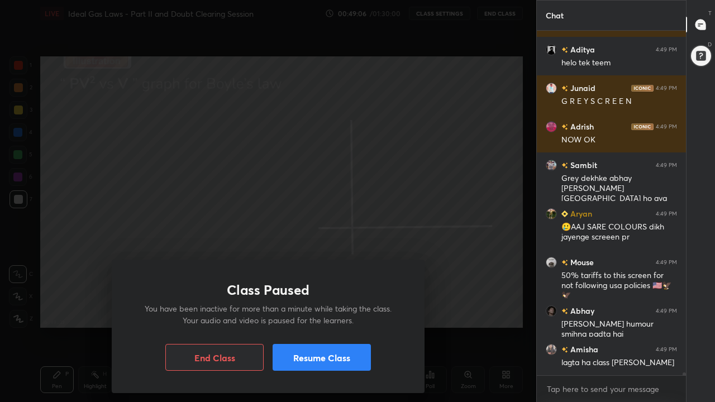
click at [360, 312] on button "Resume Class" at bounding box center [322, 357] width 98 height 27
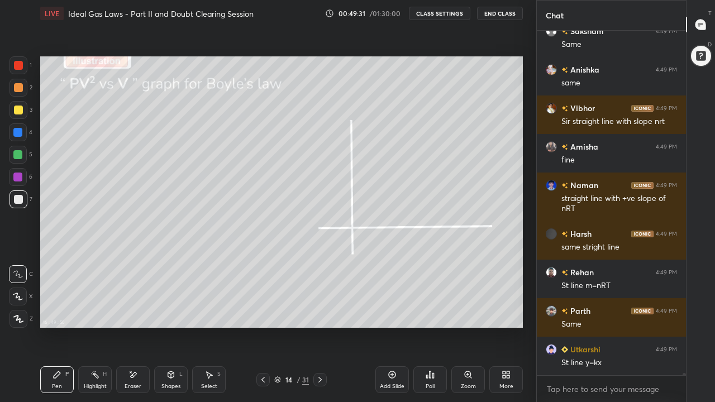
scroll to position [48148, 0]
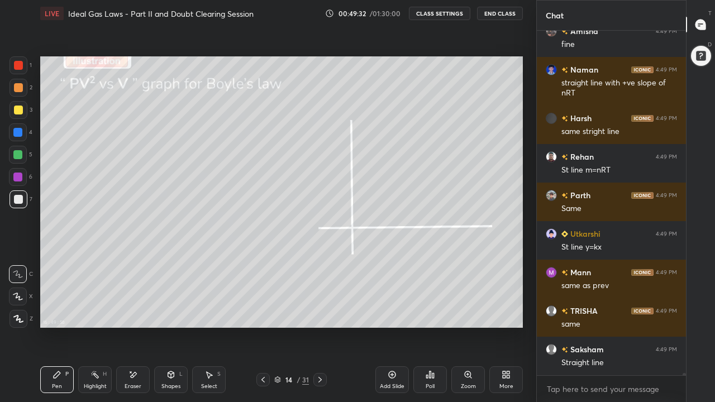
click at [18, 89] on div at bounding box center [18, 87] width 9 height 9
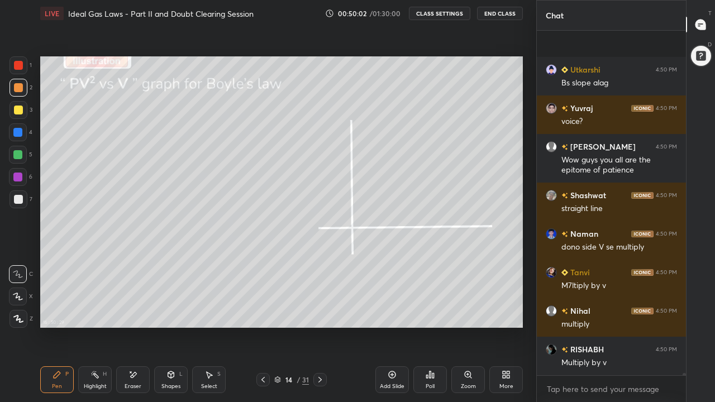
scroll to position [48862, 0]
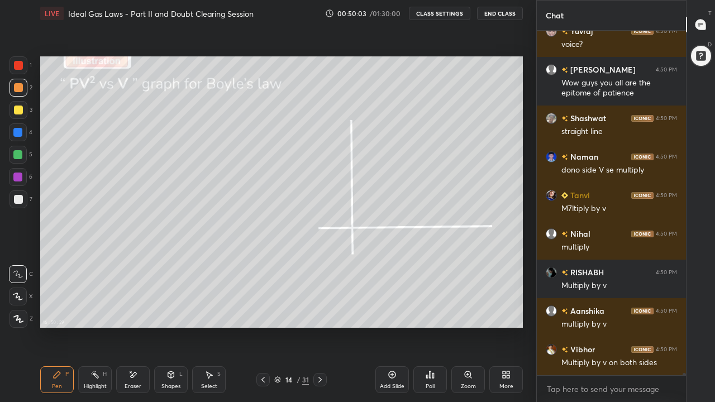
click at [18, 156] on div at bounding box center [17, 154] width 9 height 9
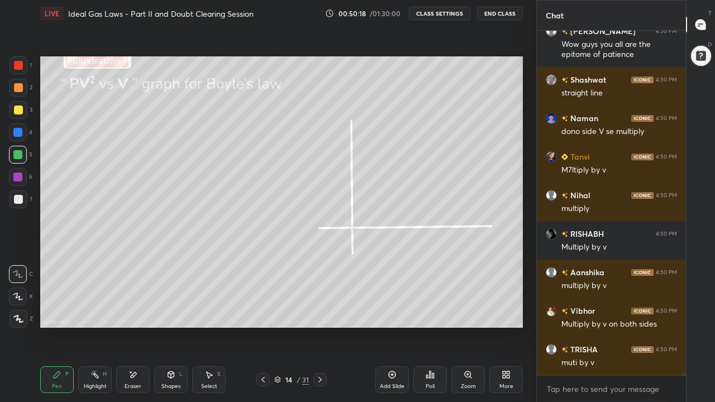
click at [20, 89] on div at bounding box center [18, 87] width 9 height 9
click at [19, 113] on div at bounding box center [18, 110] width 9 height 9
click at [173, 312] on div "Shapes L" at bounding box center [171, 379] width 34 height 27
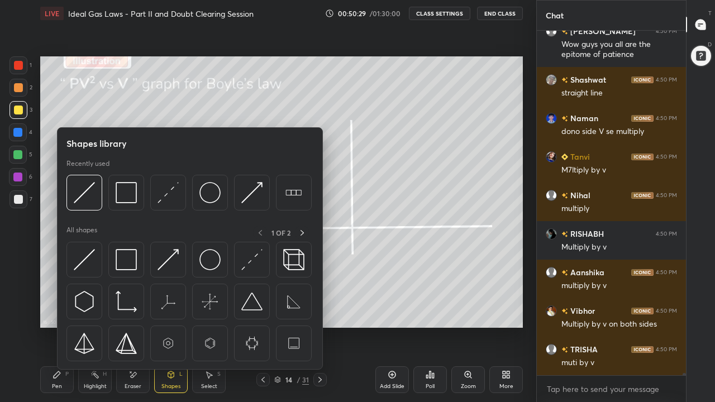
click at [97, 262] on div at bounding box center [84, 260] width 36 height 36
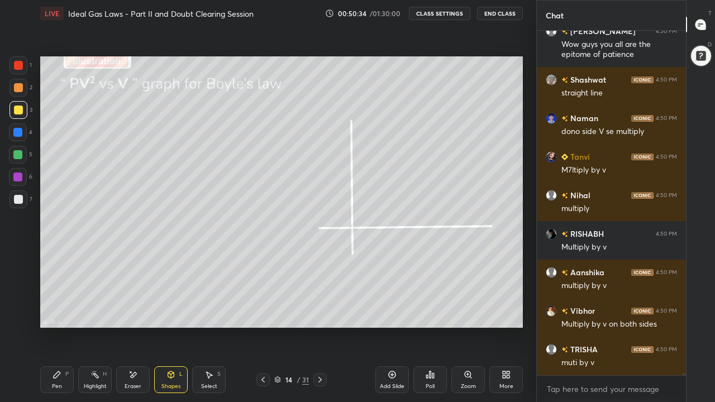
click at [67, 312] on div "Pen P" at bounding box center [57, 379] width 34 height 27
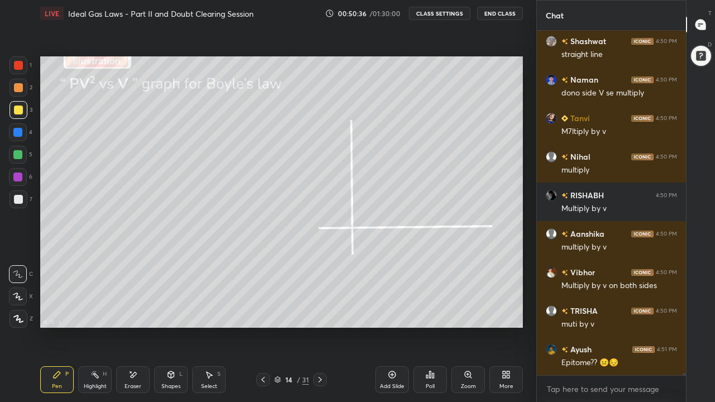
click at [20, 88] on div at bounding box center [18, 87] width 9 height 9
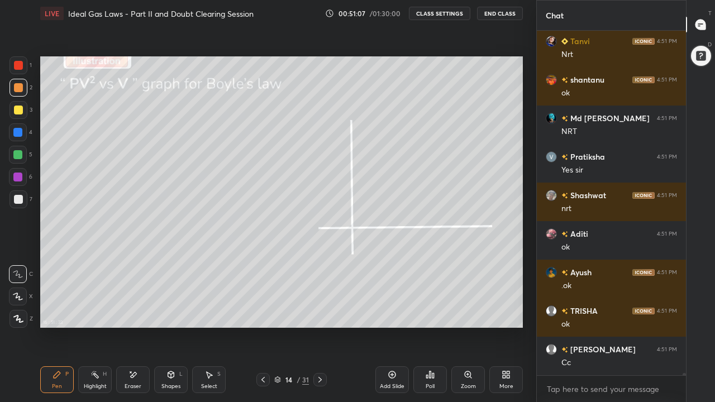
scroll to position [49672, 0]
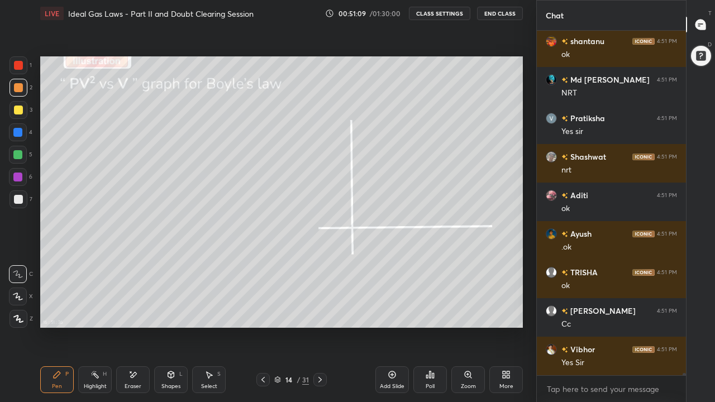
click at [321, 312] on icon at bounding box center [320, 379] width 9 height 9
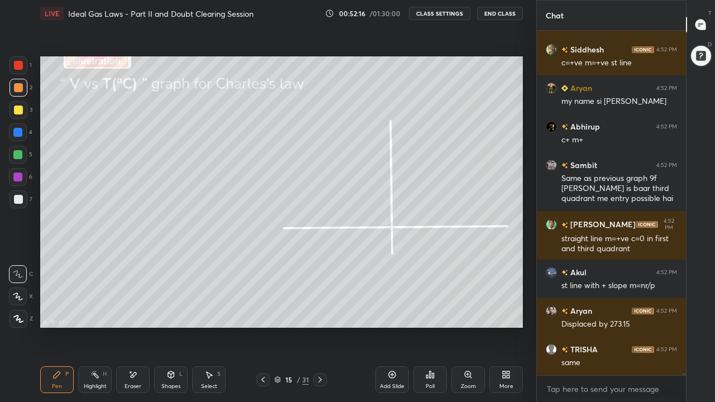
scroll to position [50396, 0]
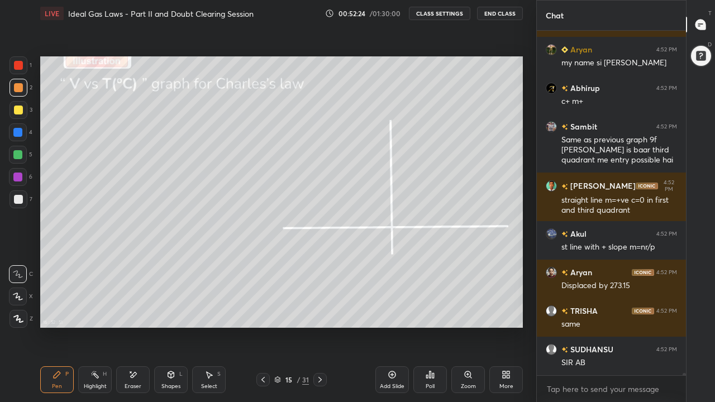
click at [20, 202] on div at bounding box center [18, 199] width 9 height 9
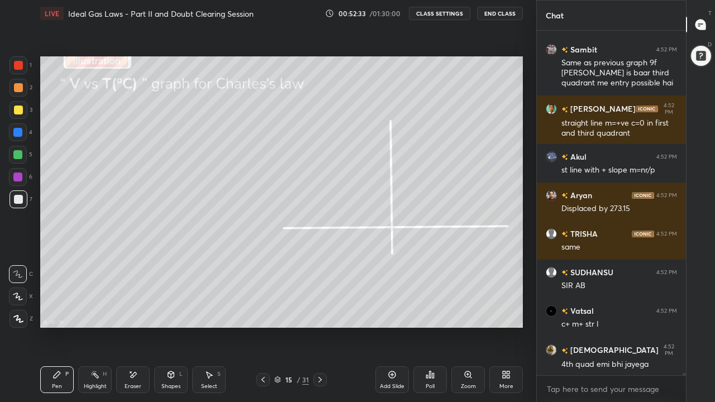
scroll to position [50511, 0]
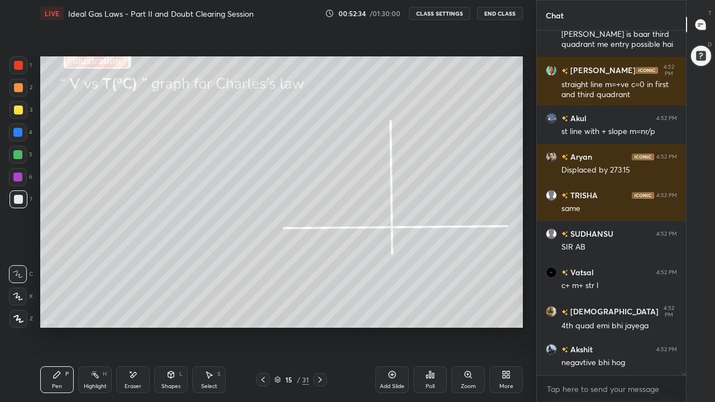
click at [137, 312] on icon at bounding box center [132, 374] width 9 height 9
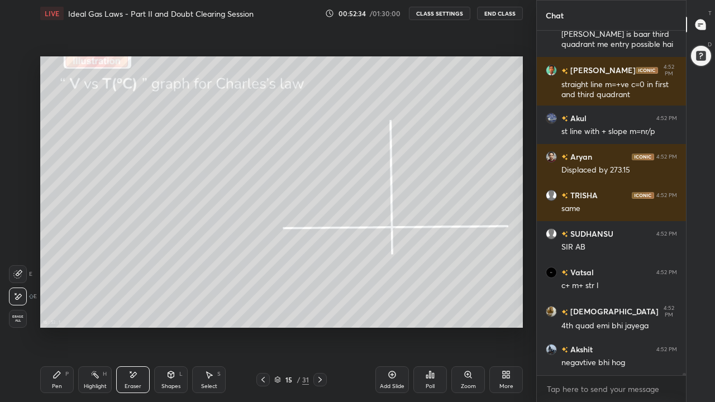
scroll to position [50560, 0]
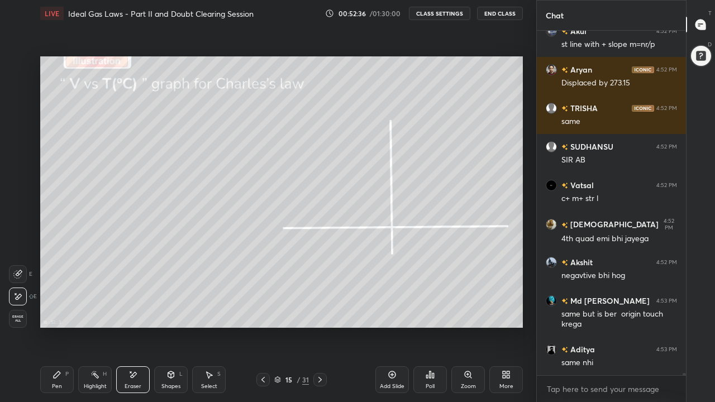
click at [63, 312] on div "Pen P" at bounding box center [57, 379] width 34 height 27
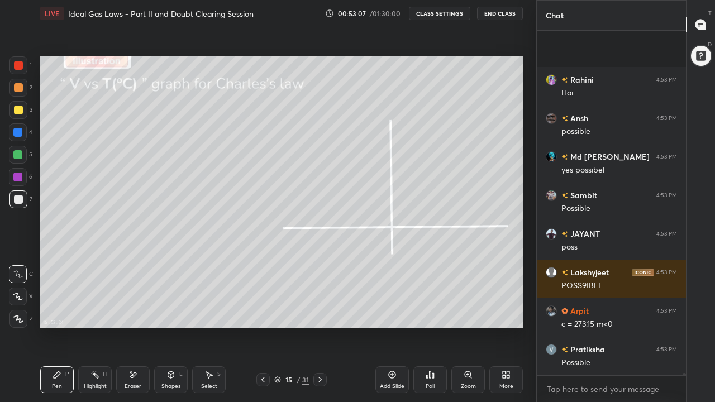
scroll to position [51726, 0]
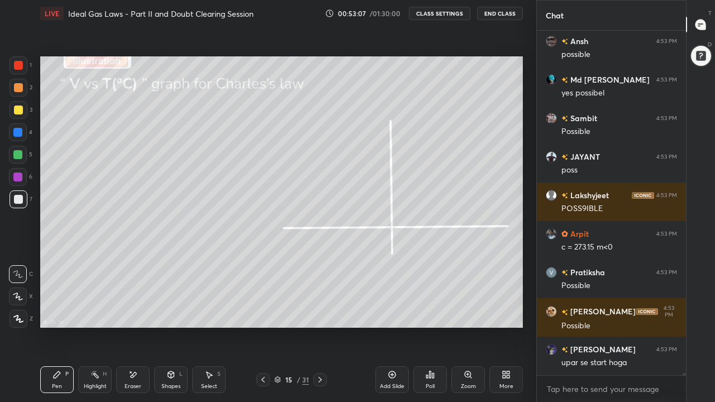
click at [15, 115] on div at bounding box center [18, 110] width 18 height 18
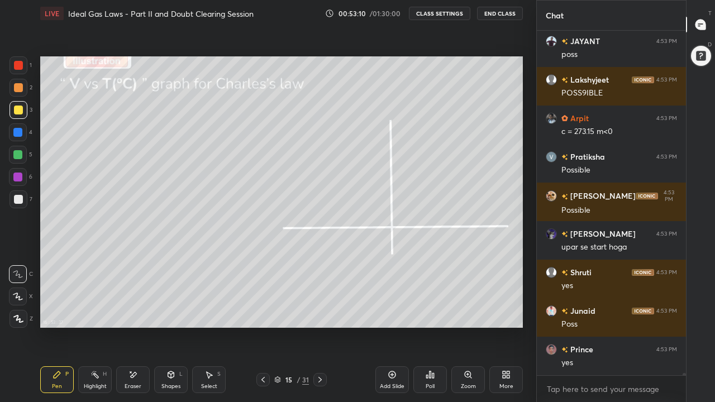
scroll to position [51880, 0]
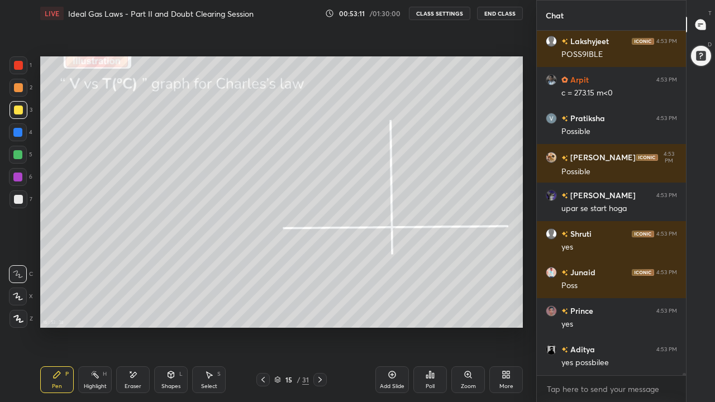
click at [19, 89] on div at bounding box center [18, 87] width 9 height 9
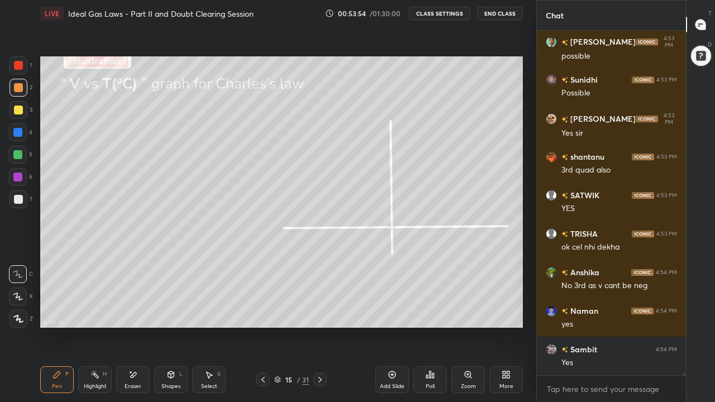
scroll to position [52382, 0]
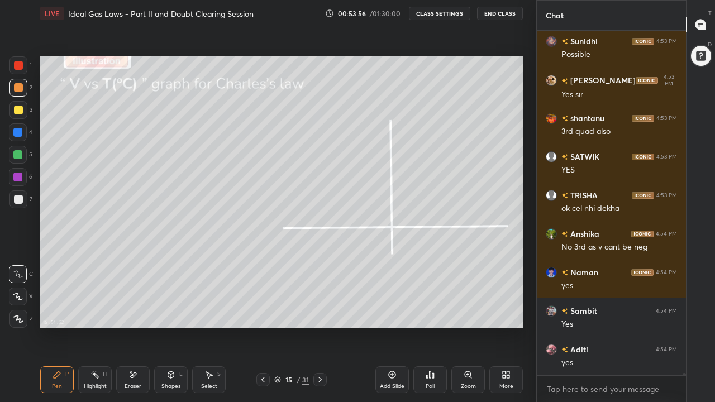
click at [18, 155] on div at bounding box center [17, 154] width 9 height 9
click at [20, 90] on div at bounding box center [18, 87] width 9 height 9
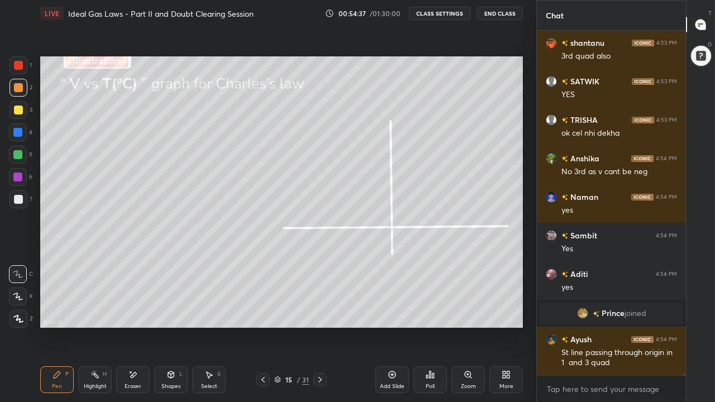
scroll to position [49587, 0]
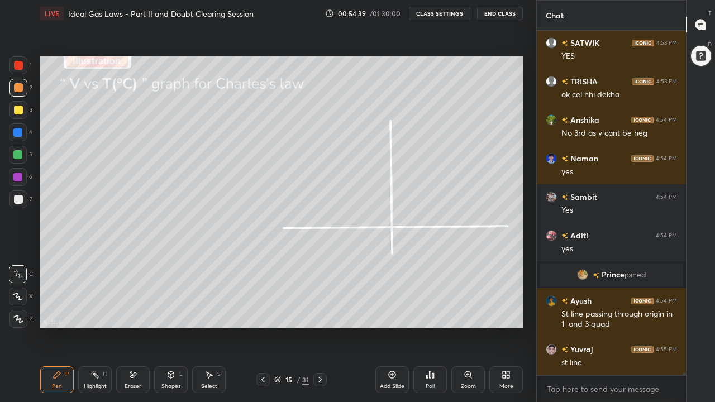
click at [19, 156] on div at bounding box center [17, 154] width 9 height 9
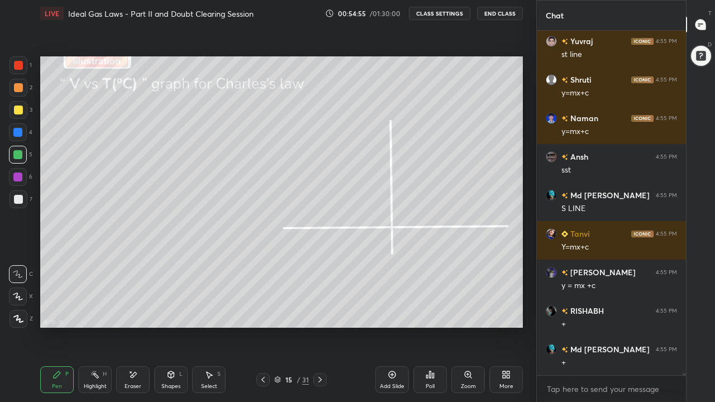
scroll to position [49934, 0]
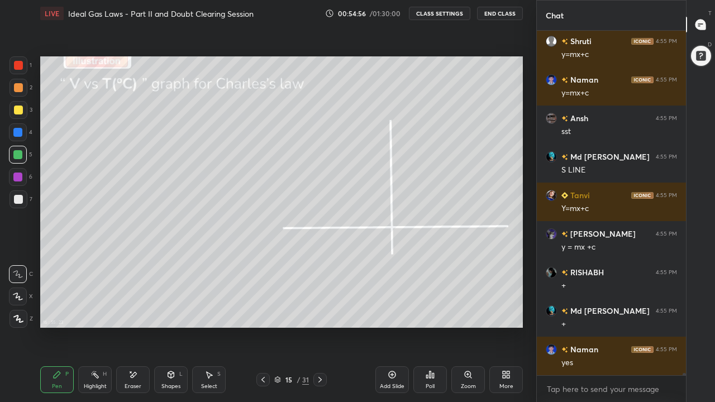
click at [18, 108] on div at bounding box center [18, 110] width 9 height 9
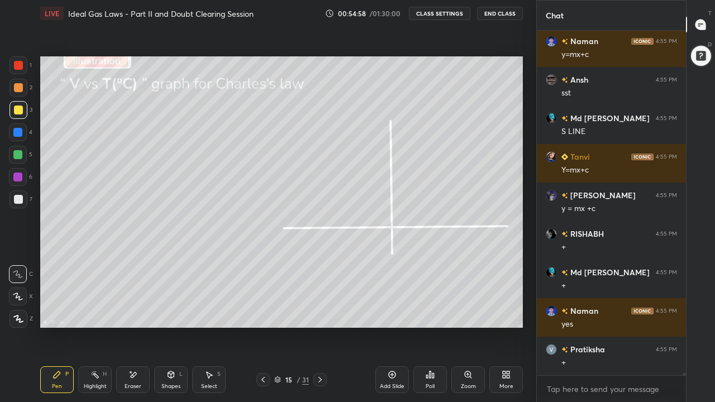
click at [21, 294] on icon at bounding box center [18, 297] width 10 height 8
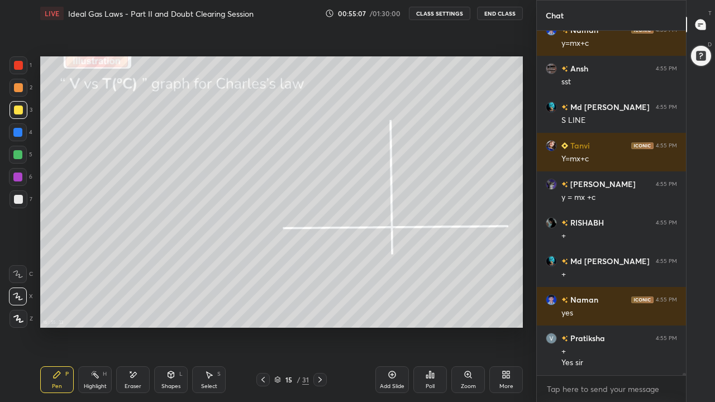
scroll to position [50022, 0]
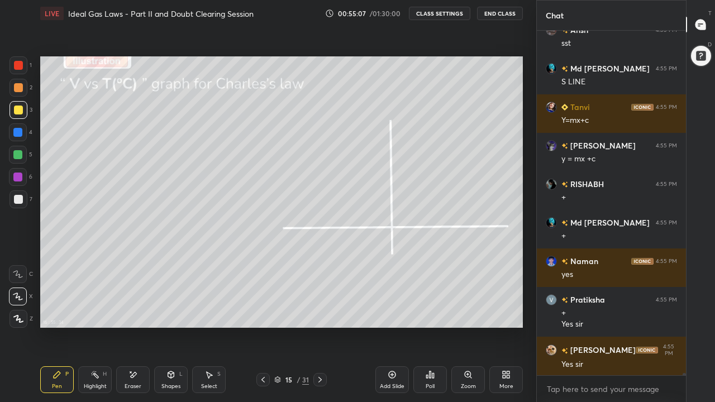
click at [134, 312] on div "Eraser" at bounding box center [133, 379] width 34 height 27
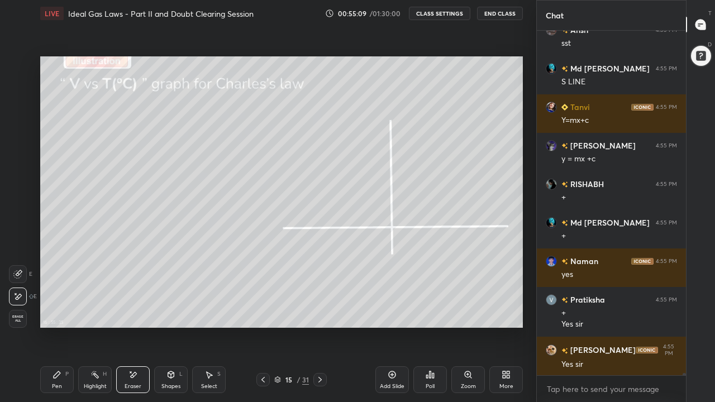
click at [62, 312] on div "Pen P" at bounding box center [57, 379] width 34 height 27
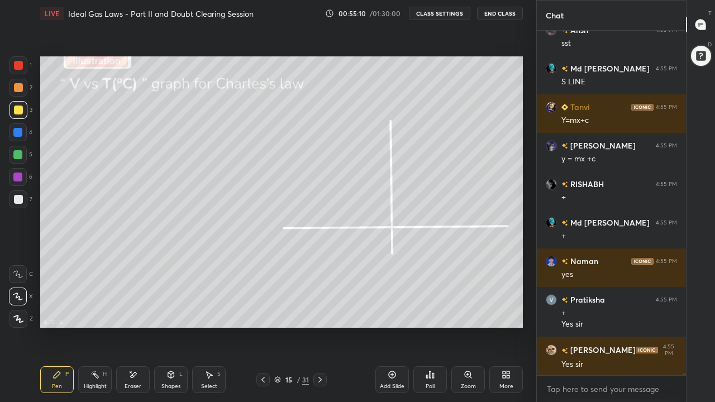
scroll to position [50061, 0]
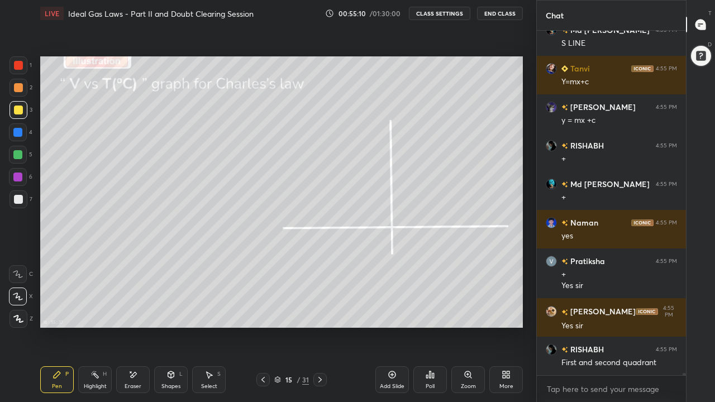
click at [174, 312] on div "Shapes L" at bounding box center [171, 379] width 34 height 27
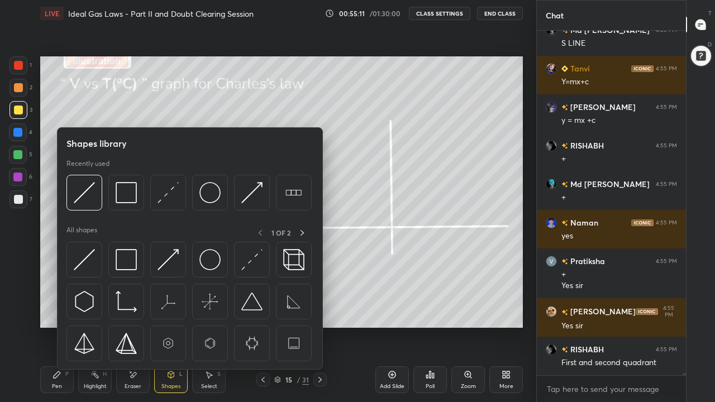
scroll to position [50100, 0]
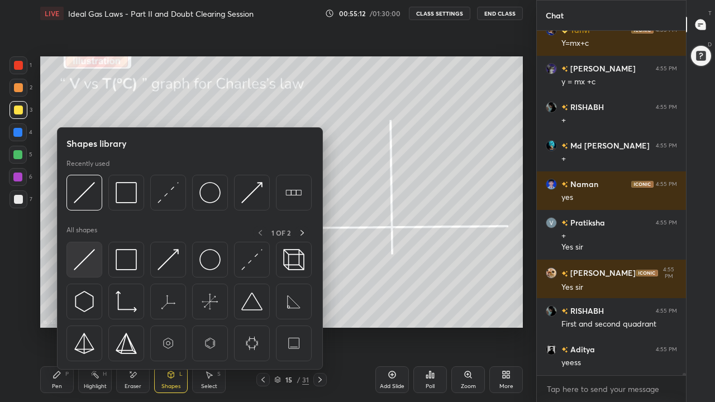
click at [94, 266] on img at bounding box center [84, 259] width 21 height 21
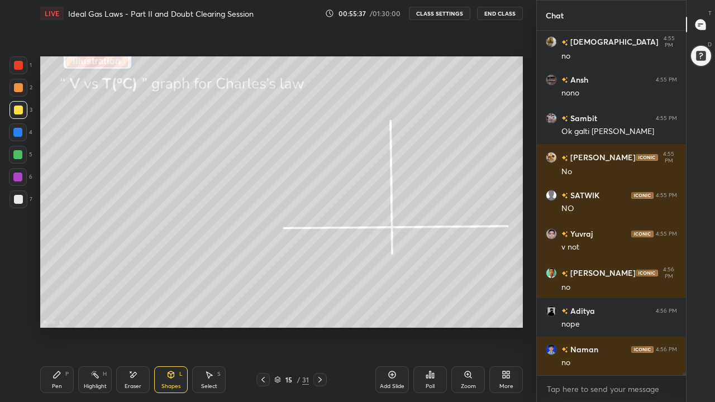
scroll to position [50997, 0]
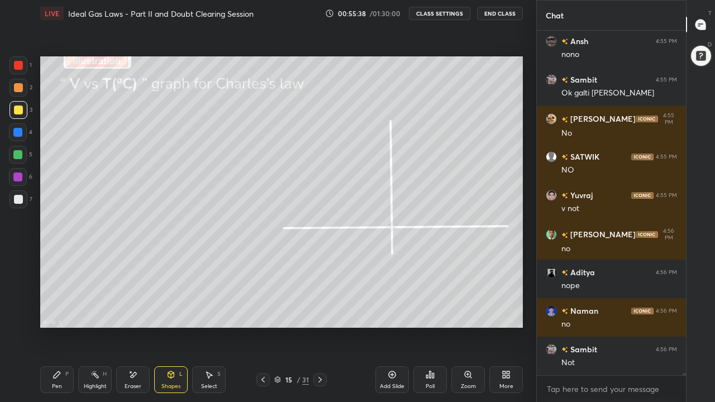
click at [51, 312] on div "Pen P" at bounding box center [57, 379] width 34 height 27
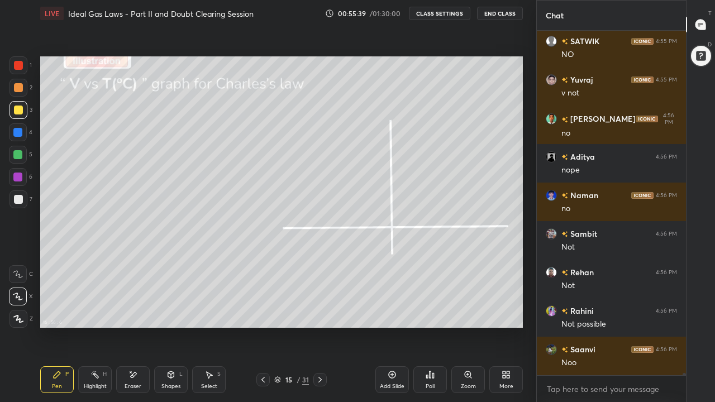
scroll to position [51190, 0]
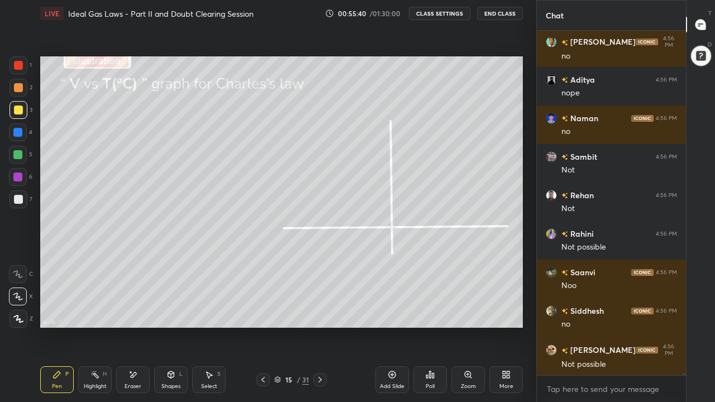
click at [20, 156] on div at bounding box center [17, 154] width 9 height 9
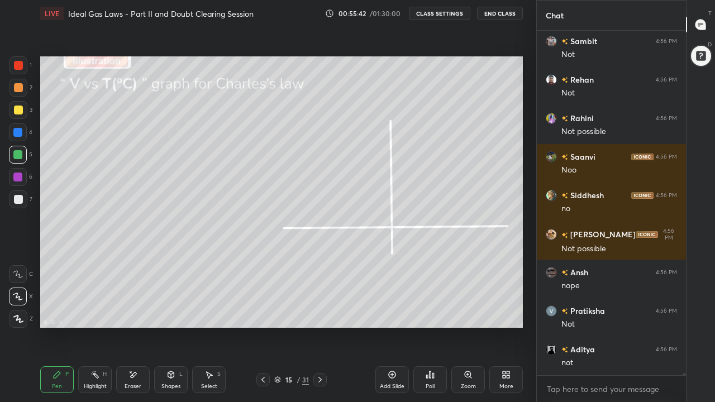
scroll to position [51344, 0]
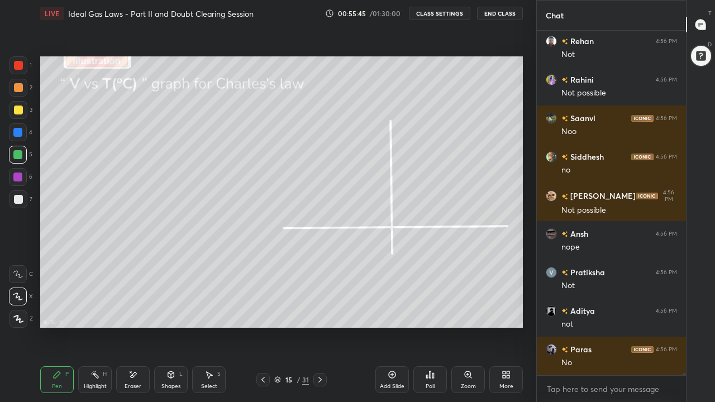
click at [21, 273] on icon at bounding box center [18, 274] width 10 height 8
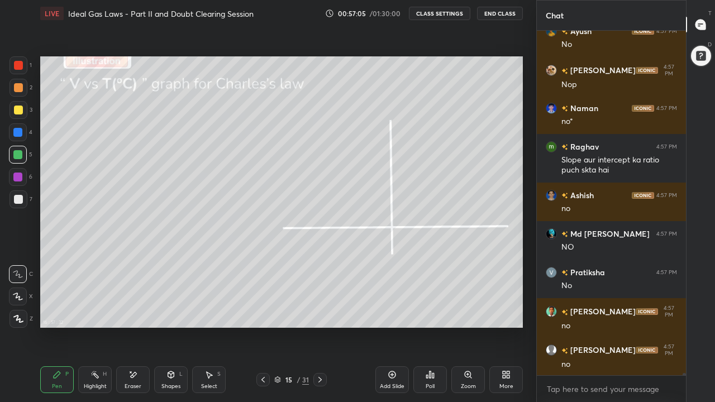
scroll to position [53214, 0]
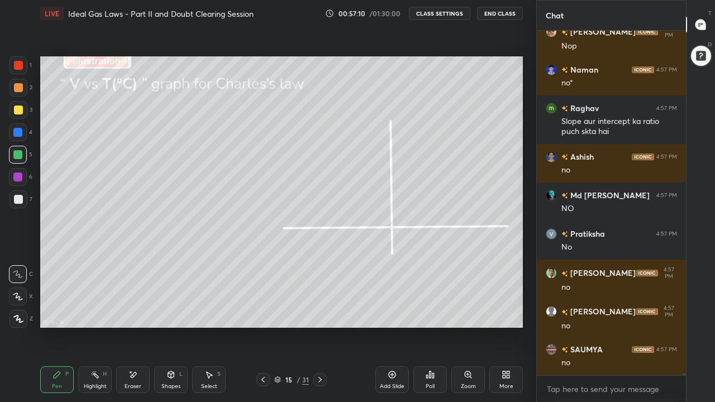
click at [325, 312] on div at bounding box center [319, 379] width 13 height 13
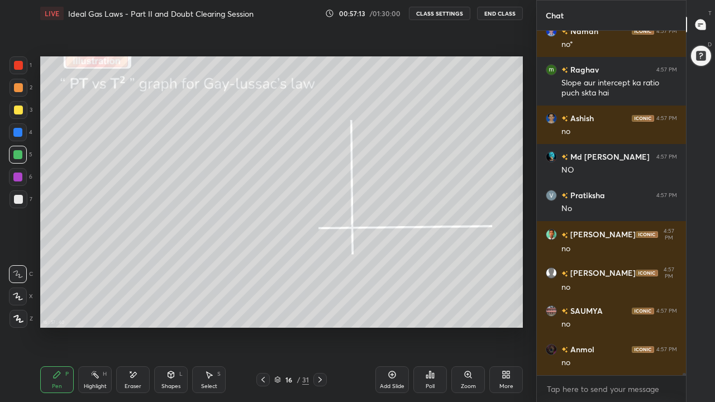
scroll to position [53292, 0]
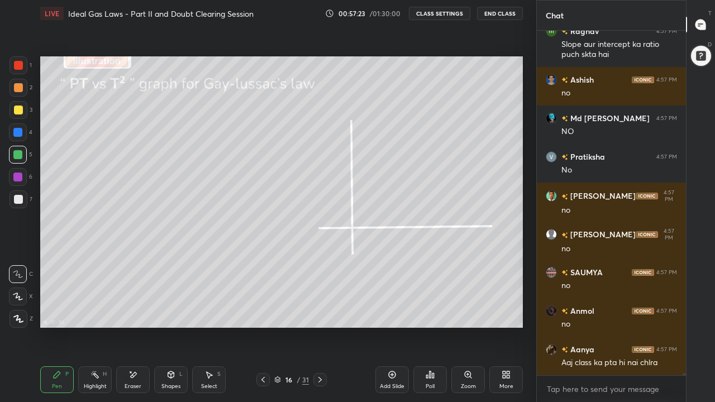
click at [17, 199] on div at bounding box center [18, 199] width 9 height 9
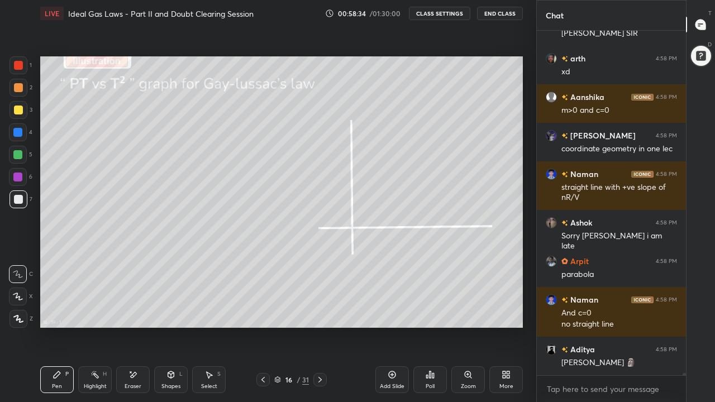
scroll to position [52846, 0]
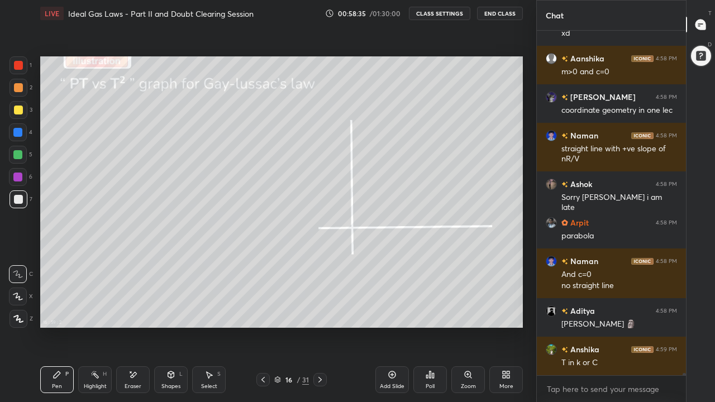
click at [19, 92] on div at bounding box center [18, 87] width 9 height 9
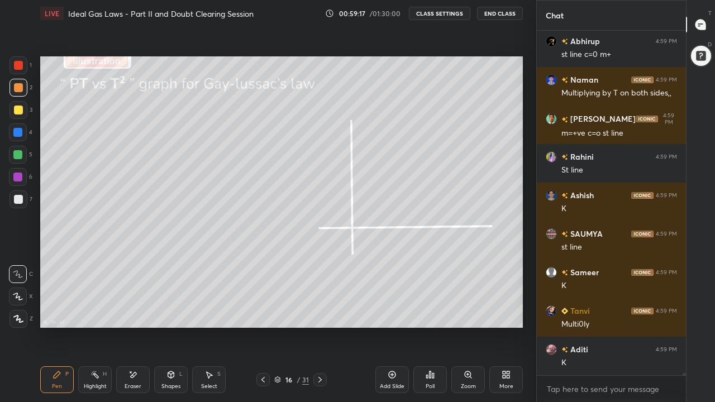
scroll to position [53666, 0]
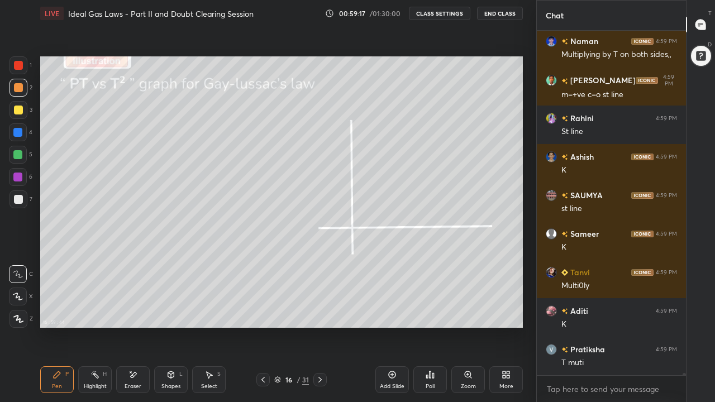
click at [19, 156] on div at bounding box center [17, 154] width 9 height 9
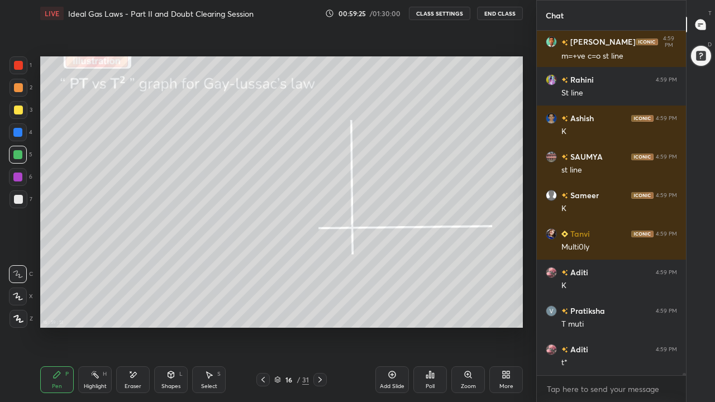
scroll to position [53753, 0]
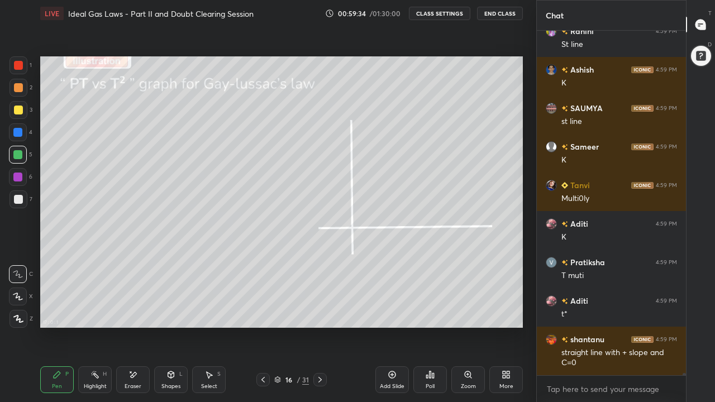
click at [20, 114] on div at bounding box center [18, 110] width 9 height 9
click at [170, 312] on icon at bounding box center [171, 374] width 6 height 7
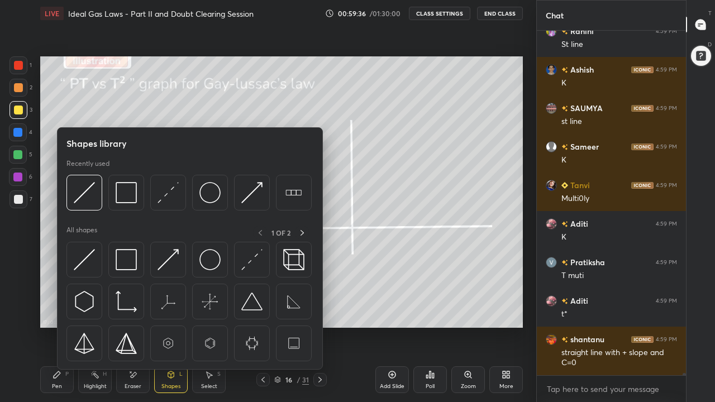
click at [86, 270] on img at bounding box center [84, 259] width 21 height 21
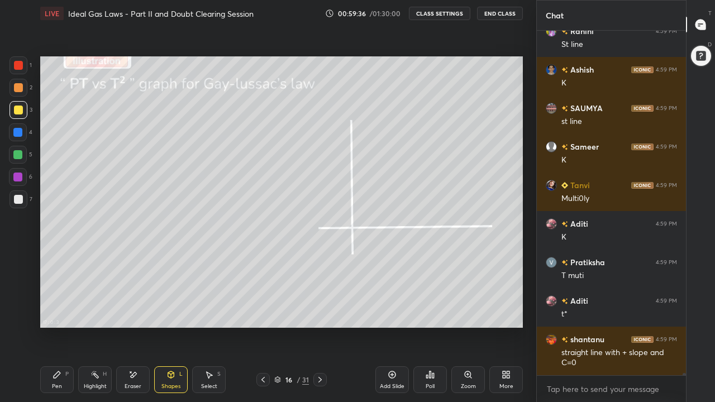
scroll to position [53791, 0]
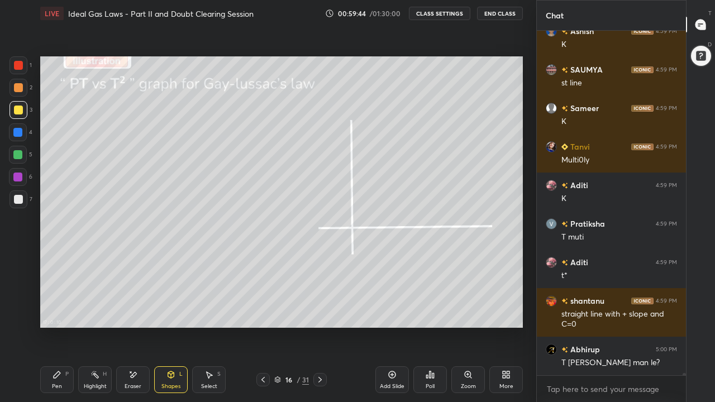
click at [60, 312] on div "Pen P" at bounding box center [57, 379] width 34 height 27
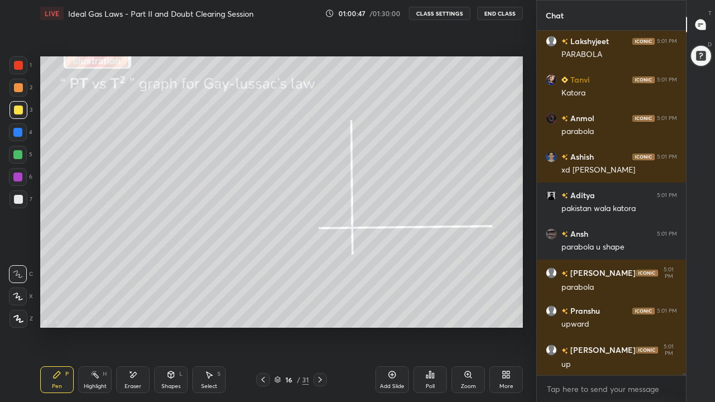
scroll to position [54442, 0]
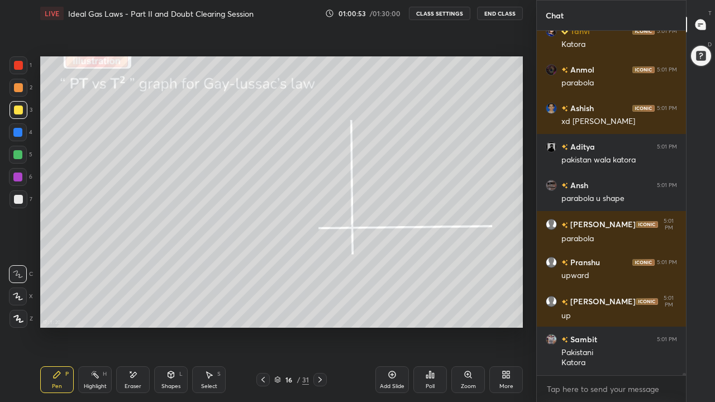
click at [320, 312] on icon at bounding box center [320, 379] width 9 height 9
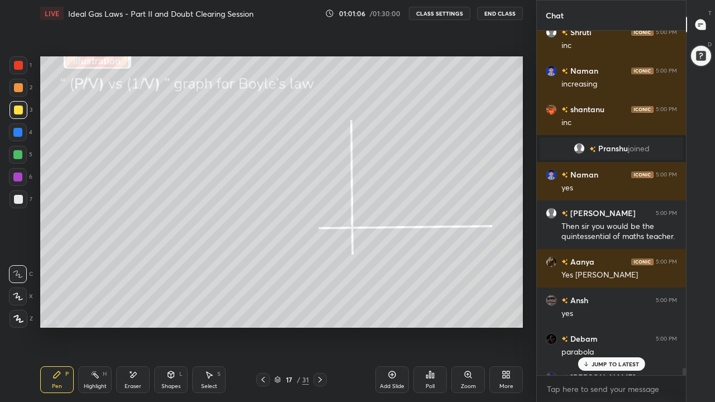
scroll to position [53661, 0]
click at [625, 312] on p "2 NEW MESSAGES" at bounding box center [615, 364] width 51 height 7
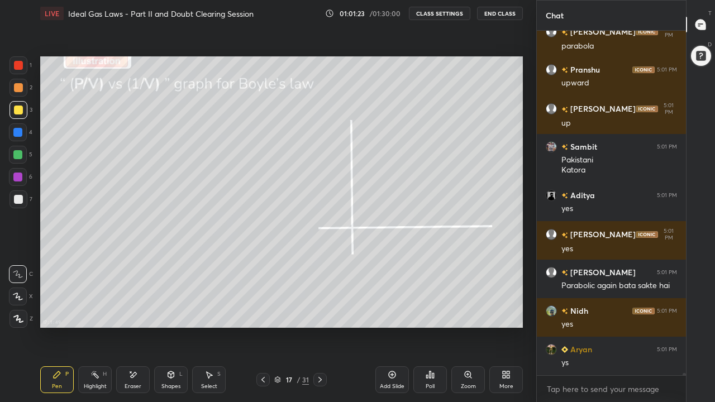
scroll to position [54674, 0]
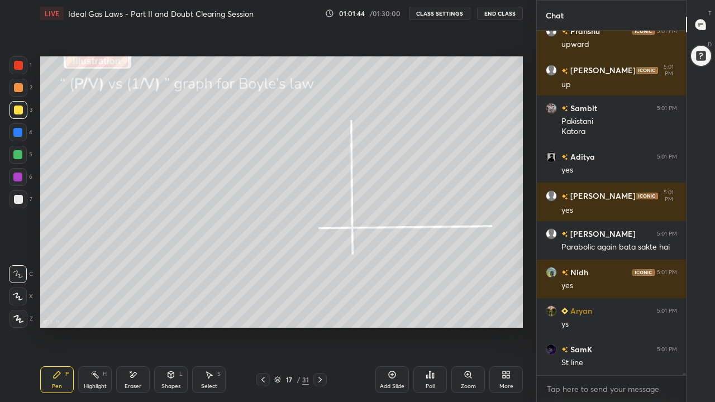
click at [21, 199] on div at bounding box center [18, 199] width 9 height 9
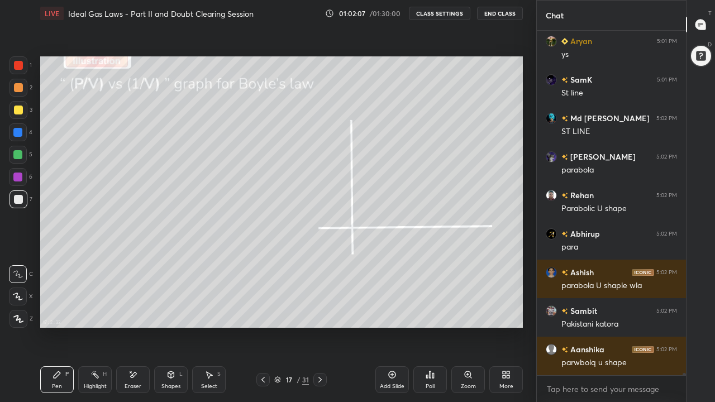
scroll to position [54982, 0]
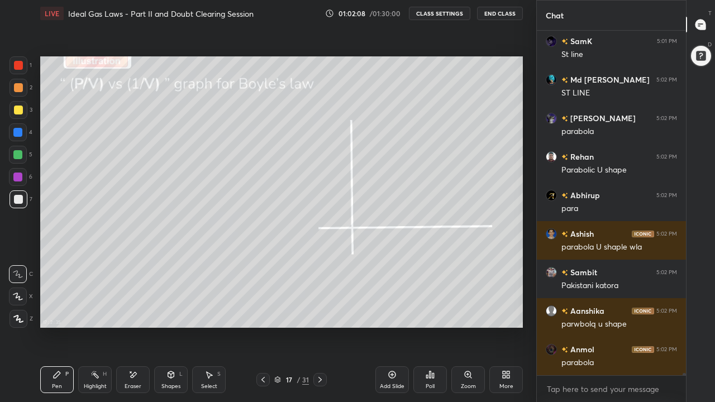
click at [18, 109] on div at bounding box center [18, 110] width 9 height 9
click at [17, 87] on div at bounding box center [18, 87] width 9 height 9
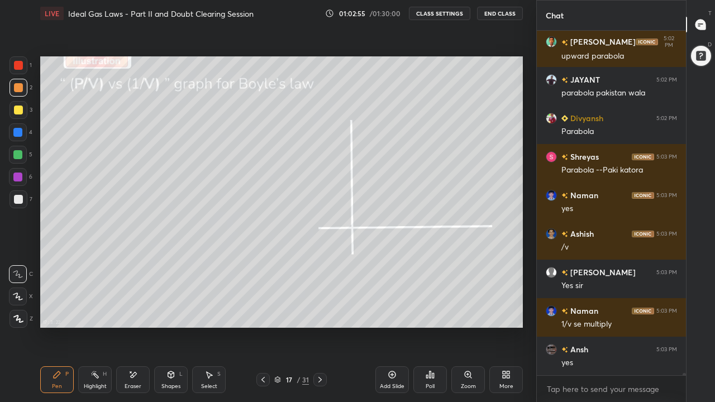
scroll to position [55151, 0]
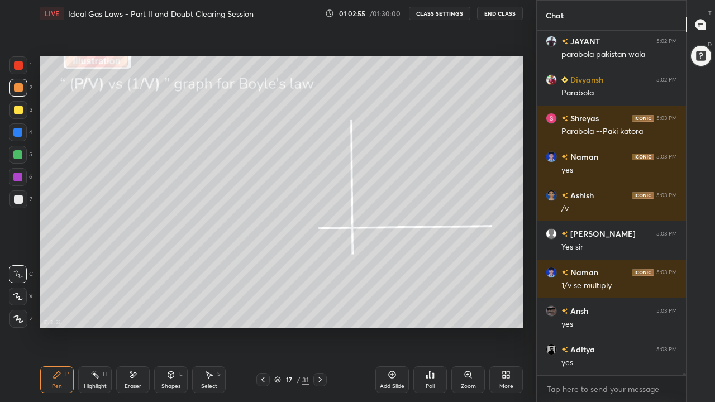
click at [22, 158] on div at bounding box center [17, 154] width 9 height 9
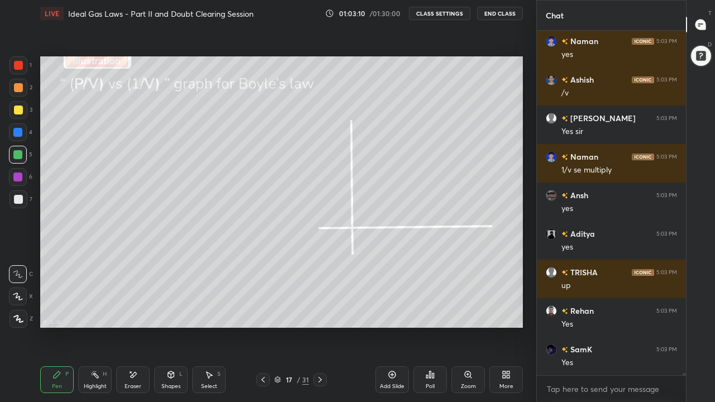
scroll to position [55305, 0]
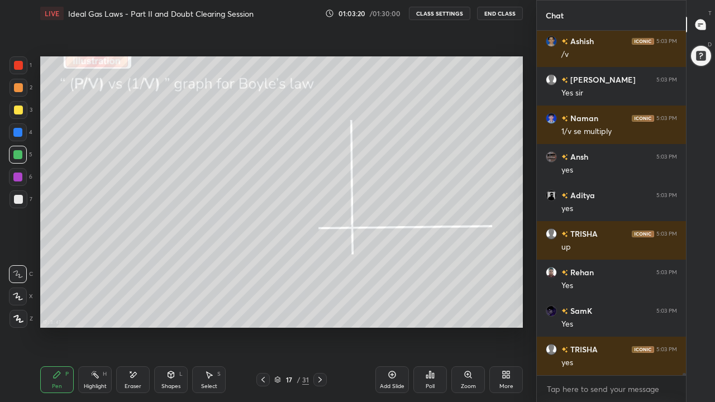
click at [21, 91] on div at bounding box center [18, 87] width 9 height 9
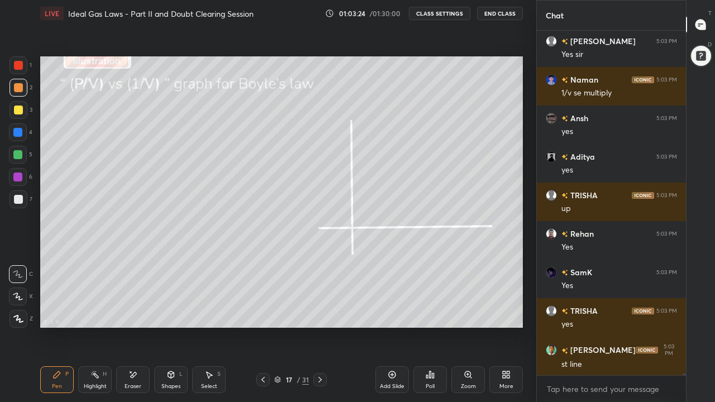
scroll to position [55382, 0]
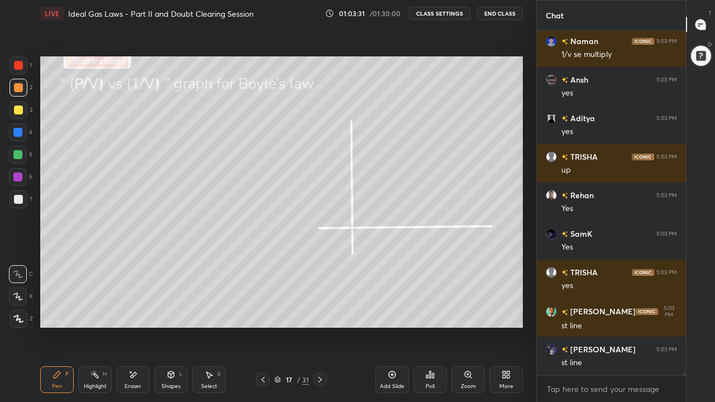
click at [19, 112] on div at bounding box center [18, 110] width 9 height 9
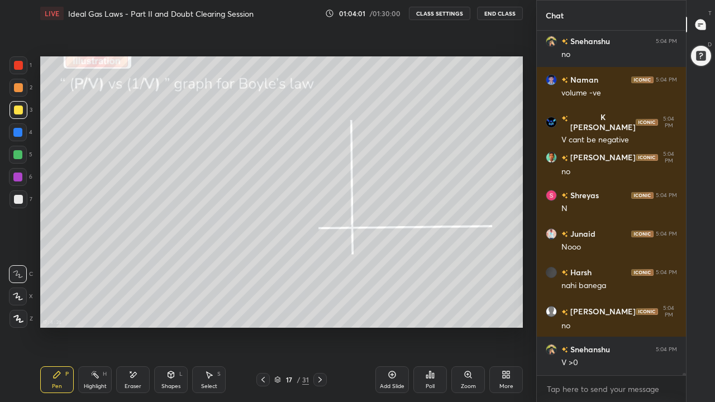
scroll to position [56538, 0]
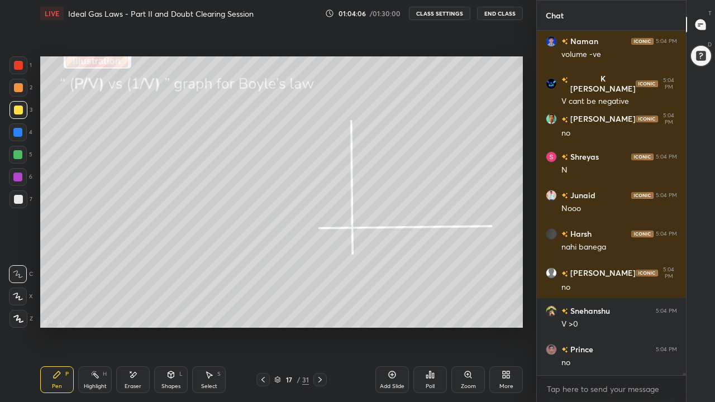
click at [21, 89] on div at bounding box center [18, 87] width 9 height 9
click at [139, 312] on div "Eraser" at bounding box center [133, 379] width 34 height 27
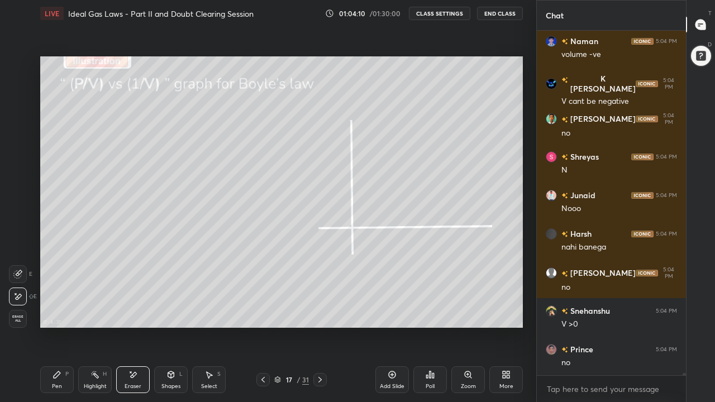
click at [26, 273] on div at bounding box center [18, 274] width 18 height 18
click at [65, 312] on div "Pen P" at bounding box center [57, 379] width 34 height 27
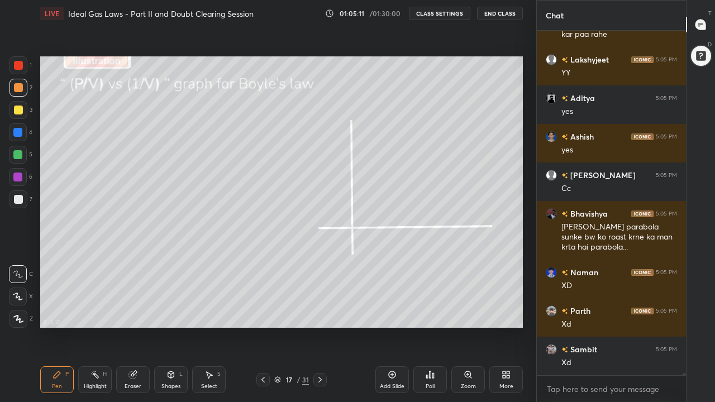
scroll to position [57272, 0]
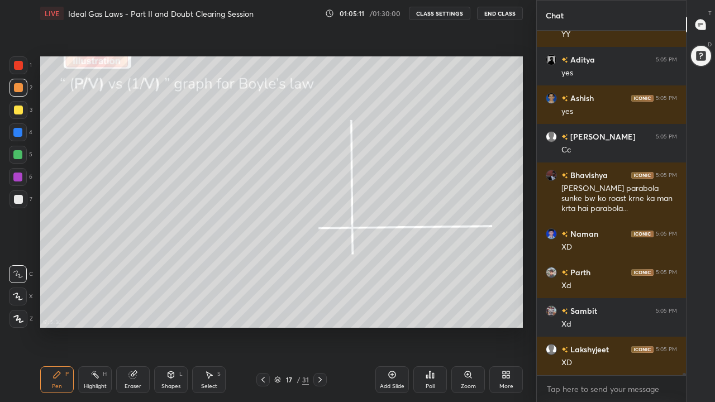
click at [320, 312] on icon at bounding box center [320, 379] width 9 height 9
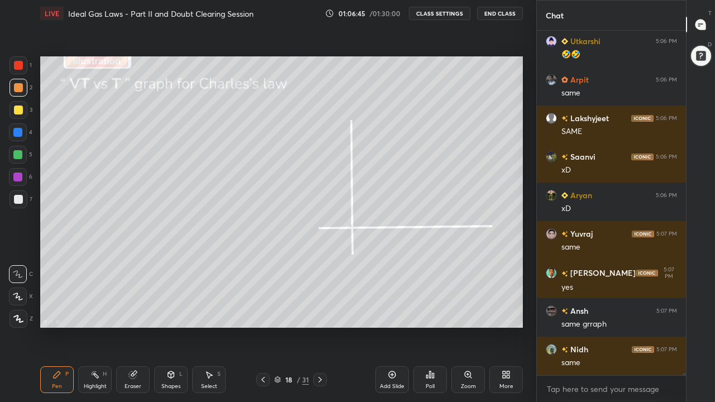
scroll to position [57946, 0]
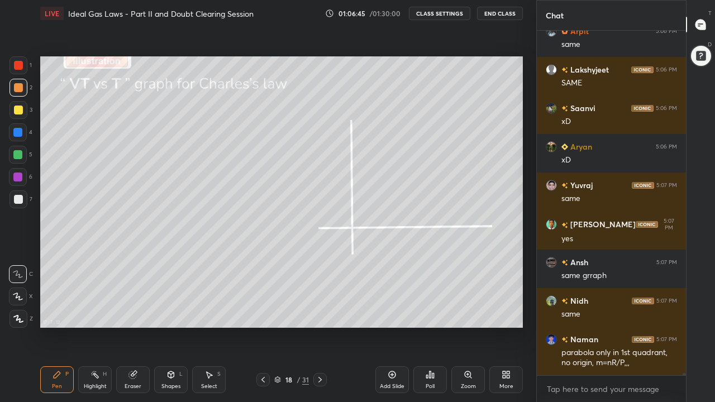
click at [20, 158] on div at bounding box center [17, 154] width 9 height 9
click at [18, 93] on div at bounding box center [18, 88] width 18 height 18
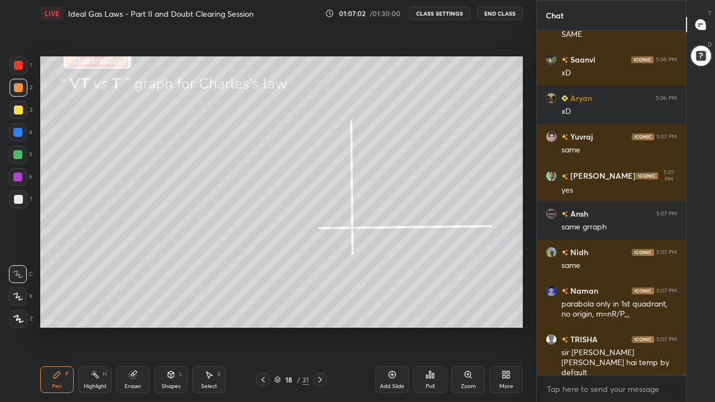
click at [21, 115] on div at bounding box center [18, 110] width 18 height 18
click at [17, 201] on div at bounding box center [18, 199] width 9 height 9
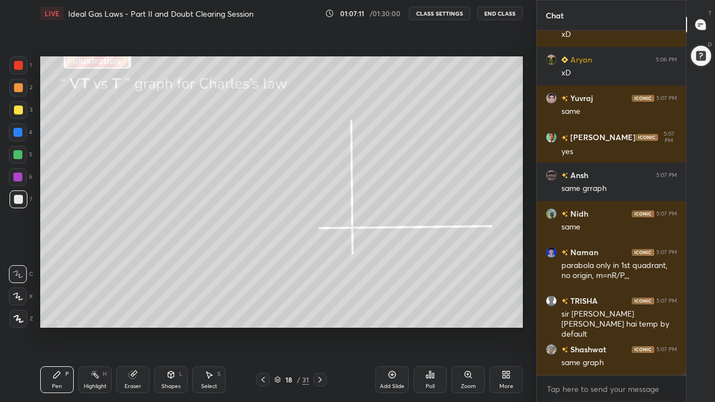
click at [18, 113] on div at bounding box center [18, 110] width 9 height 9
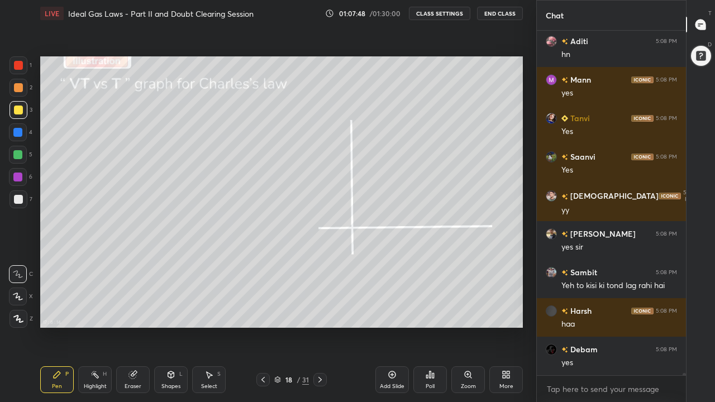
scroll to position [58958, 0]
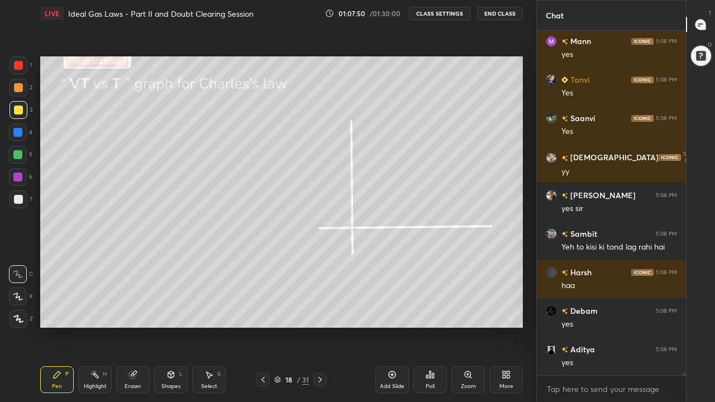
click at [136, 312] on icon at bounding box center [132, 374] width 9 height 9
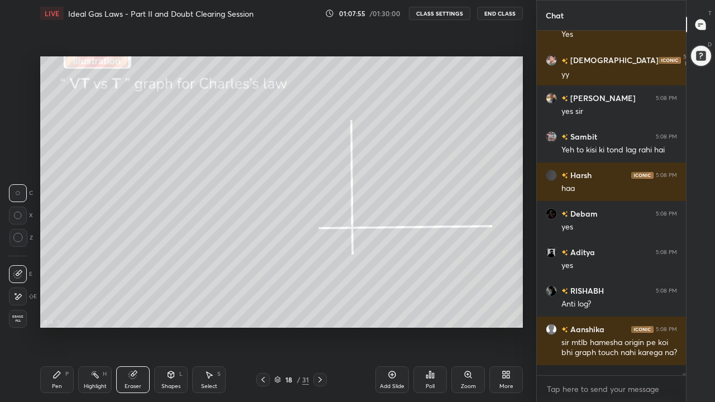
scroll to position [59094, 0]
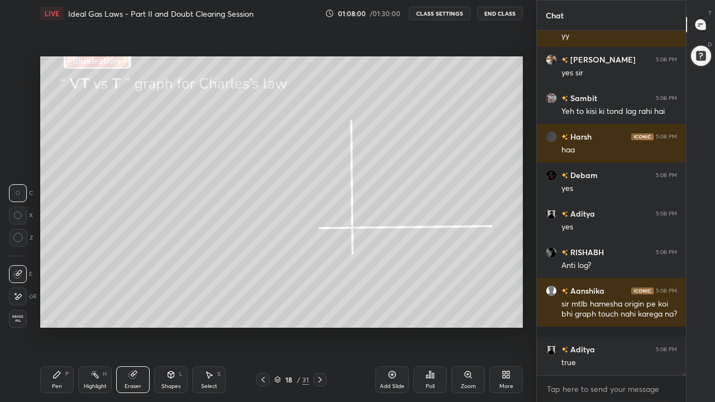
click at [213, 312] on div "Select S" at bounding box center [209, 379] width 34 height 27
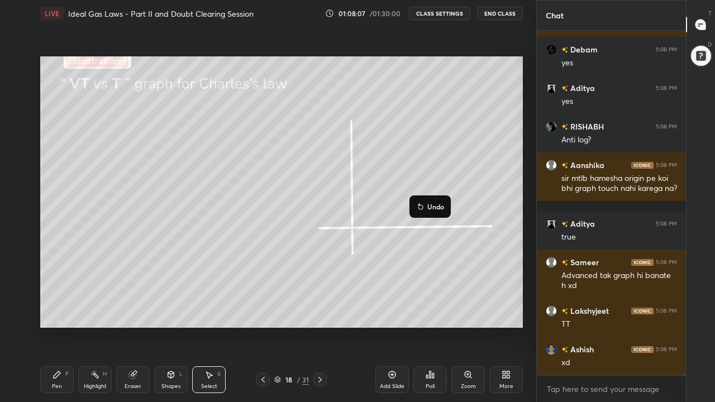
scroll to position [59258, 0]
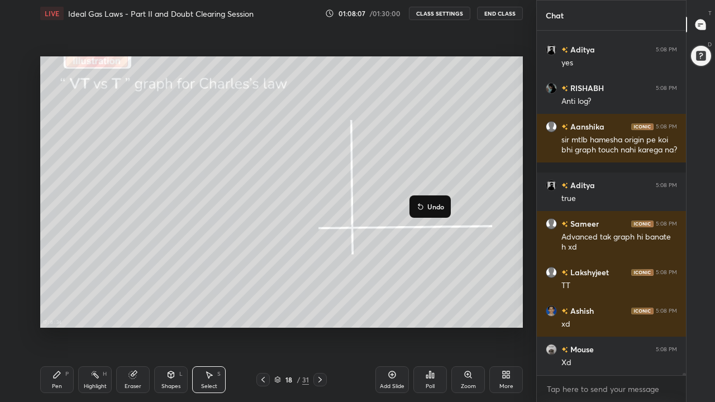
click at [422, 277] on div "0 ° Undo Copy Duplicate Duplicate to new slide Delete" at bounding box center [281, 191] width 483 height 271
click at [59, 312] on div "Pen P" at bounding box center [57, 379] width 34 height 27
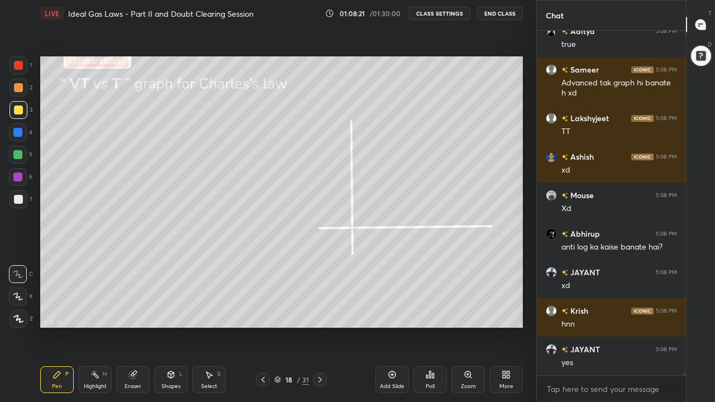
scroll to position [59451, 0]
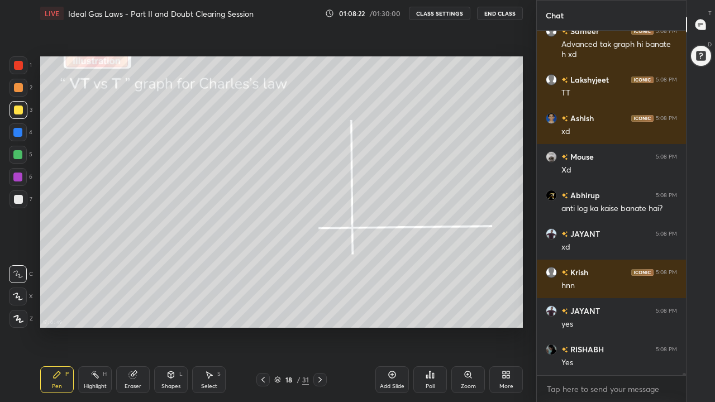
click at [320, 312] on icon at bounding box center [320, 379] width 9 height 9
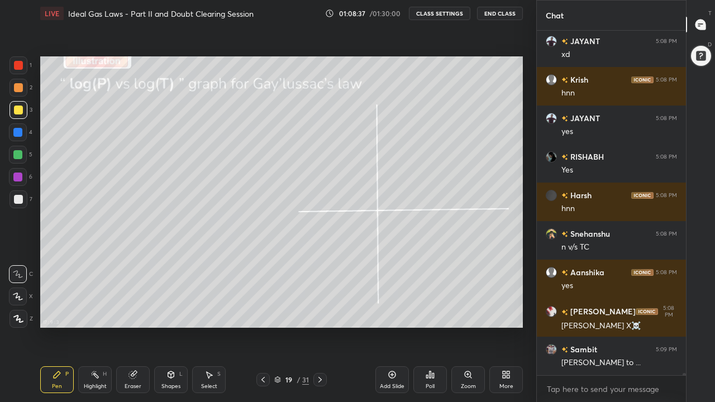
scroll to position [59682, 0]
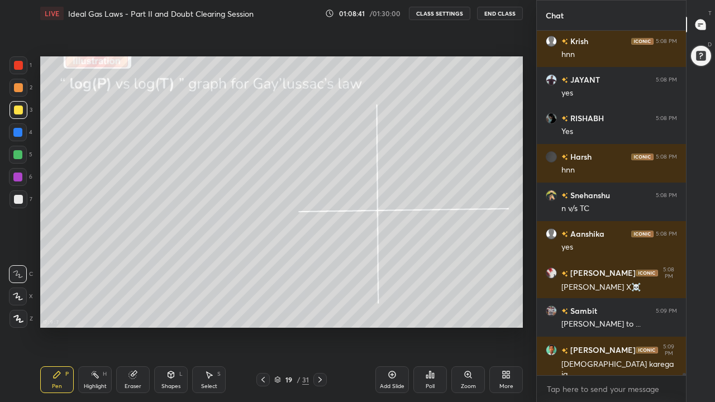
click at [25, 198] on div at bounding box center [18, 199] width 18 height 18
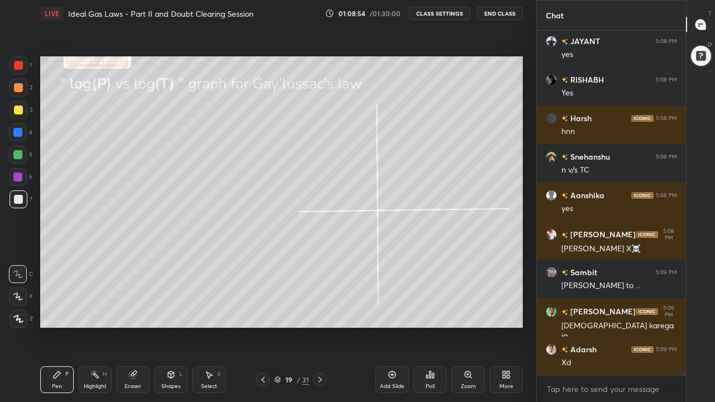
click at [127, 312] on div "Eraser" at bounding box center [133, 387] width 17 height 6
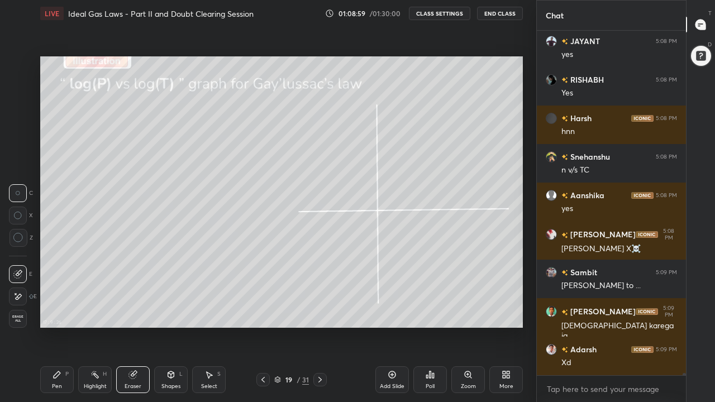
click at [60, 312] on div "Pen P" at bounding box center [57, 379] width 34 height 27
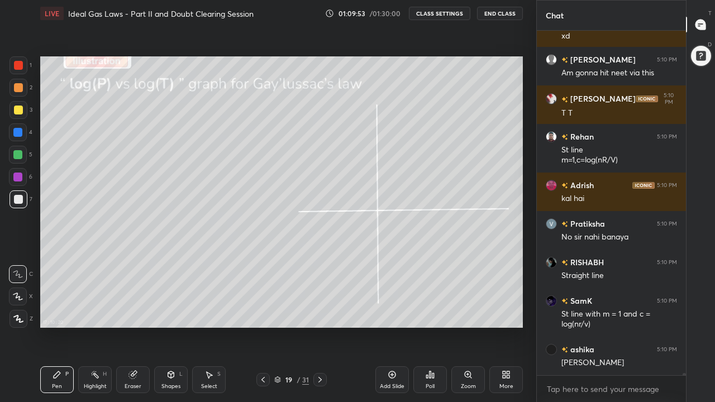
scroll to position [60427, 0]
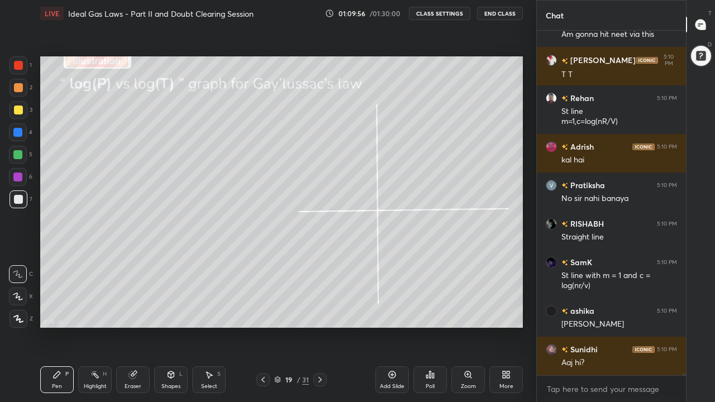
click at [20, 88] on div at bounding box center [18, 87] width 9 height 9
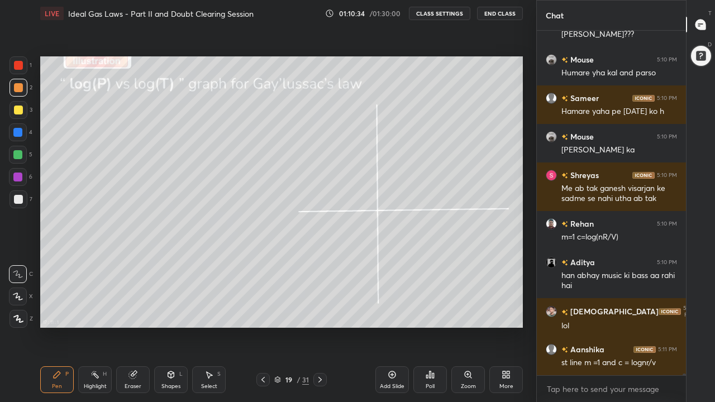
scroll to position [60997, 0]
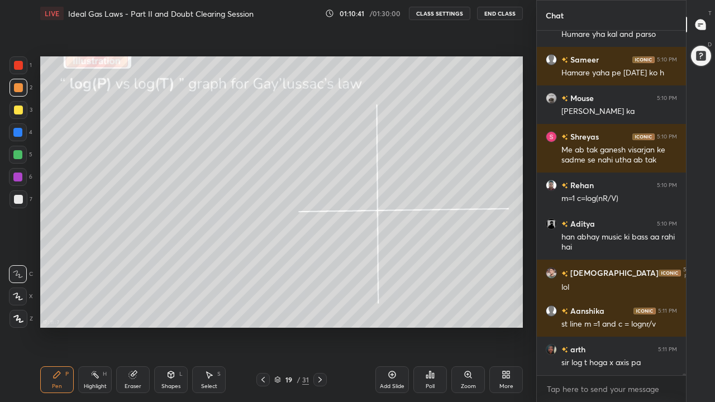
click at [131, 312] on div "Eraser" at bounding box center [133, 387] width 17 height 6
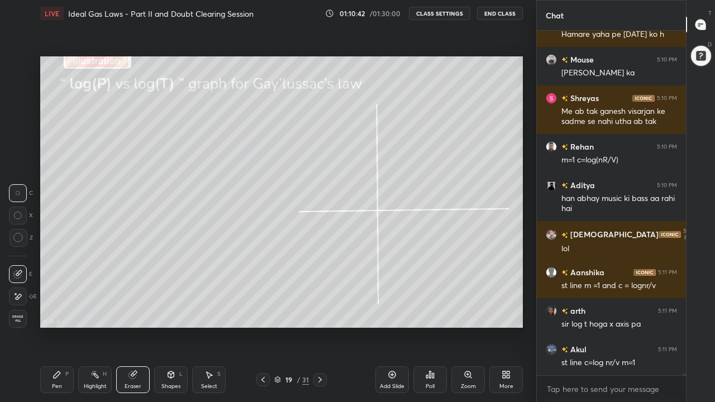
scroll to position [61074, 0]
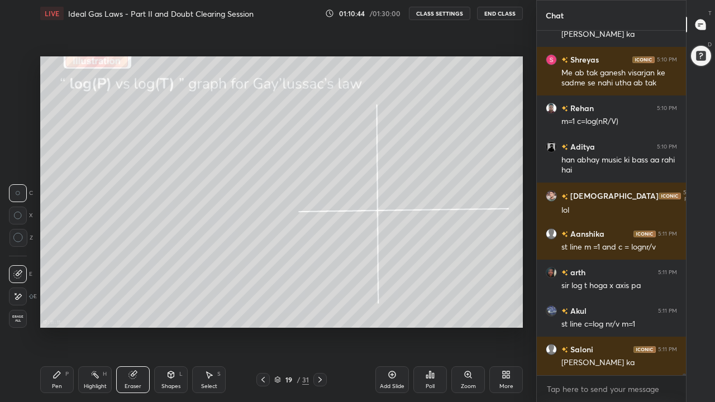
click at [56, 312] on div "Pen" at bounding box center [57, 387] width 10 height 6
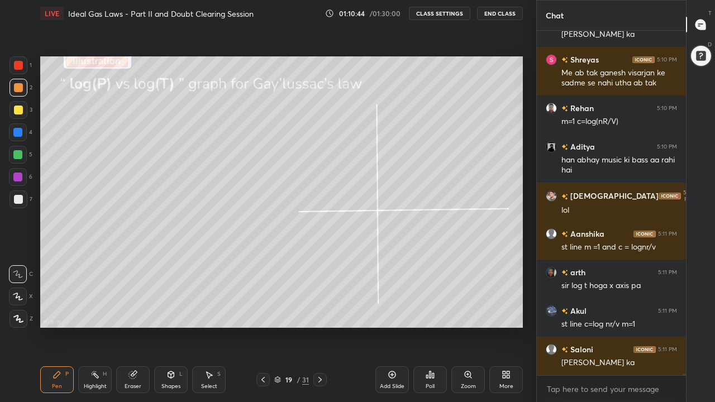
scroll to position [61113, 0]
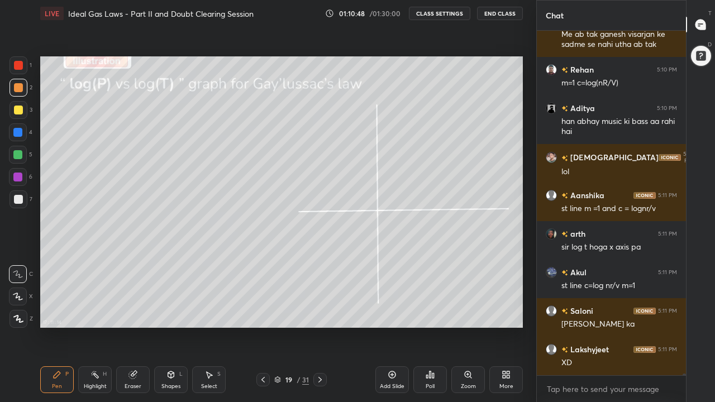
click at [23, 202] on div at bounding box center [18, 199] width 18 height 18
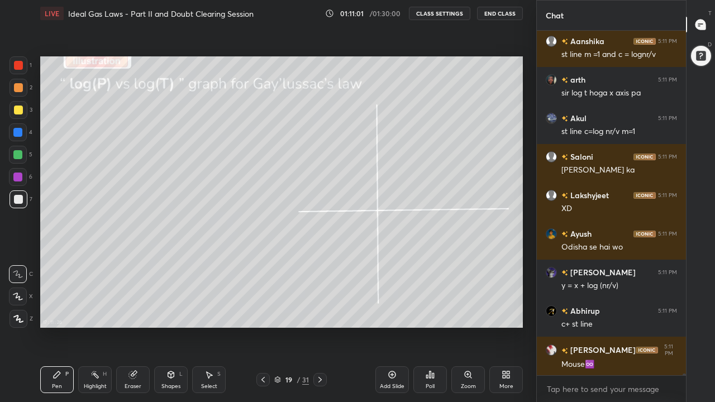
scroll to position [61326, 0]
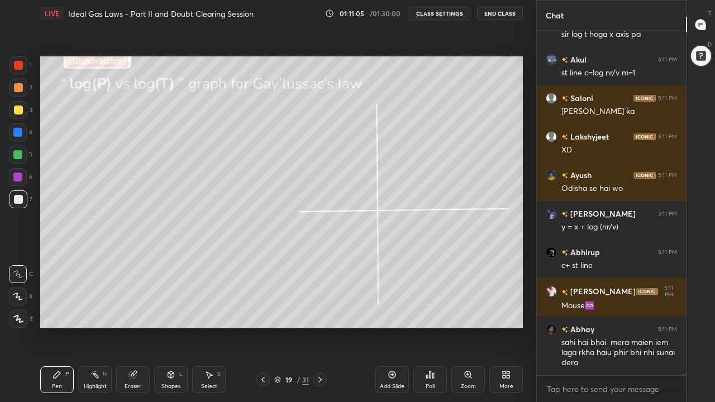
click at [14, 110] on div at bounding box center [18, 110] width 9 height 9
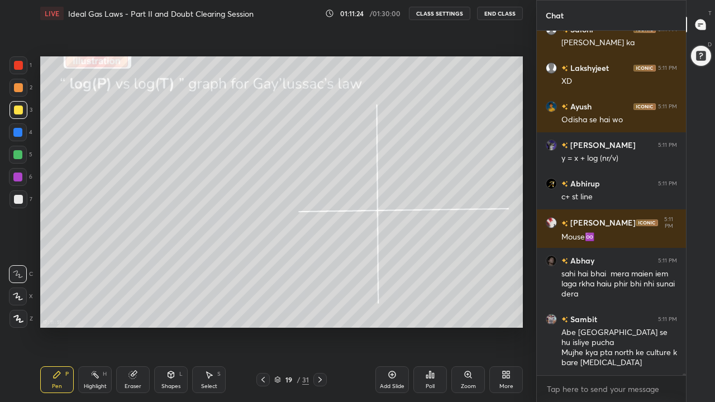
click at [18, 87] on div at bounding box center [18, 87] width 9 height 9
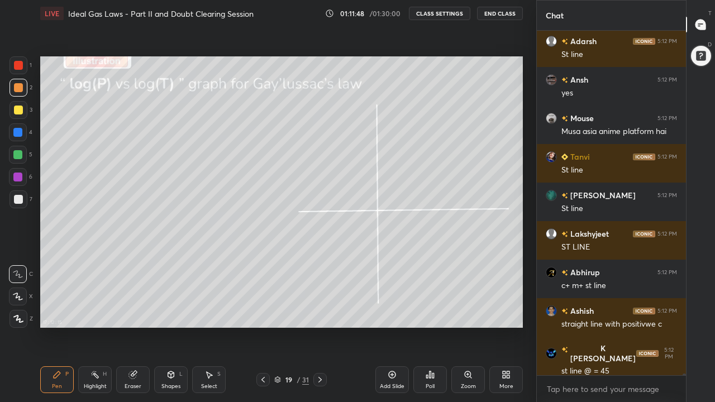
scroll to position [61818, 0]
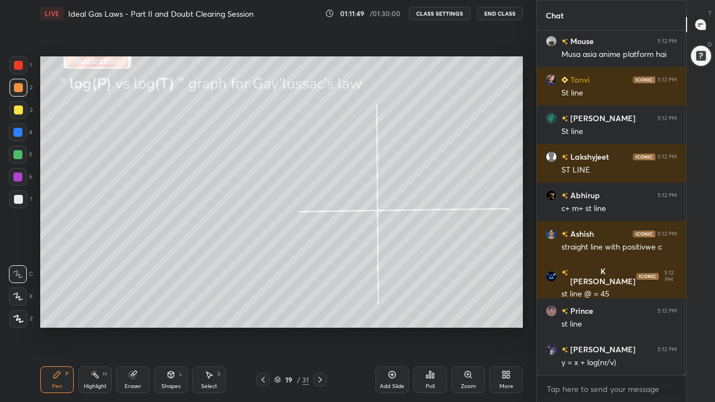
click at [23, 156] on div at bounding box center [18, 155] width 18 height 18
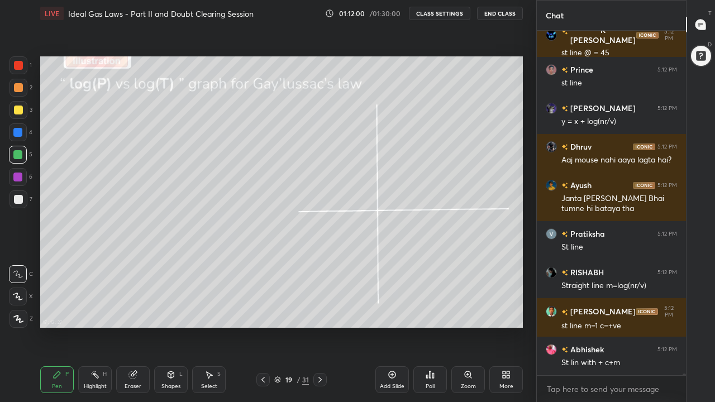
scroll to position [62098, 0]
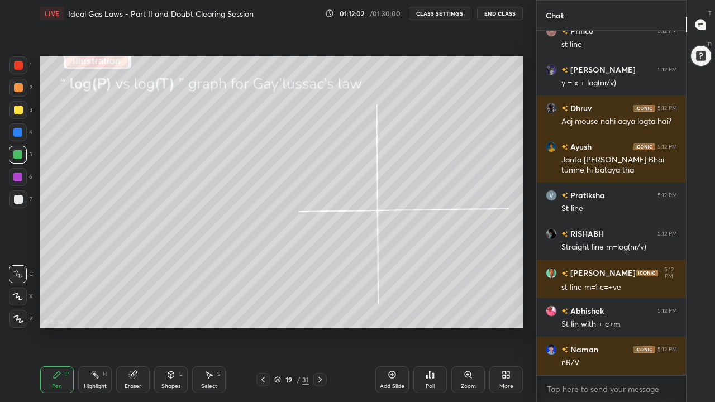
click at [20, 89] on div at bounding box center [18, 87] width 9 height 9
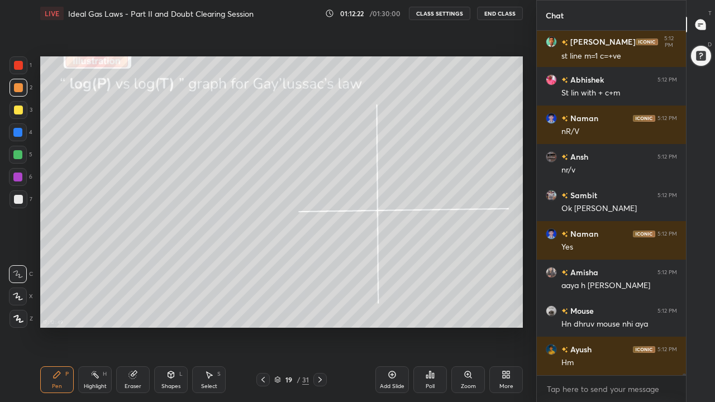
scroll to position [62368, 0]
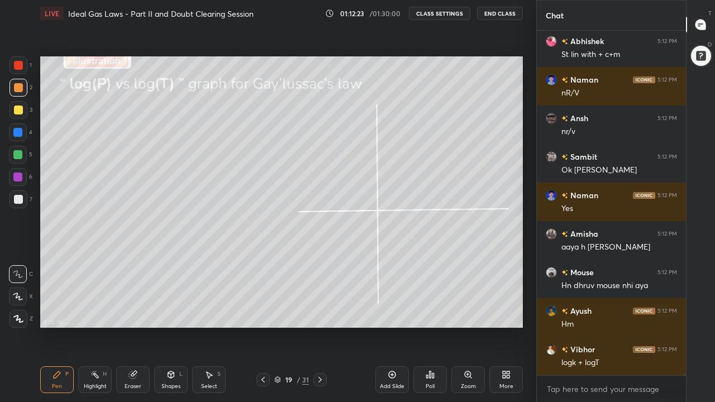
click at [20, 155] on div at bounding box center [17, 154] width 9 height 9
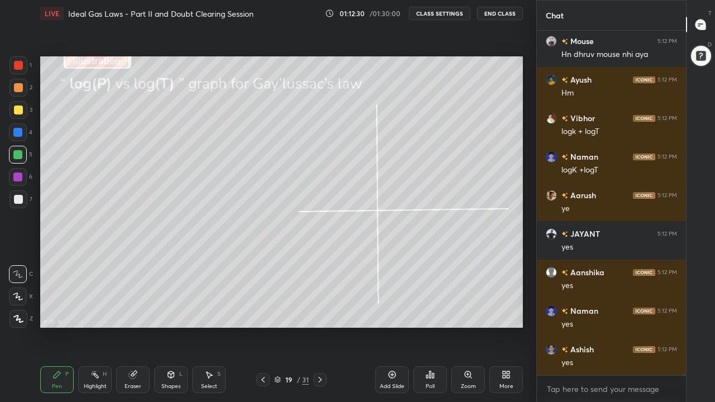
scroll to position [62638, 0]
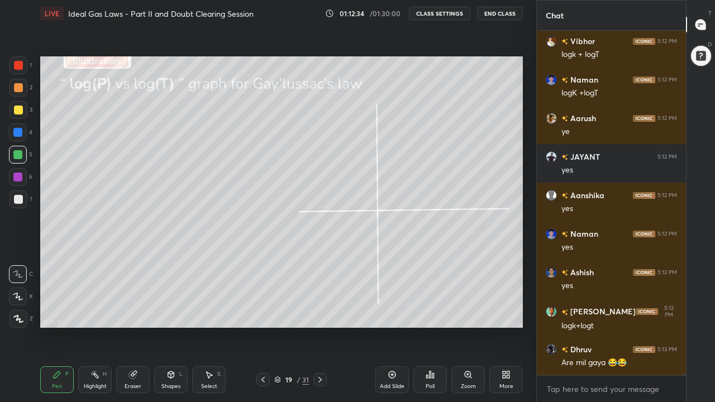
click at [21, 90] on div at bounding box center [18, 87] width 9 height 9
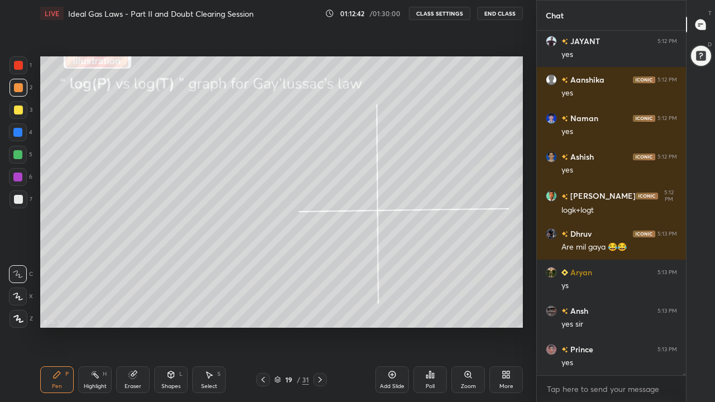
scroll to position [62831, 0]
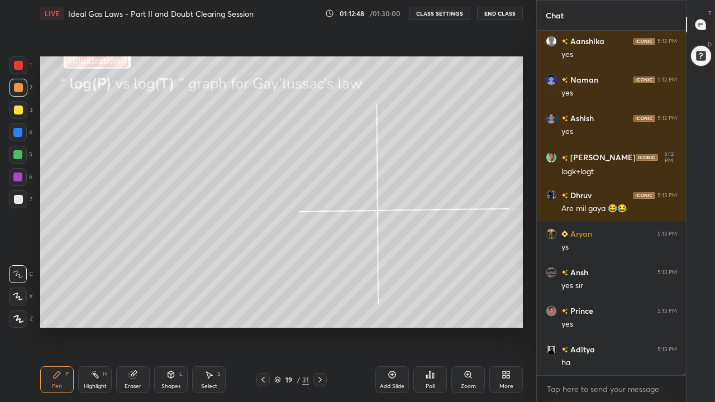
click at [18, 112] on div at bounding box center [18, 110] width 9 height 9
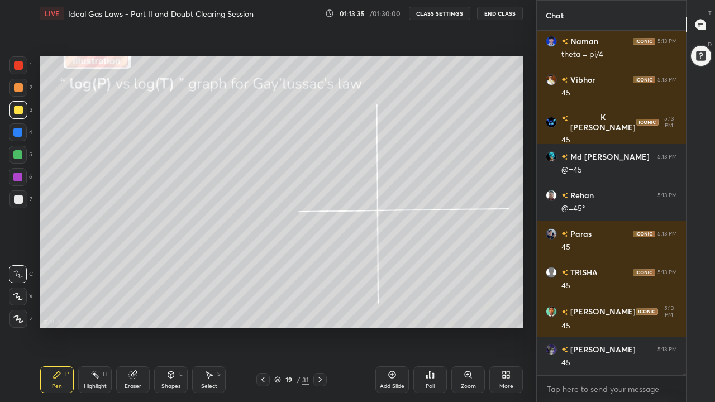
scroll to position [63293, 0]
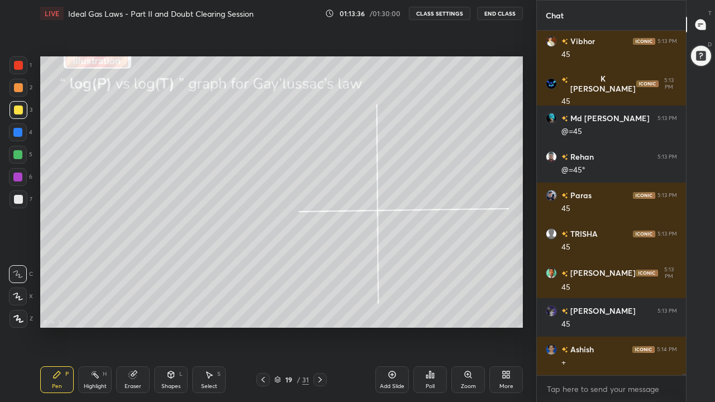
click at [136, 312] on div "Eraser" at bounding box center [133, 387] width 17 height 6
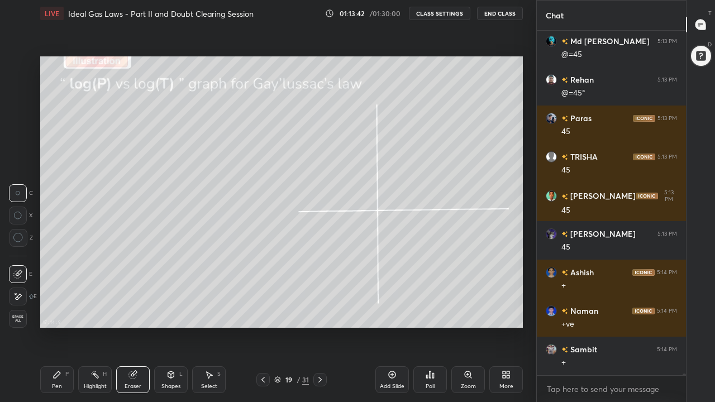
scroll to position [63447, 0]
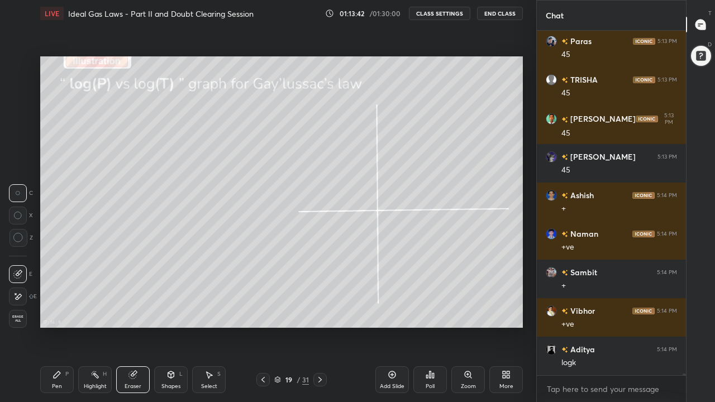
click at [58, 312] on div "Pen P" at bounding box center [57, 379] width 34 height 27
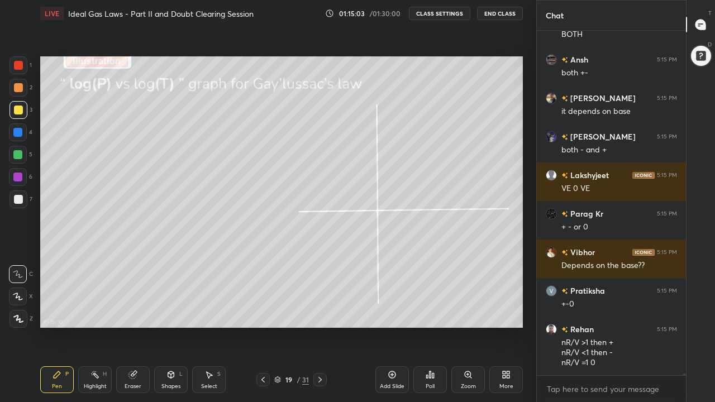
scroll to position [65212, 0]
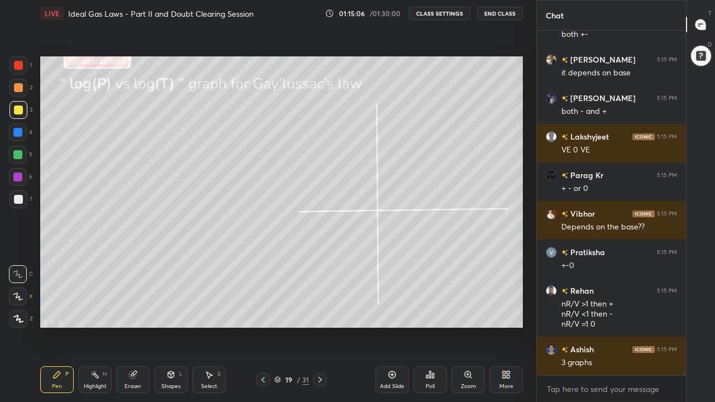
click at [16, 111] on div at bounding box center [18, 110] width 9 height 9
click at [169, 312] on div "Shapes L" at bounding box center [171, 379] width 34 height 27
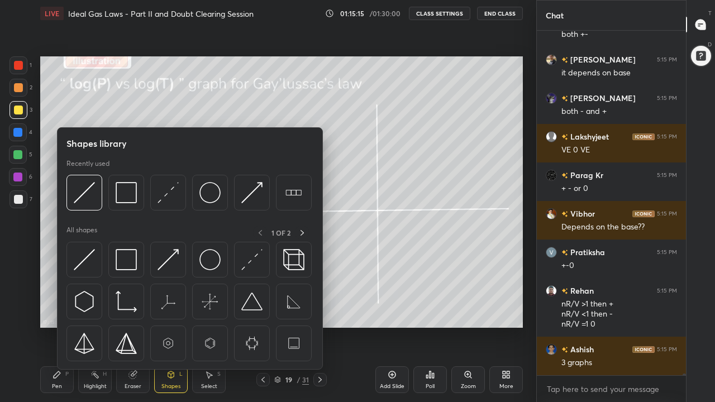
click at [136, 312] on div "Eraser" at bounding box center [133, 379] width 34 height 27
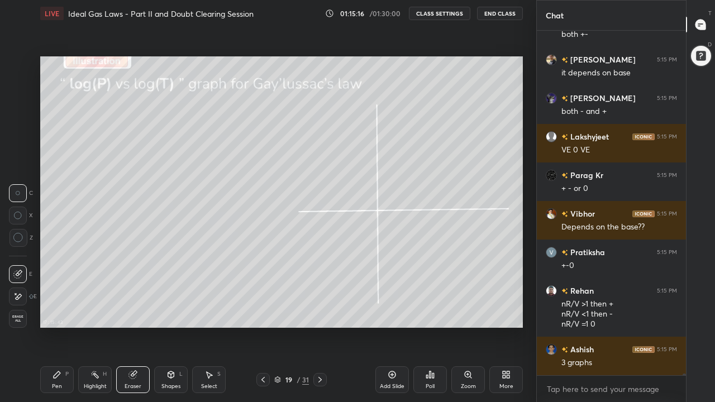
click at [131, 312] on div "Eraser" at bounding box center [133, 379] width 34 height 27
click at [22, 300] on icon at bounding box center [17, 296] width 9 height 9
click at [169, 312] on icon at bounding box center [170, 374] width 9 height 9
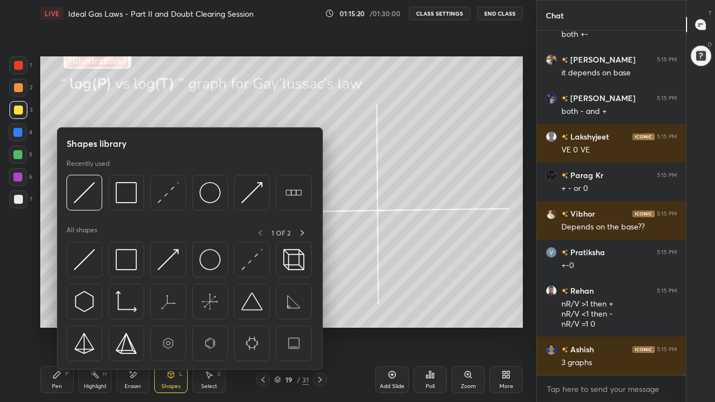
scroll to position [65223, 0]
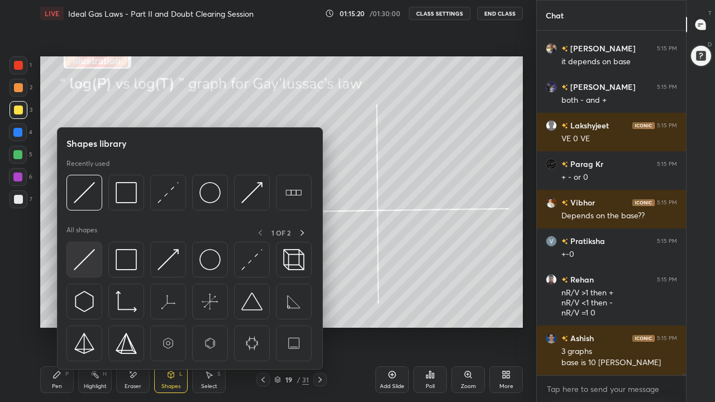
click at [92, 265] on img at bounding box center [84, 259] width 21 height 21
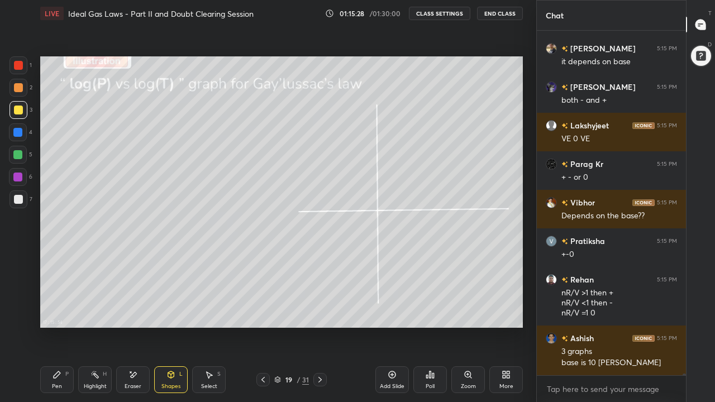
click at [56, 312] on div "Pen P" at bounding box center [57, 379] width 34 height 27
click at [20, 154] on div at bounding box center [17, 154] width 9 height 9
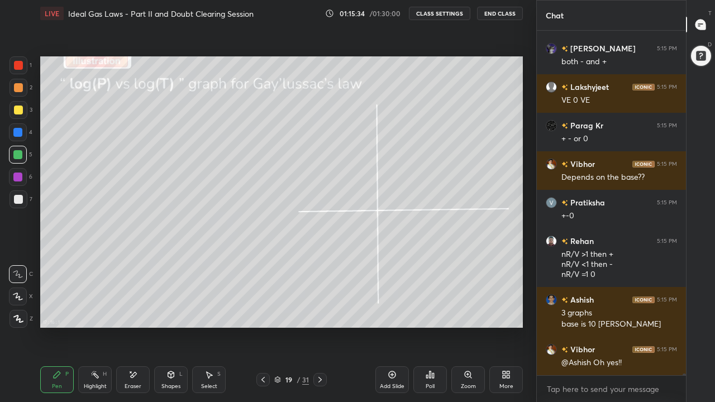
click at [94, 312] on div "Highlight H" at bounding box center [95, 379] width 34 height 27
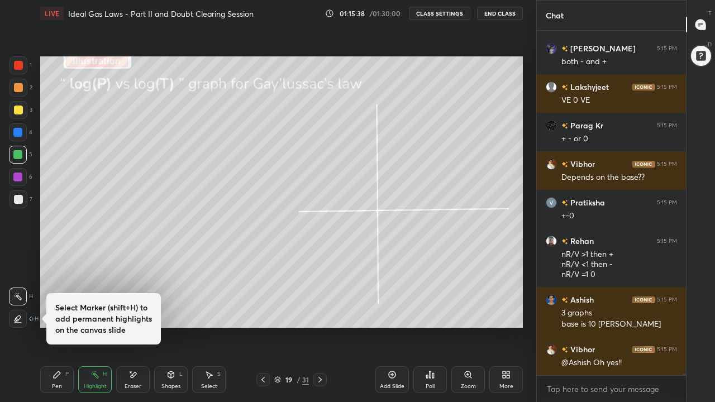
click at [61, 312] on div "Pen" at bounding box center [57, 387] width 10 height 6
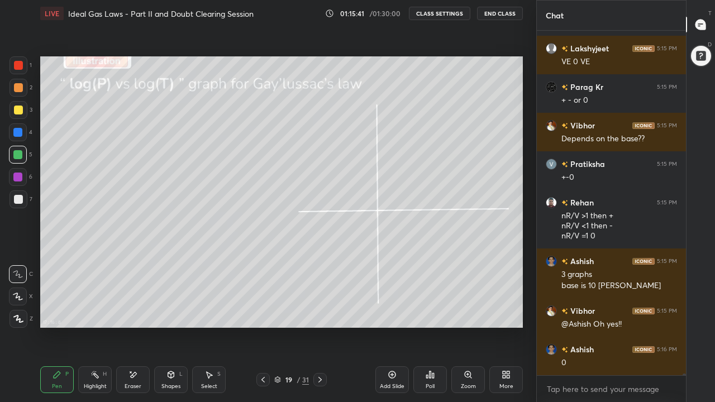
click at [136, 312] on icon at bounding box center [132, 374] width 9 height 9
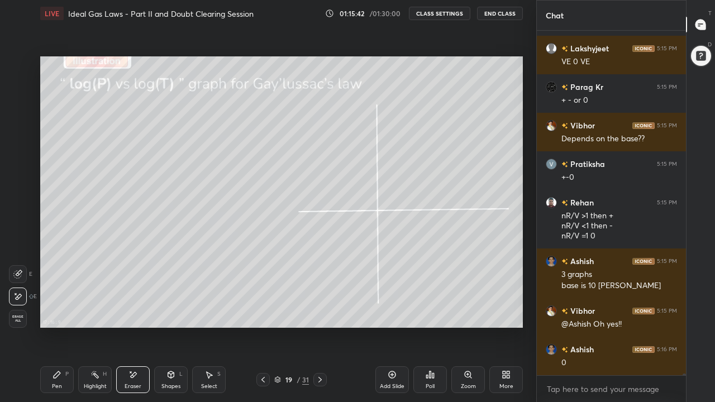
scroll to position [65339, 0]
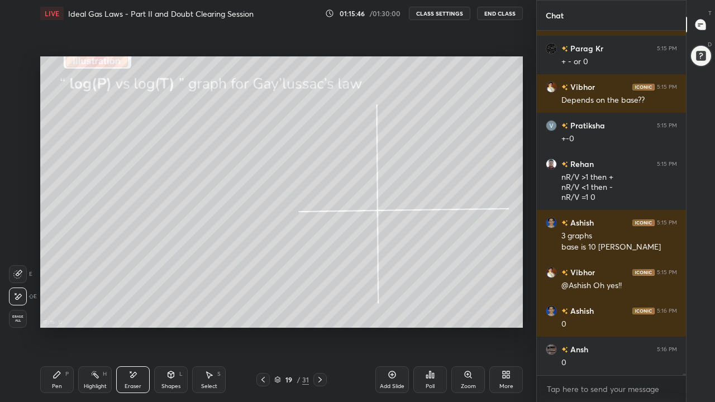
click at [21, 273] on icon at bounding box center [19, 273] width 6 height 6
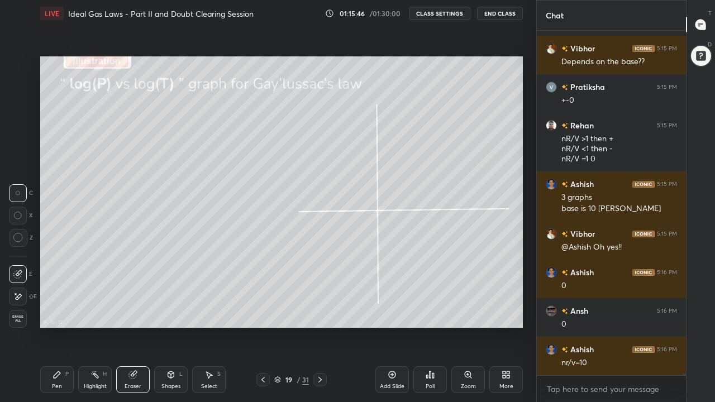
click at [62, 312] on div "Pen P" at bounding box center [57, 379] width 34 height 27
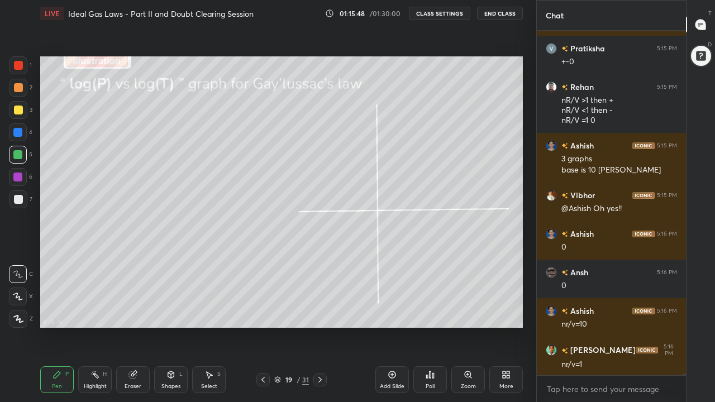
click at [21, 113] on div at bounding box center [18, 110] width 9 height 9
click at [174, 312] on div "Shapes" at bounding box center [170, 387] width 19 height 6
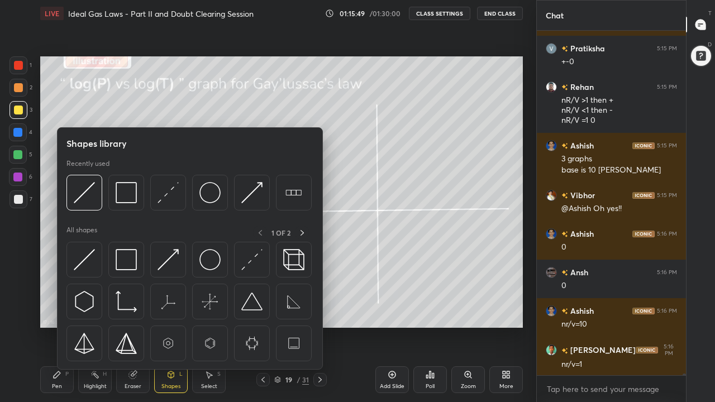
scroll to position [65454, 0]
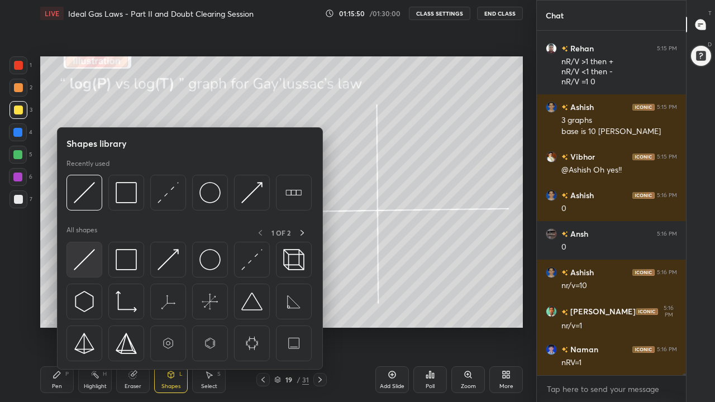
click at [92, 258] on img at bounding box center [84, 259] width 21 height 21
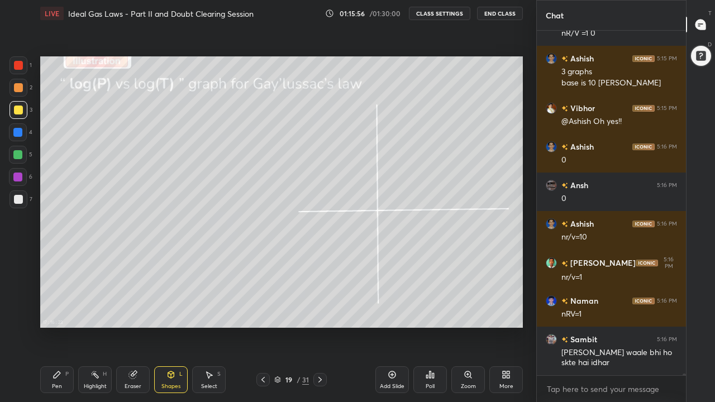
scroll to position [65542, 0]
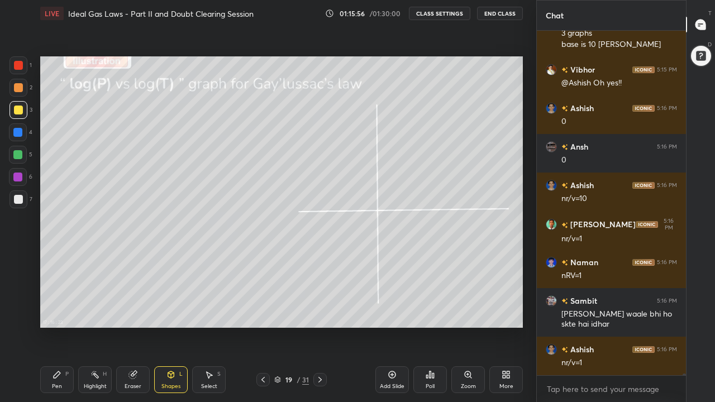
click at [63, 312] on div "Pen P" at bounding box center [57, 379] width 34 height 27
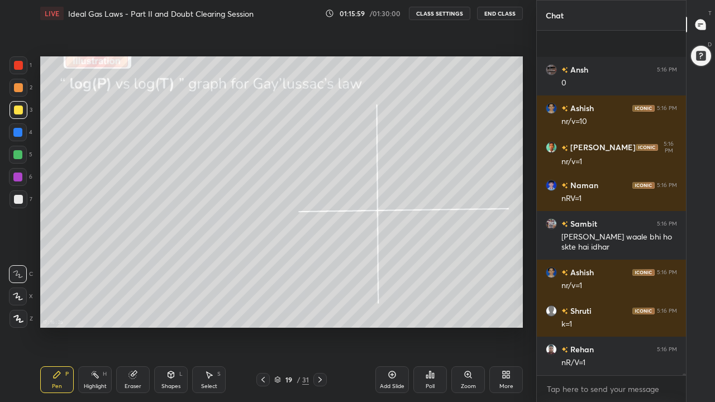
scroll to position [65696, 0]
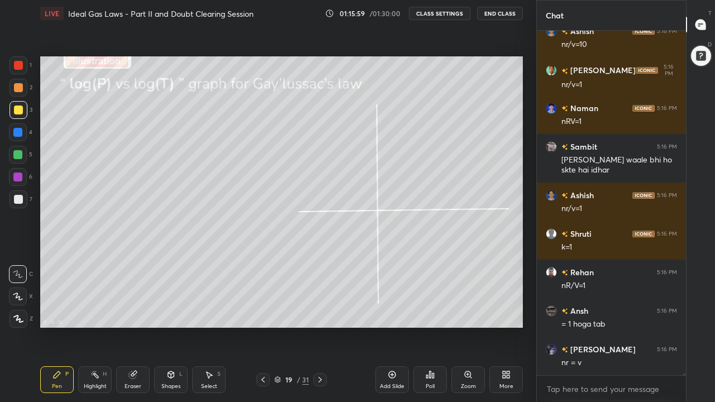
click at [20, 156] on div at bounding box center [17, 154] width 9 height 9
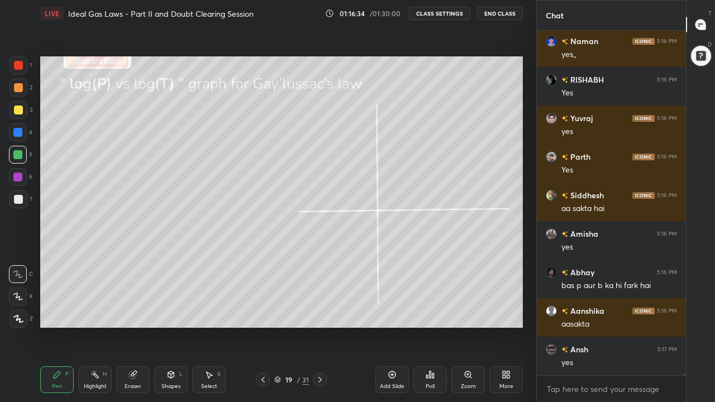
scroll to position [66477, 0]
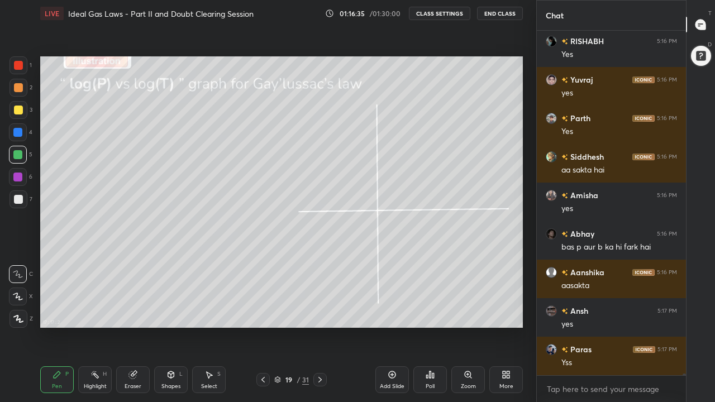
click at [175, 312] on div "Shapes L" at bounding box center [171, 379] width 34 height 27
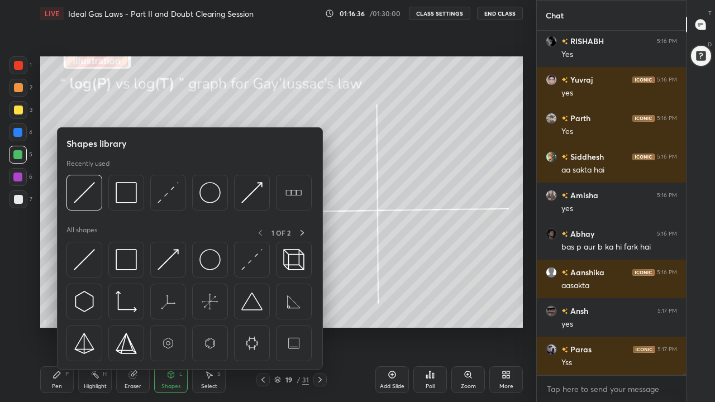
scroll to position [66515, 0]
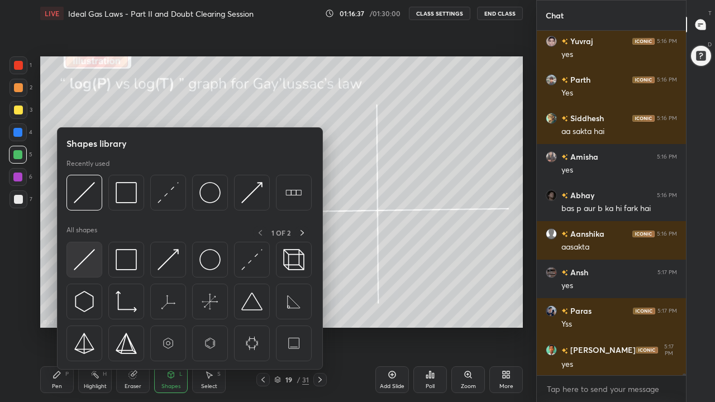
click at [94, 259] on img at bounding box center [84, 259] width 21 height 21
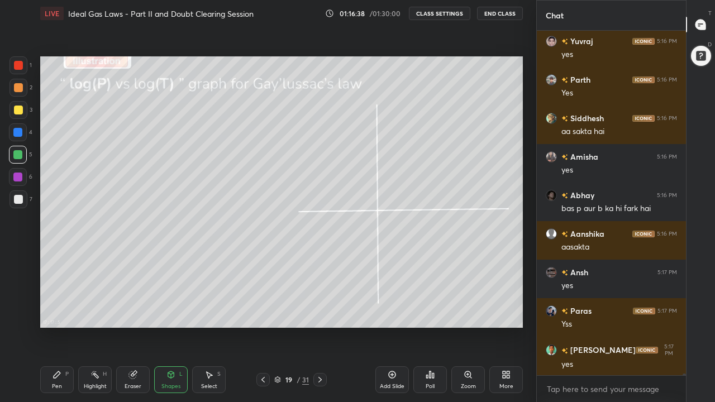
scroll to position [66554, 0]
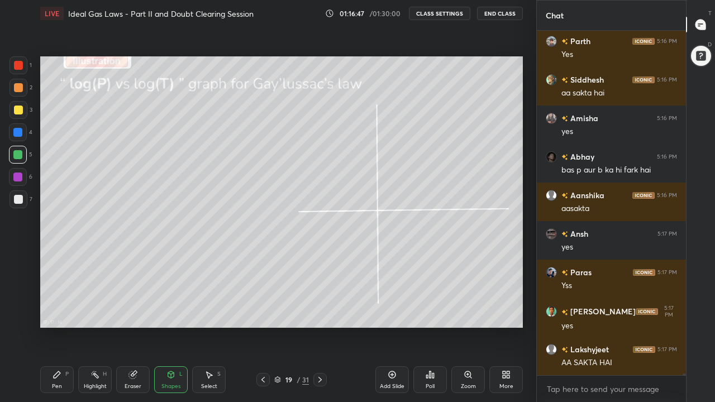
click at [54, 312] on icon at bounding box center [57, 374] width 9 height 9
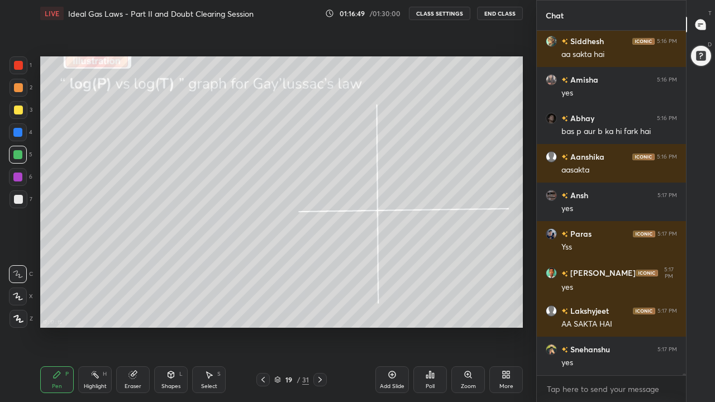
click at [16, 178] on div at bounding box center [17, 177] width 9 height 9
click at [20, 159] on div at bounding box center [17, 154] width 9 height 9
click at [173, 312] on icon at bounding box center [170, 374] width 9 height 9
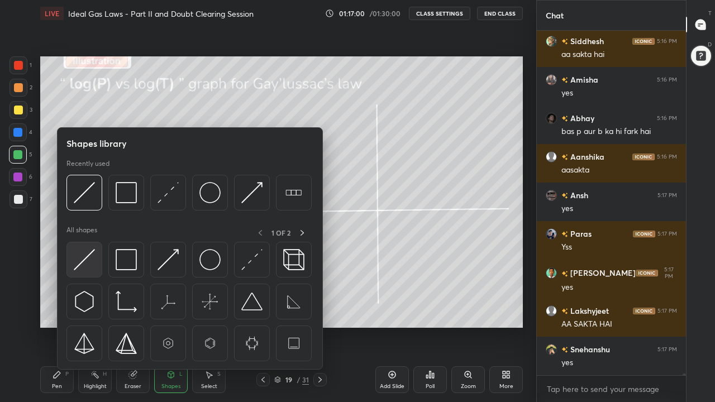
click at [93, 263] on img at bounding box center [84, 259] width 21 height 21
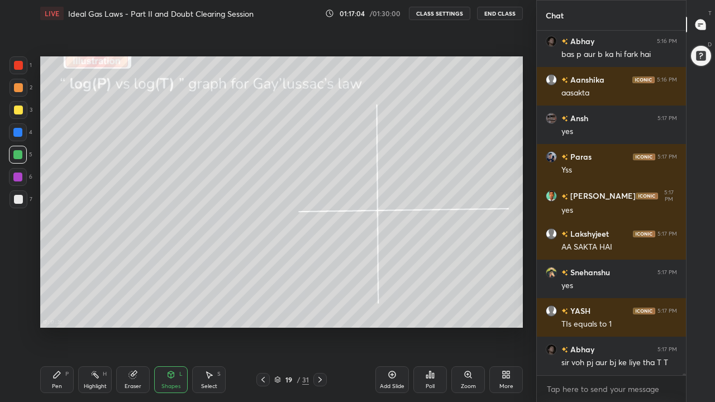
scroll to position [66708, 0]
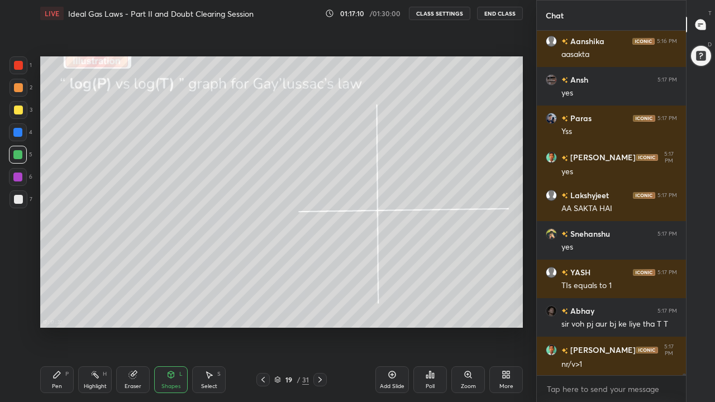
click at [21, 178] on div at bounding box center [17, 177] width 9 height 9
click at [132, 312] on div "Eraser" at bounding box center [133, 379] width 34 height 27
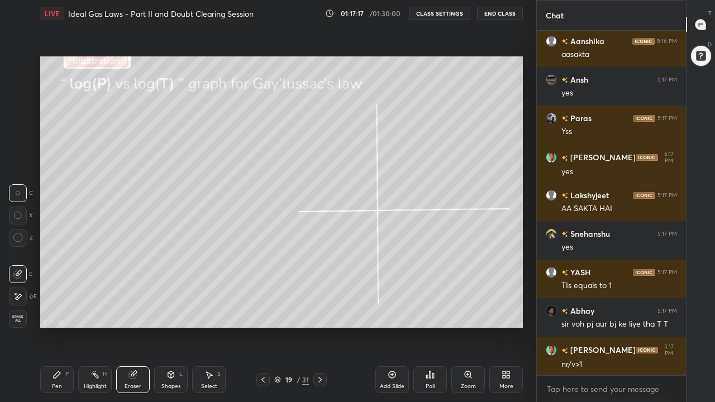
click at [55, 312] on div "Pen" at bounding box center [57, 387] width 10 height 6
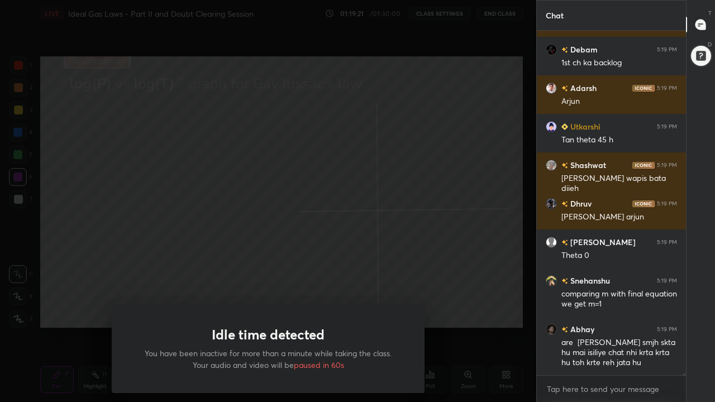
scroll to position [68728, 0]
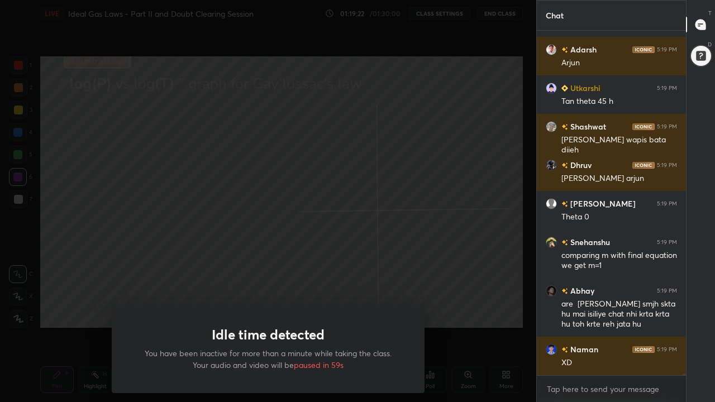
click at [79, 312] on div "Idle time detected You have been inactive for more than a minute while taking t…" at bounding box center [268, 201] width 536 height 402
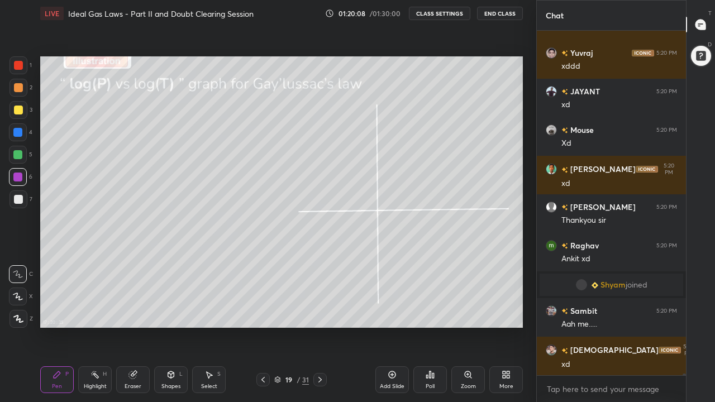
scroll to position [66140, 0]
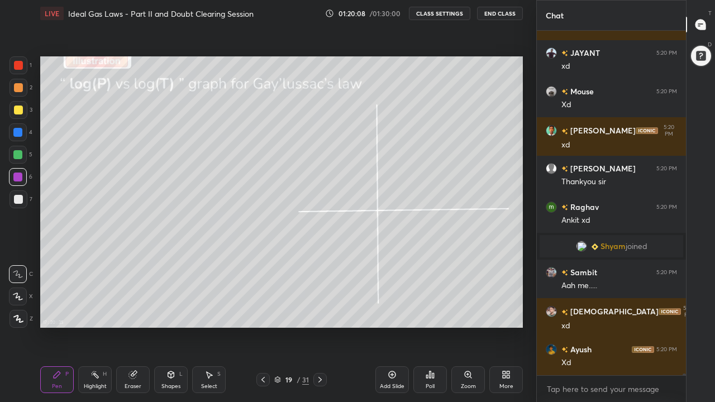
click at [320, 312] on icon at bounding box center [320, 379] width 9 height 9
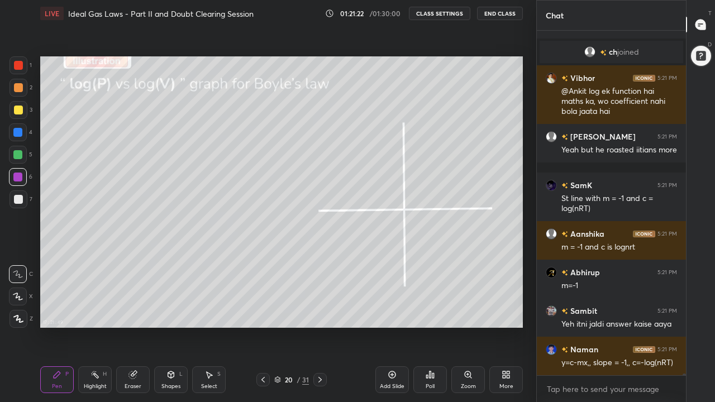
scroll to position [66707, 0]
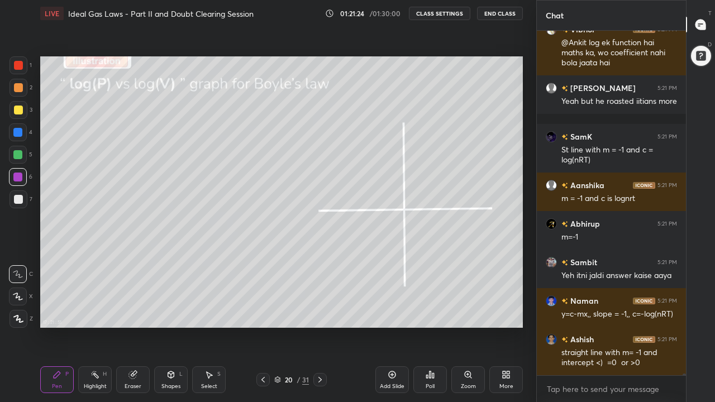
click at [20, 199] on div at bounding box center [18, 199] width 9 height 9
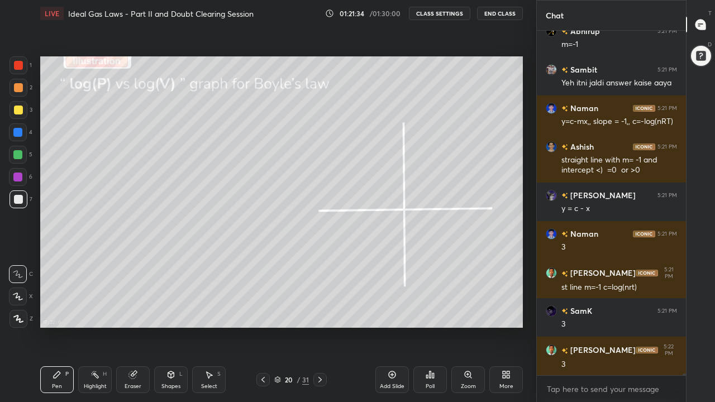
scroll to position [66938, 0]
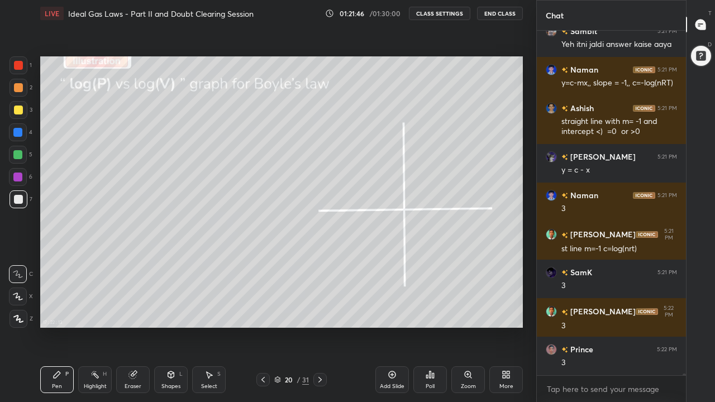
click at [18, 89] on div at bounding box center [18, 87] width 9 height 9
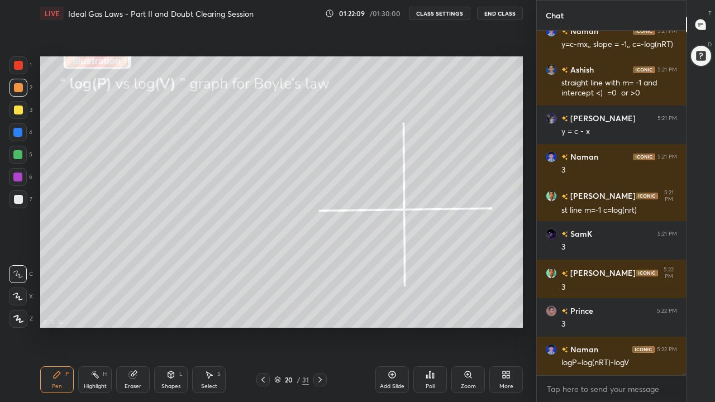
click at [17, 156] on div at bounding box center [17, 154] width 9 height 9
click at [172, 312] on icon at bounding box center [170, 374] width 9 height 9
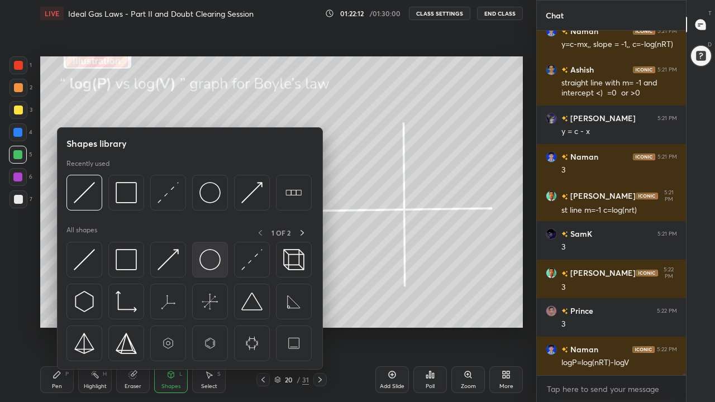
click at [213, 261] on img at bounding box center [209, 259] width 21 height 21
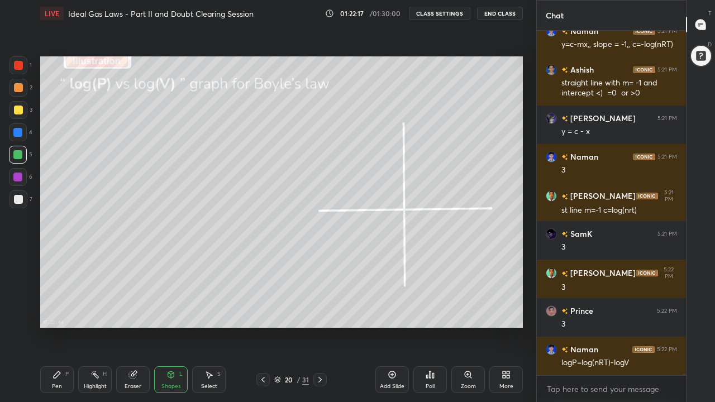
click at [60, 312] on div "Pen P" at bounding box center [57, 379] width 34 height 27
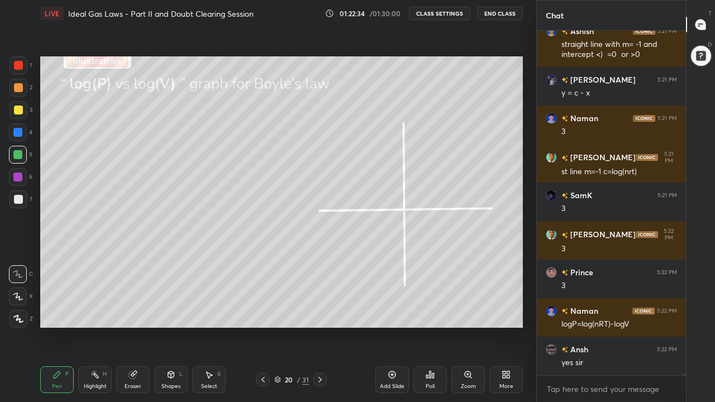
click at [21, 89] on div at bounding box center [18, 87] width 9 height 9
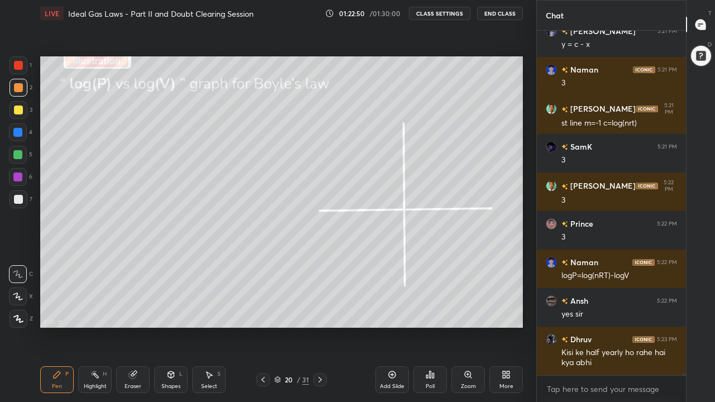
click at [17, 157] on div at bounding box center [17, 154] width 9 height 9
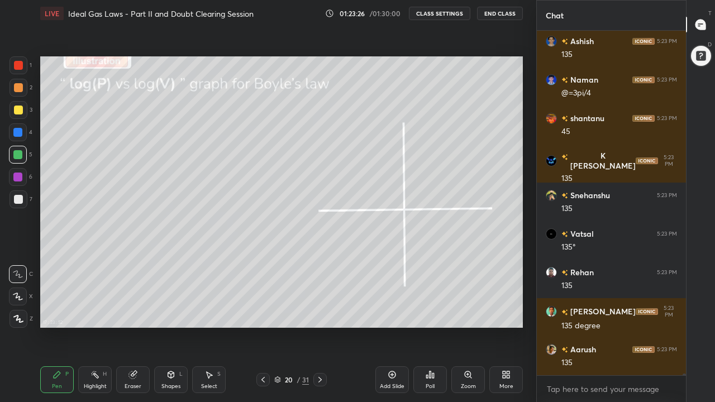
scroll to position [67565, 0]
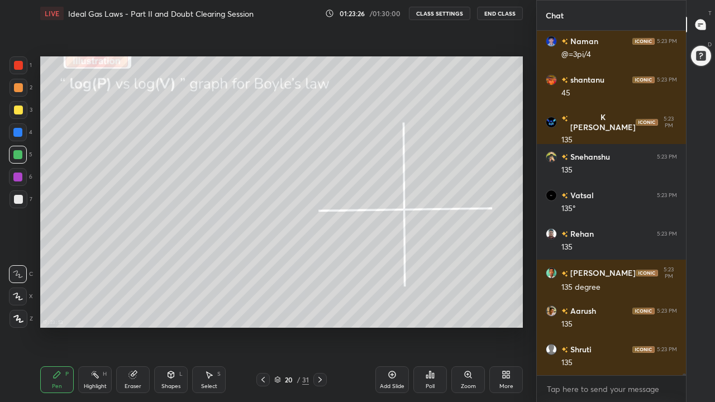
click at [20, 114] on div at bounding box center [18, 110] width 9 height 9
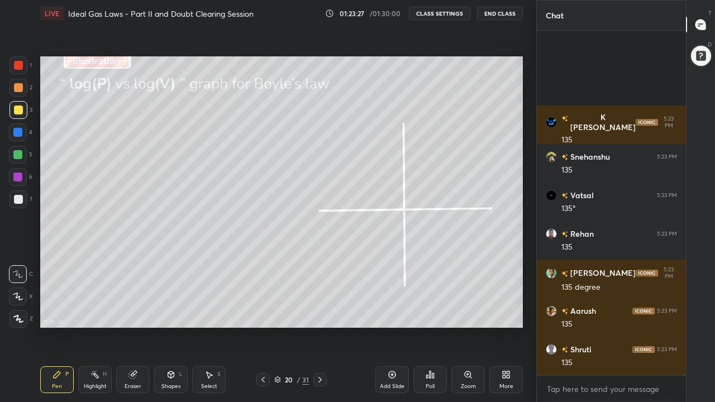
scroll to position [67681, 0]
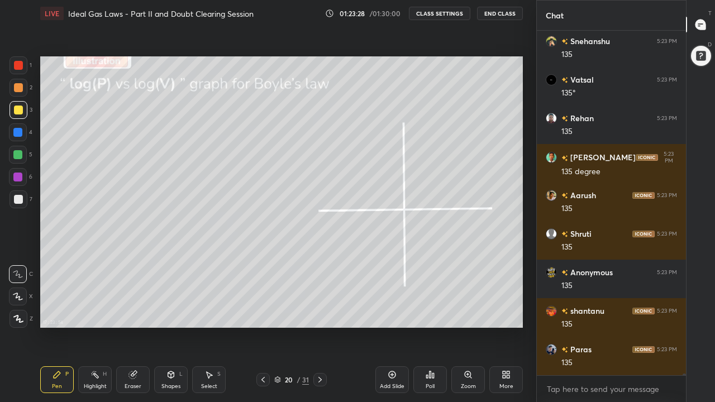
click at [168, 312] on icon at bounding box center [171, 374] width 6 height 7
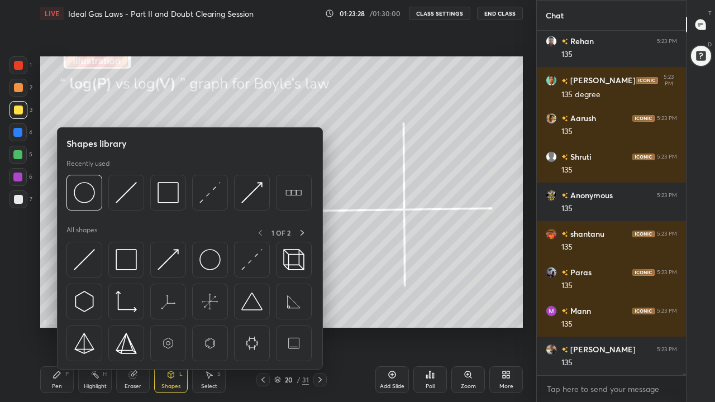
click at [89, 261] on img at bounding box center [84, 259] width 21 height 21
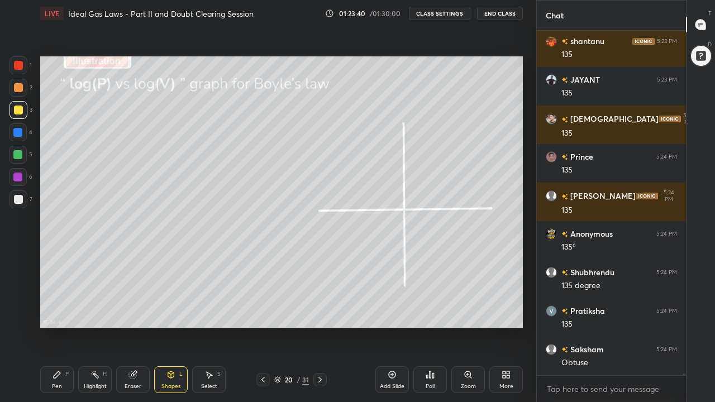
scroll to position [68220, 0]
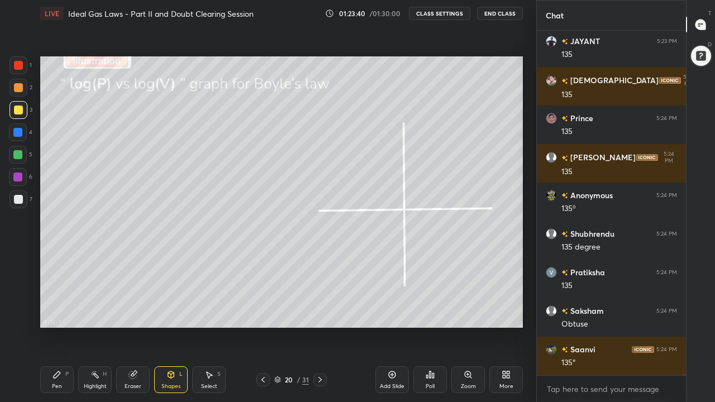
click at [22, 156] on div at bounding box center [17, 154] width 9 height 9
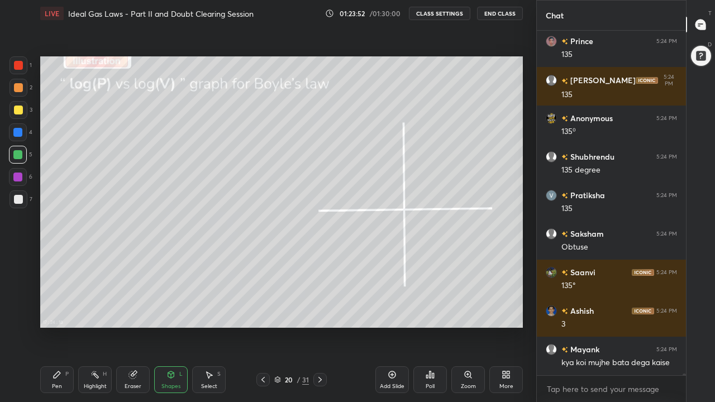
scroll to position [68336, 0]
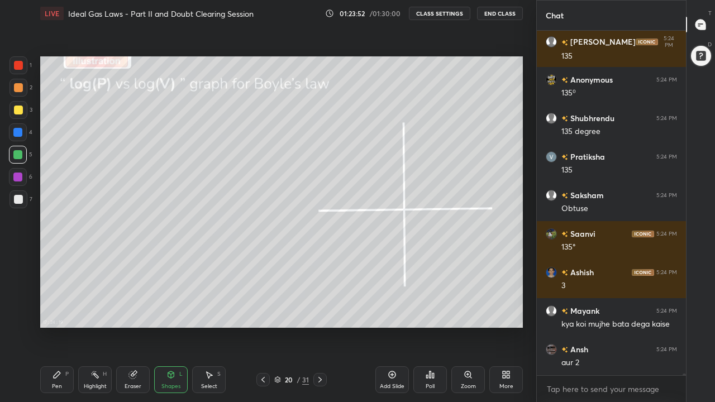
click at [55, 312] on div "Pen P" at bounding box center [57, 379] width 34 height 27
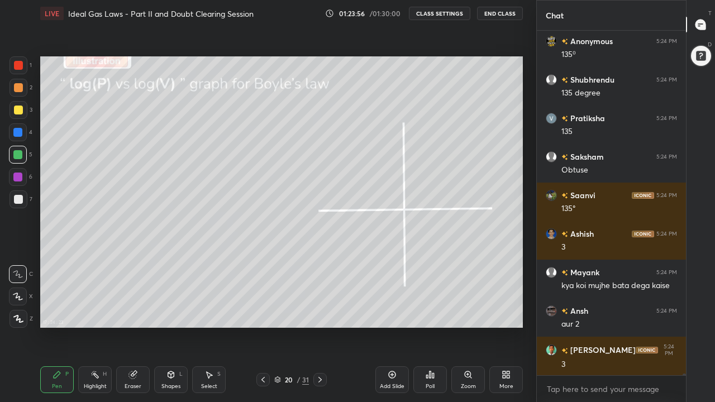
click at [21, 89] on div at bounding box center [18, 87] width 9 height 9
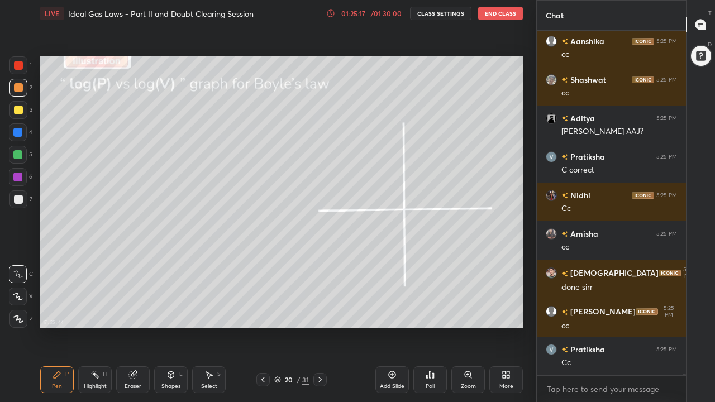
scroll to position [69823, 0]
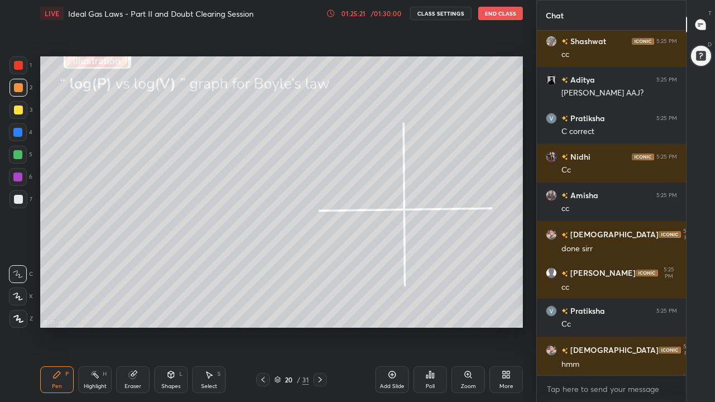
click at [320, 312] on icon at bounding box center [320, 379] width 9 height 9
click at [18, 201] on div at bounding box center [18, 199] width 9 height 9
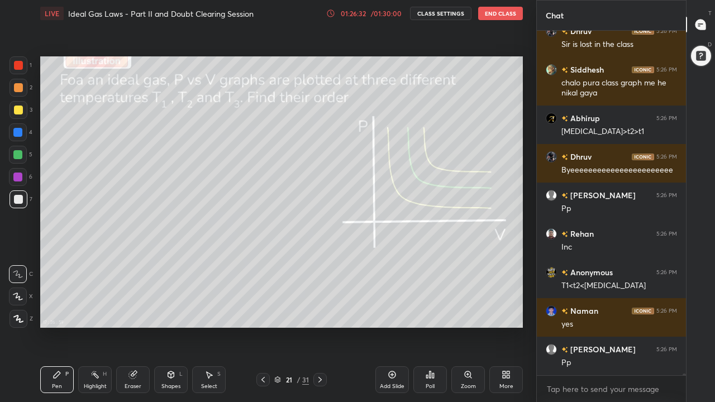
scroll to position [70207, 0]
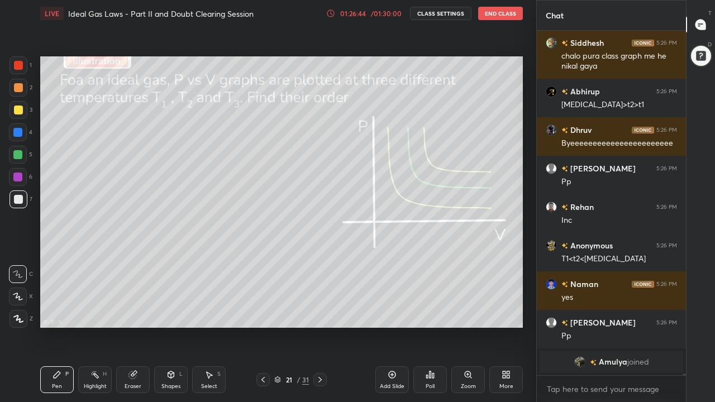
click at [18, 112] on div at bounding box center [18, 110] width 9 height 9
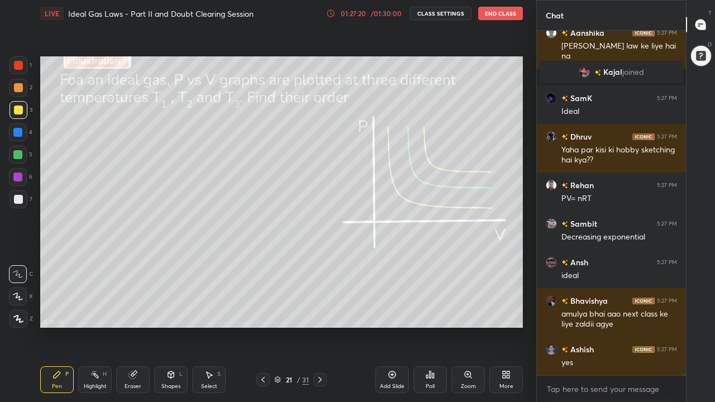
scroll to position [69490, 0]
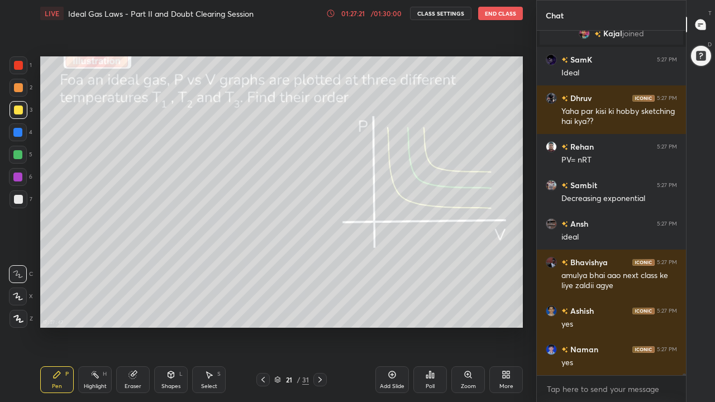
click at [18, 90] on div at bounding box center [18, 87] width 9 height 9
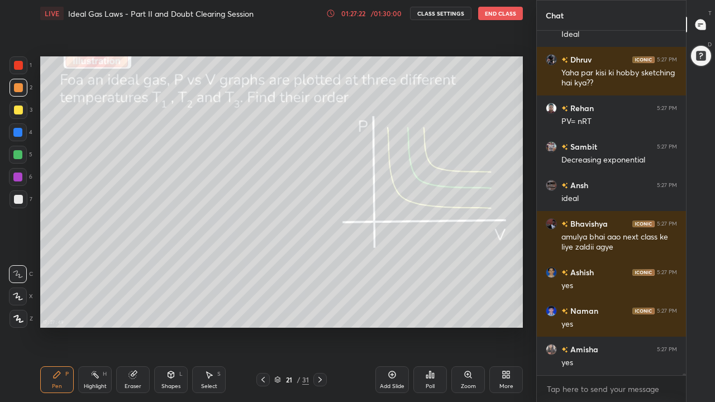
scroll to position [69568, 0]
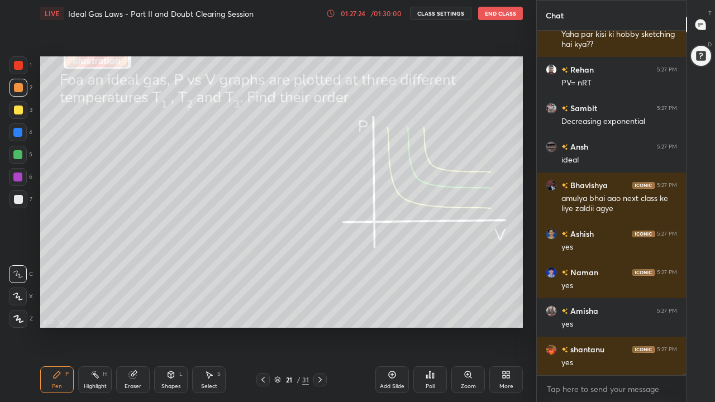
click at [171, 312] on icon at bounding box center [171, 376] width 0 height 4
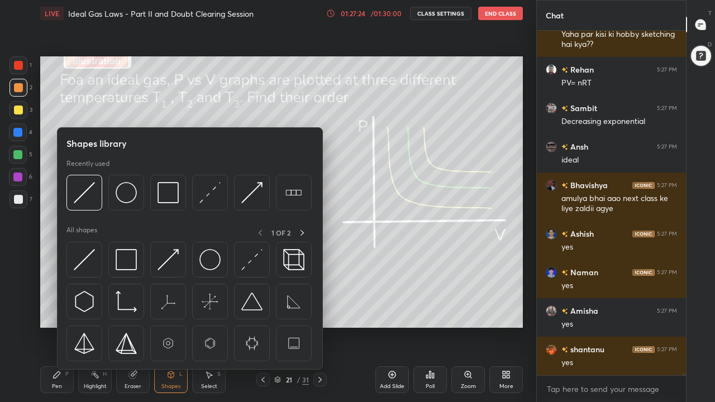
scroll to position [69606, 0]
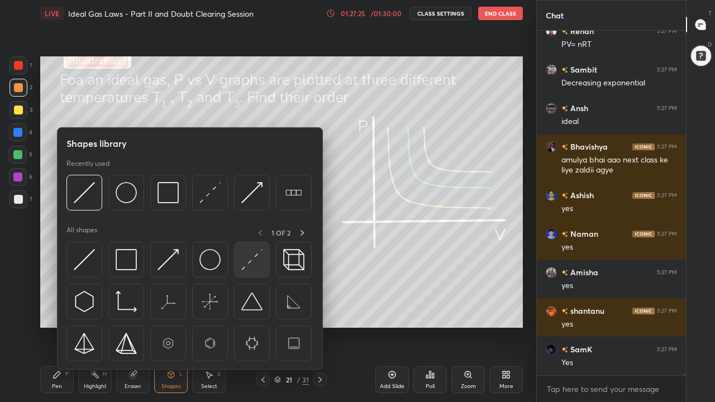
click at [252, 263] on img at bounding box center [251, 259] width 21 height 21
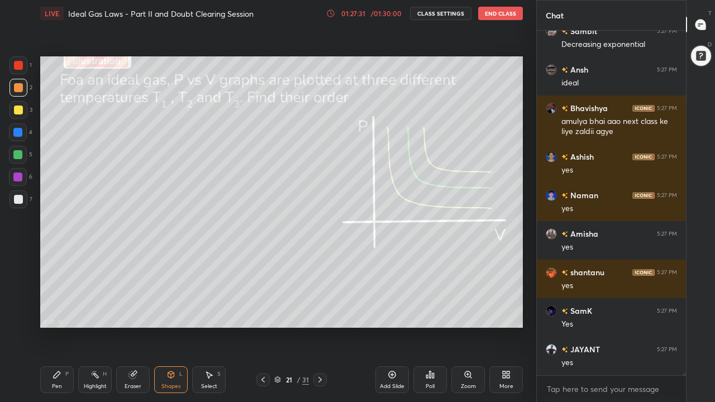
scroll to position [69683, 0]
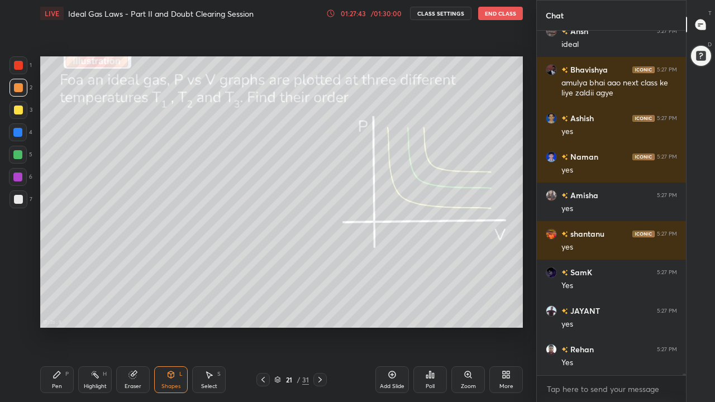
click at [57, 312] on icon at bounding box center [57, 374] width 9 height 9
click at [134, 312] on div "Eraser" at bounding box center [133, 387] width 17 height 6
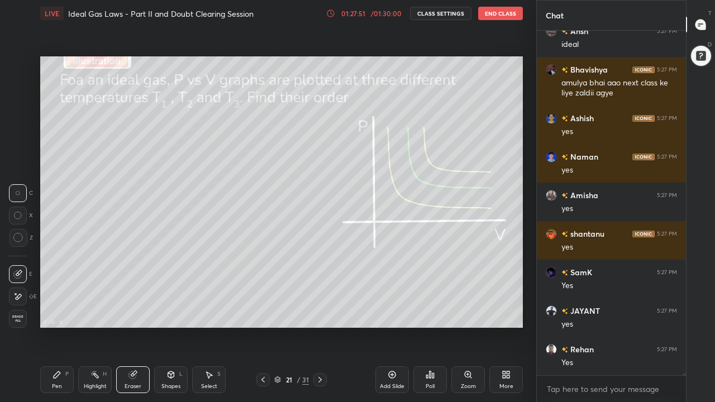
click at [64, 312] on div "Pen P" at bounding box center [57, 379] width 34 height 27
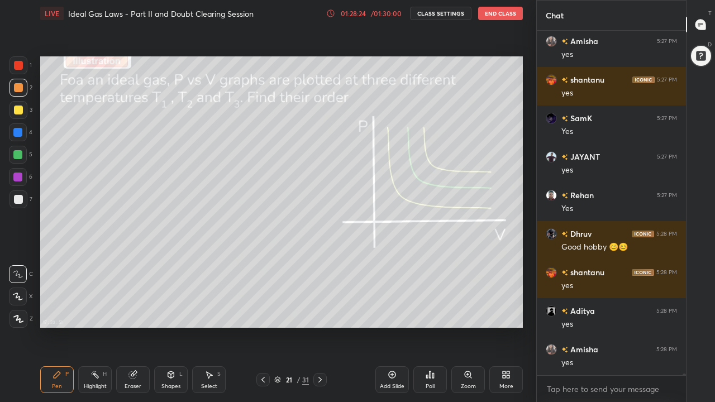
scroll to position [69876, 0]
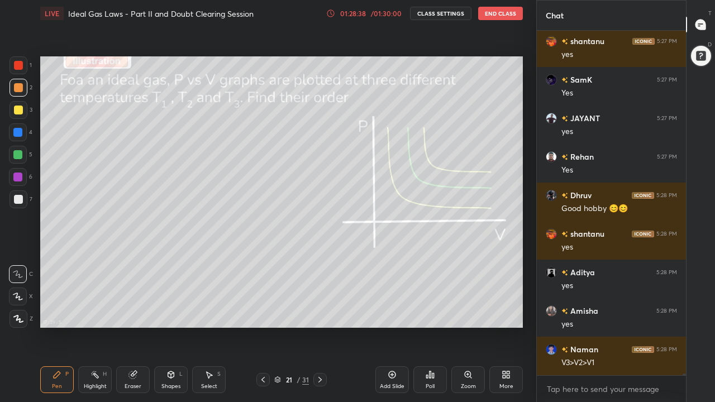
click at [17, 157] on div at bounding box center [17, 154] width 9 height 9
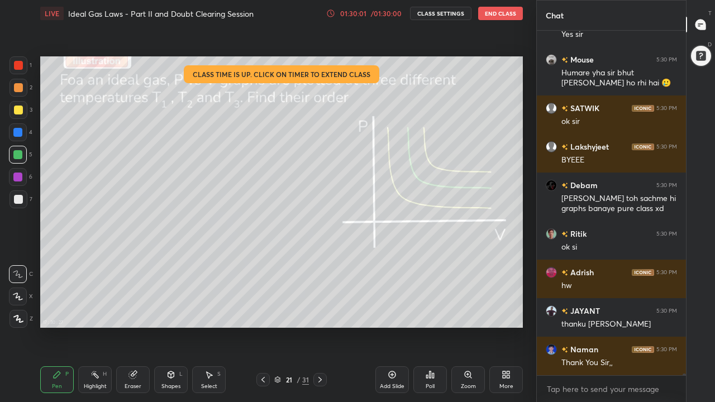
scroll to position [70997, 0]
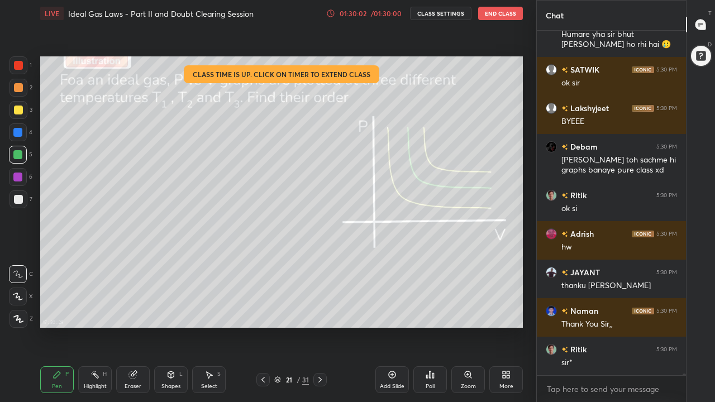
click at [507, 13] on button "End Class" at bounding box center [500, 13] width 45 height 13
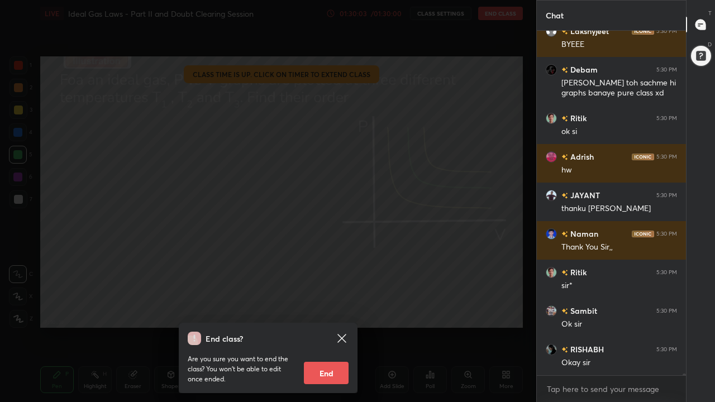
click at [329, 312] on button "End" at bounding box center [326, 373] width 45 height 22
type textarea "x"
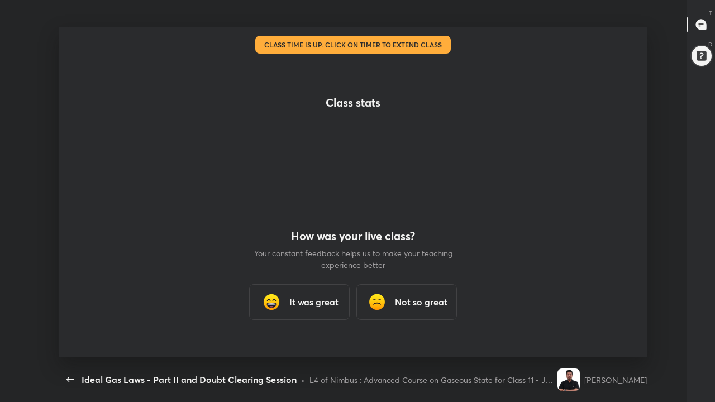
scroll to position [0, 0]
